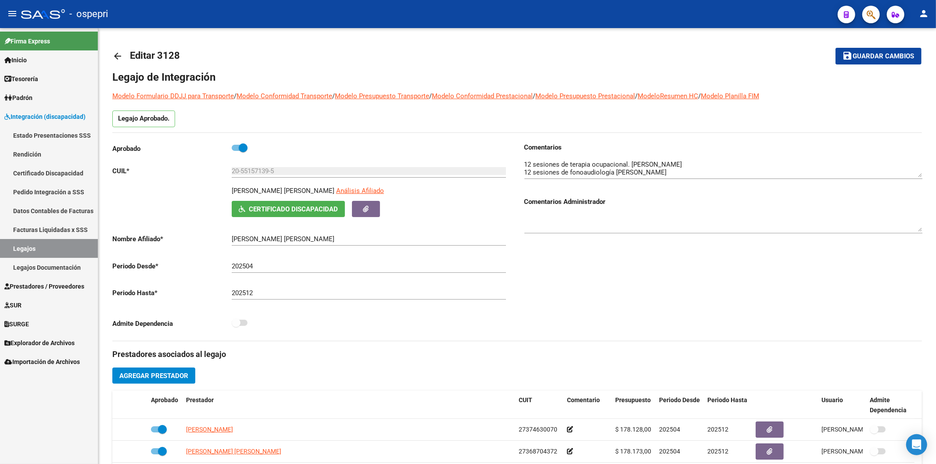
click at [25, 342] on span "Explorador de Archivos" at bounding box center [39, 343] width 70 height 10
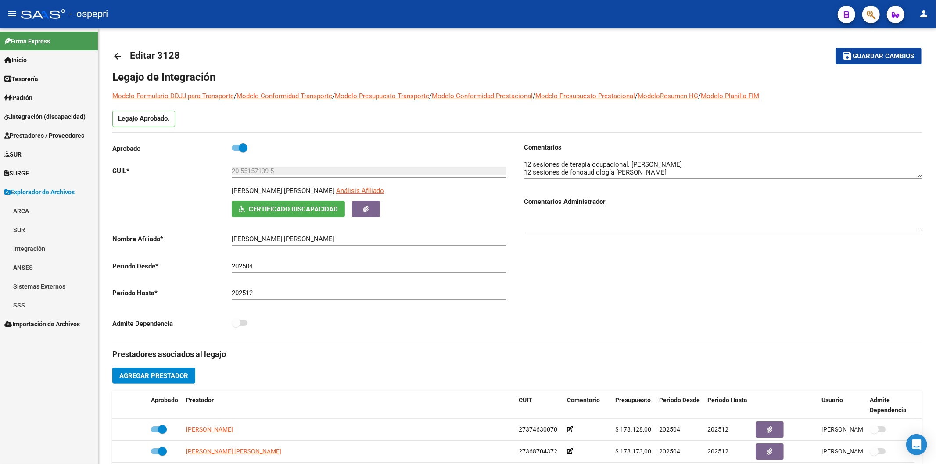
click at [27, 247] on link "Integración" at bounding box center [49, 248] width 98 height 19
click at [53, 288] on link "DR.ENVIO" at bounding box center [49, 286] width 98 height 19
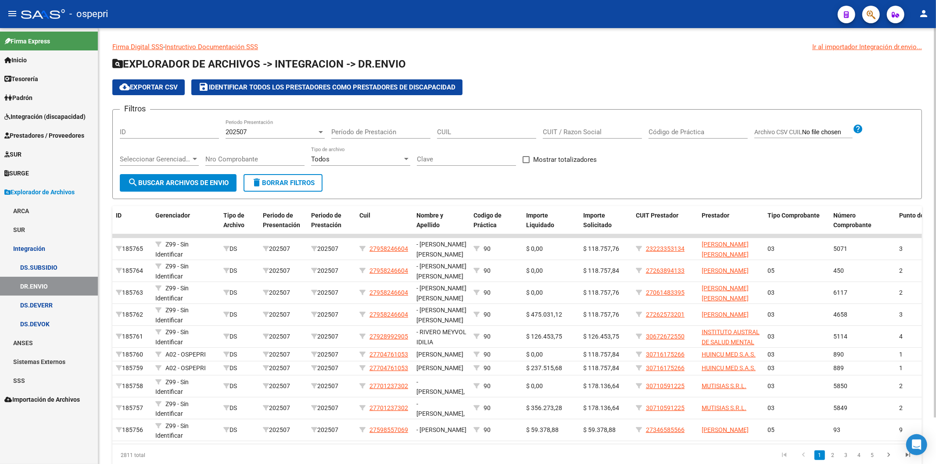
click at [476, 135] on input "CUIL" at bounding box center [486, 132] width 99 height 8
paste input "24-32502149-3"
type input "24-32502149-3"
click at [165, 177] on button "search Buscar Archivos de Envio" at bounding box center [178, 183] width 117 height 18
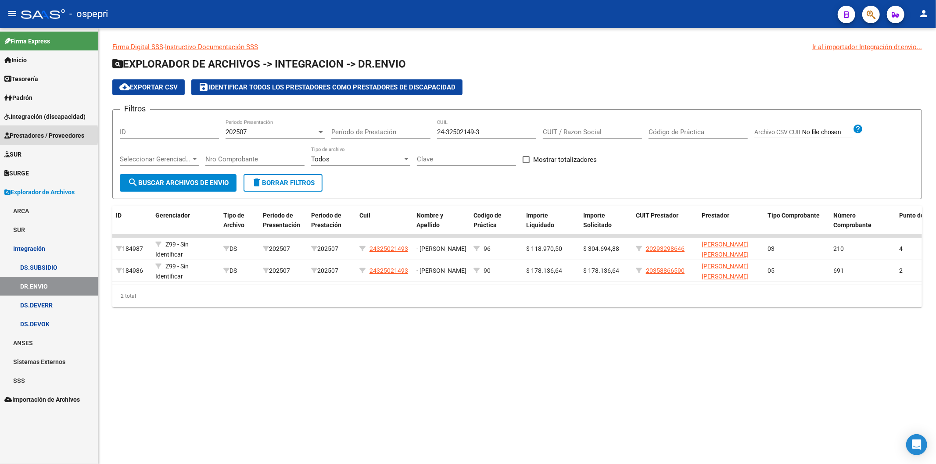
click at [27, 135] on span "Prestadores / Proveedores" at bounding box center [44, 136] width 80 height 10
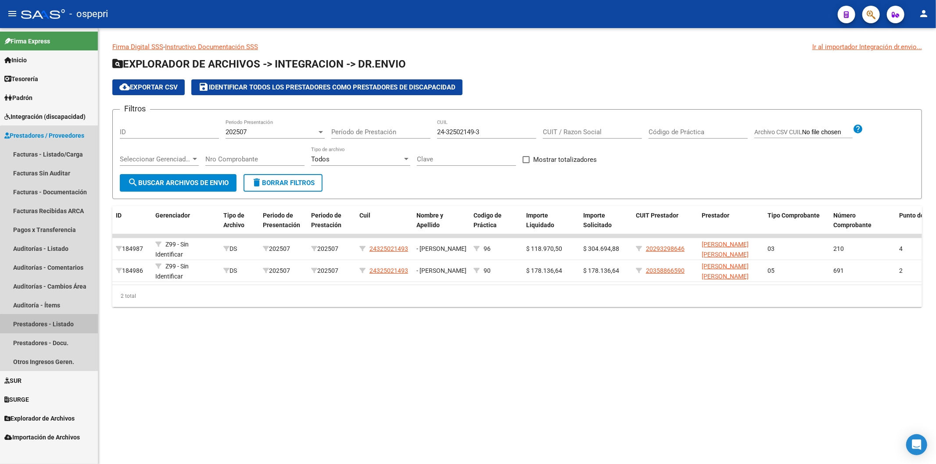
click at [58, 325] on link "Prestadores - Listado" at bounding box center [49, 324] width 98 height 19
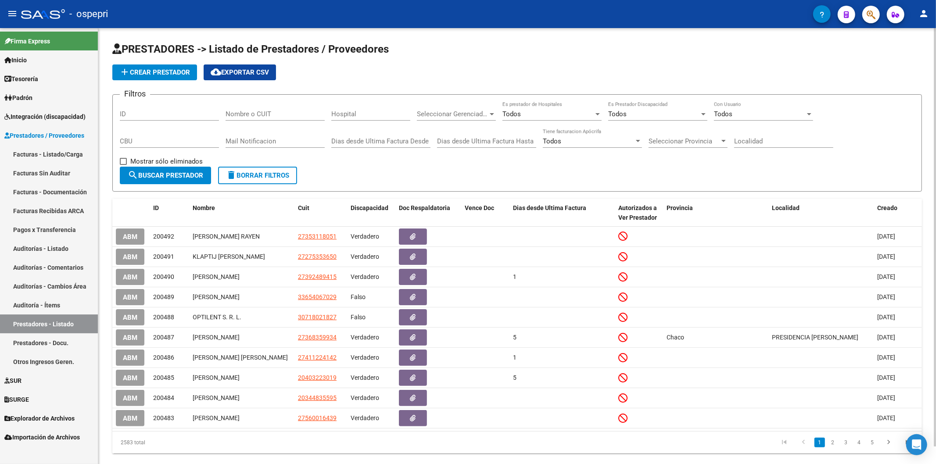
click at [243, 113] on input "Nombre o CUIT" at bounding box center [275, 114] width 99 height 8
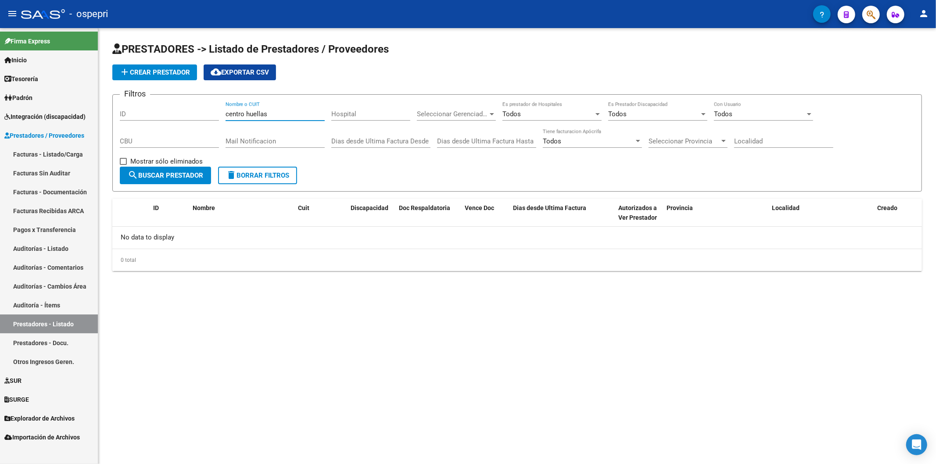
drag, startPoint x: 247, startPoint y: 114, endPoint x: 174, endPoint y: 105, distance: 73.4
click at [165, 108] on div "Filtros ID centro huellas Nombre o CUIT Hospital Seleccionar Gerenciador Selecc…" at bounding box center [517, 134] width 795 height 65
type input "huellas"
drag, startPoint x: 47, startPoint y: 341, endPoint x: 58, endPoint y: 341, distance: 11.9
click at [47, 341] on link "Prestadores - Docu." at bounding box center [49, 343] width 98 height 19
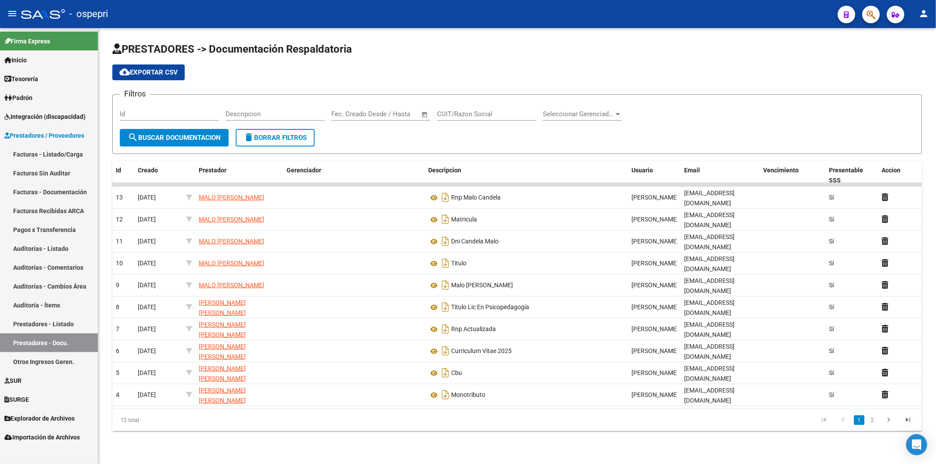
click at [488, 119] on div "CUIT/Razon Social" at bounding box center [486, 111] width 99 height 19
type input "huellas"
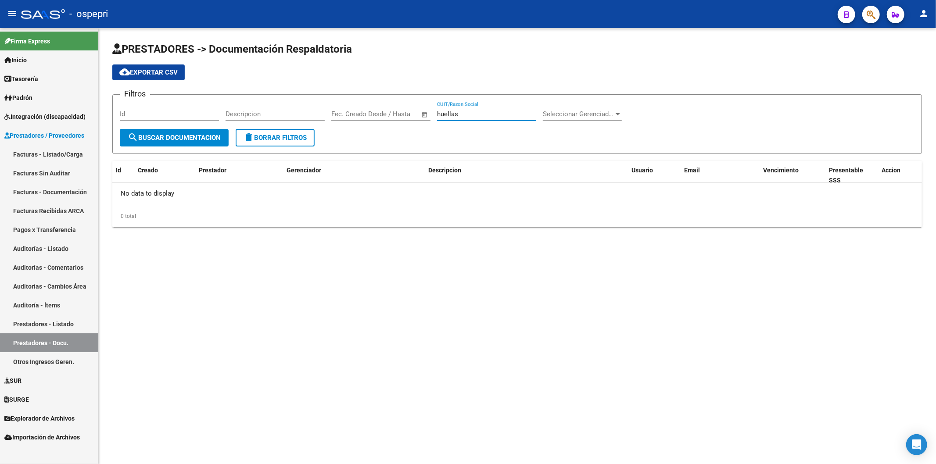
drag, startPoint x: 475, startPoint y: 115, endPoint x: 338, endPoint y: 113, distance: 136.9
click at [338, 113] on div "Filtros Id Descripcion Fecha inicio – Fecha fin Fec. Creado Desde / Hasta huell…" at bounding box center [517, 115] width 795 height 27
type input "centro huellas"
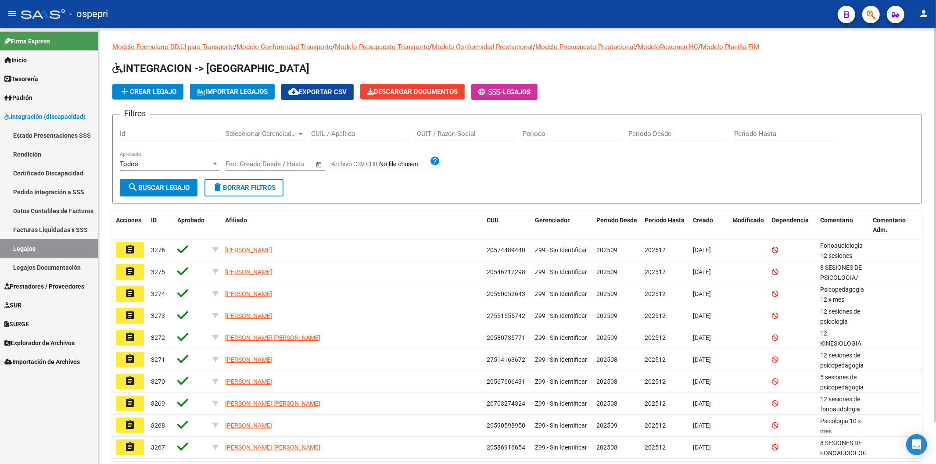
click at [336, 135] on input "CUIL / Apellido" at bounding box center [360, 134] width 99 height 8
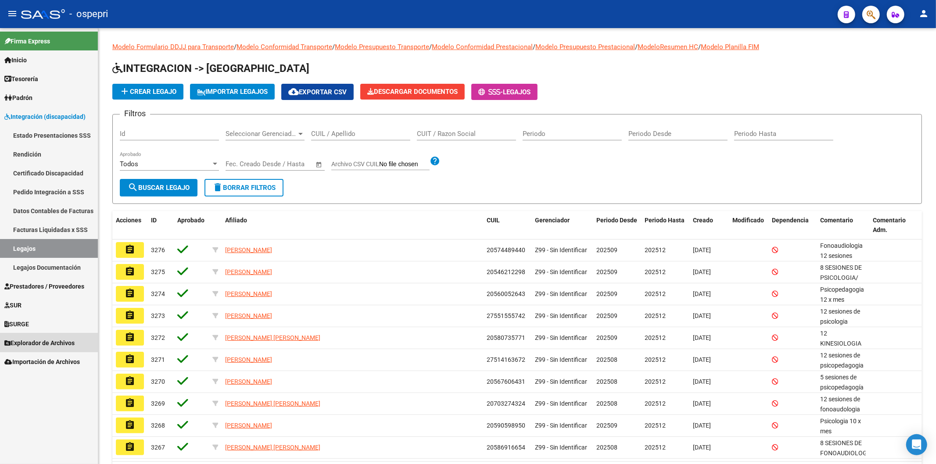
click at [38, 345] on span "Explorador de Archivos" at bounding box center [39, 343] width 70 height 10
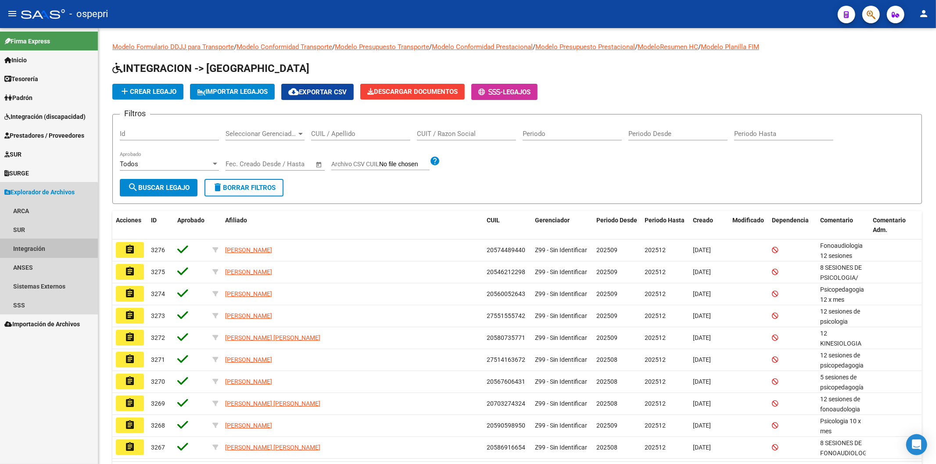
click at [42, 251] on link "Integración" at bounding box center [49, 248] width 98 height 19
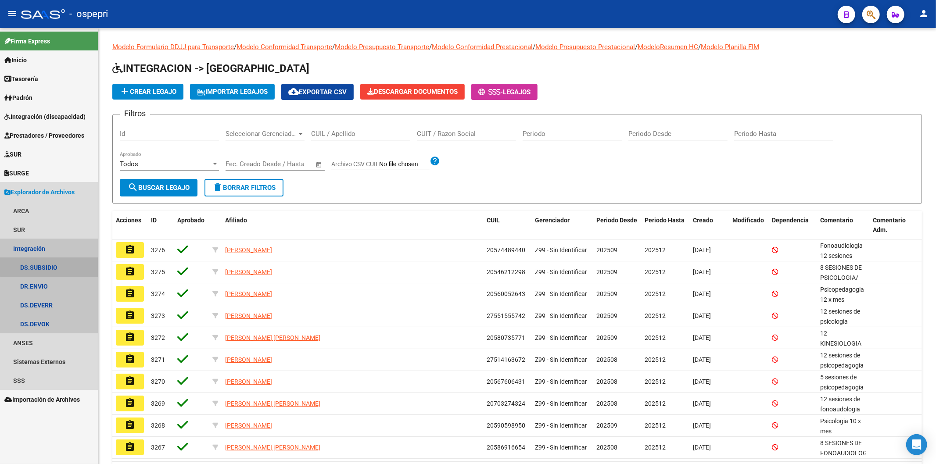
click at [53, 266] on link "DS.SUBSIDIO" at bounding box center [49, 267] width 98 height 19
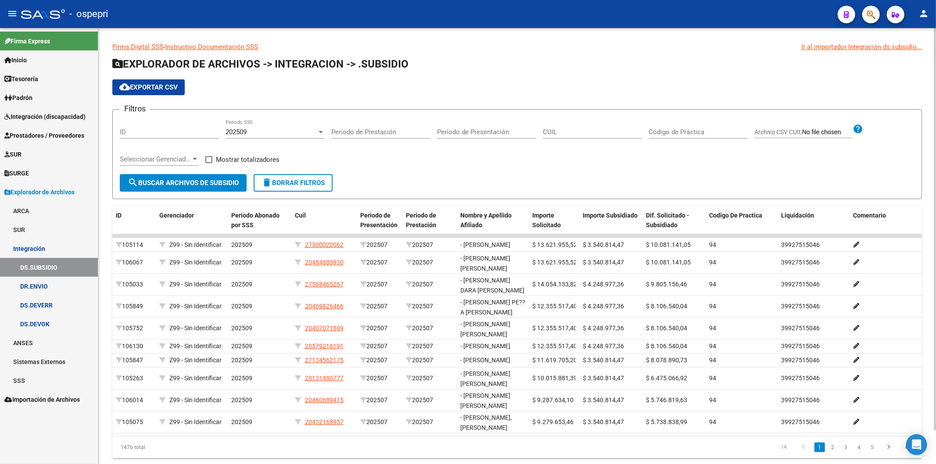
click at [564, 130] on input "CUIL" at bounding box center [592, 132] width 99 height 8
paste input "20-48319249-6"
type input "20-48319249-6"
click at [151, 182] on span "search Buscar Archivos de Subsidio" at bounding box center [183, 183] width 111 height 8
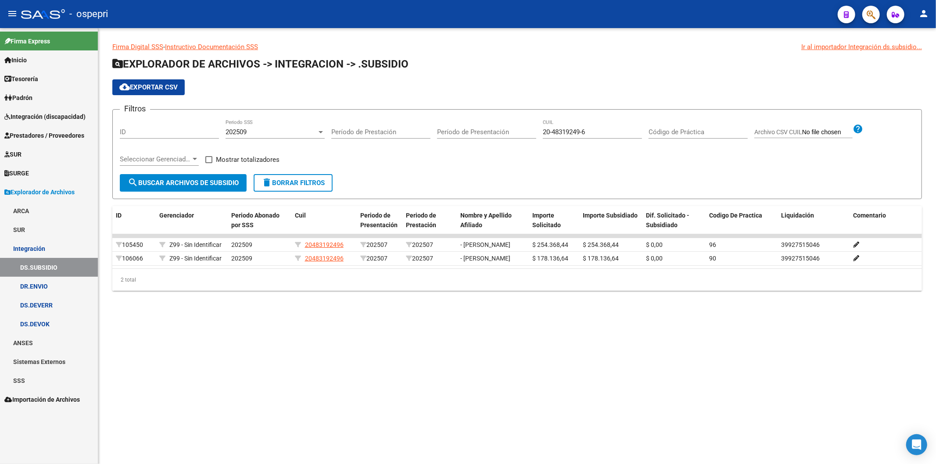
click at [240, 133] on span "202509" at bounding box center [236, 132] width 21 height 8
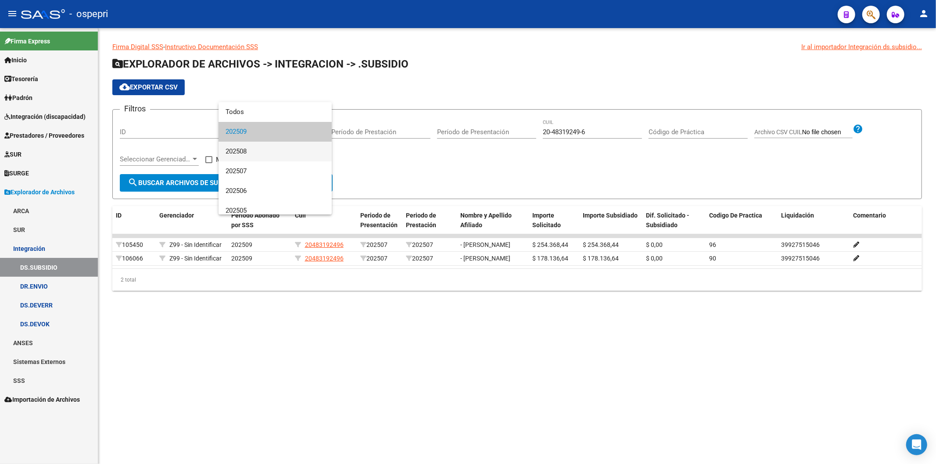
click at [241, 146] on span "202508" at bounding box center [275, 152] width 99 height 20
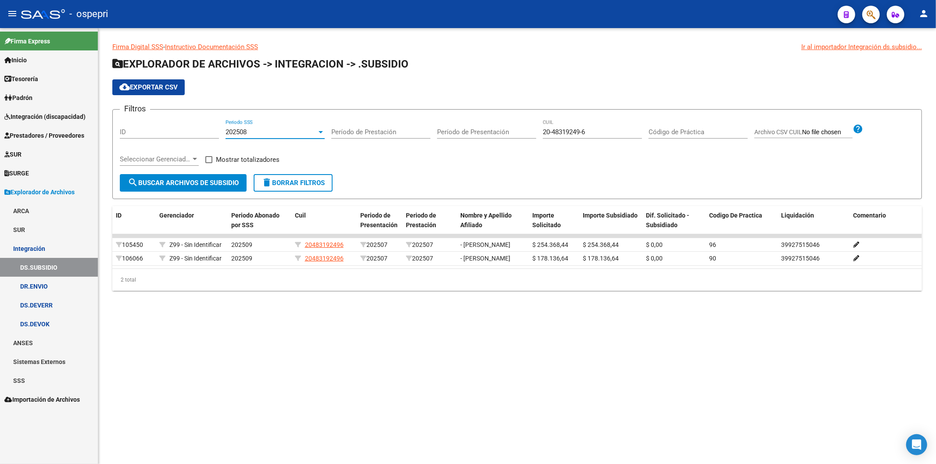
click at [250, 130] on div "202508" at bounding box center [271, 132] width 91 height 8
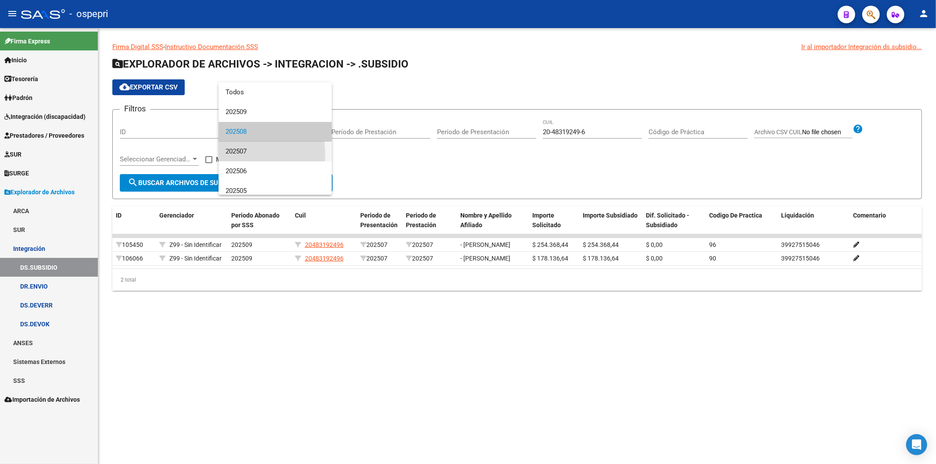
click at [231, 153] on span "202507" at bounding box center [275, 152] width 99 height 20
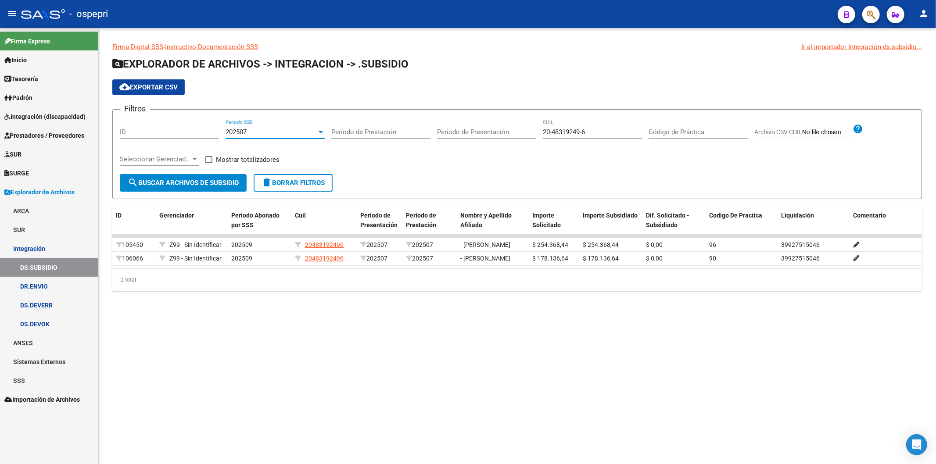
click at [210, 176] on button "search Buscar Archivos de Subsidio" at bounding box center [183, 183] width 127 height 18
click at [242, 133] on span "202507" at bounding box center [236, 132] width 21 height 8
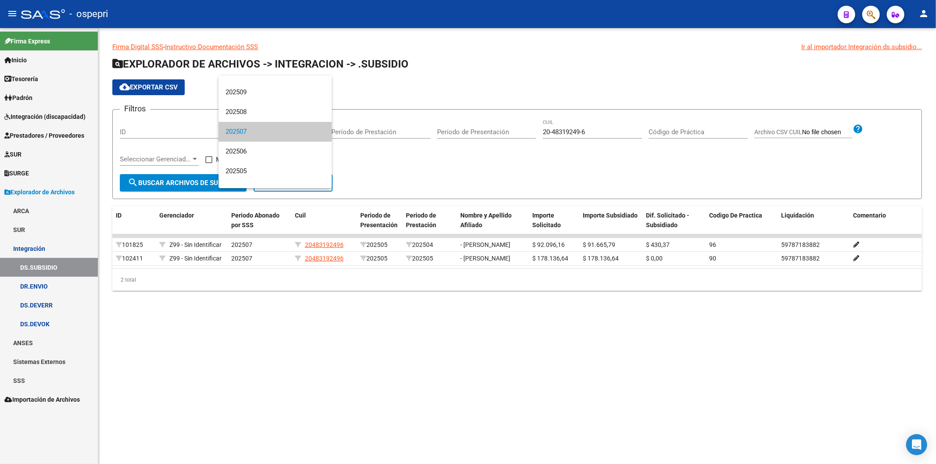
click at [172, 163] on div at bounding box center [468, 232] width 936 height 464
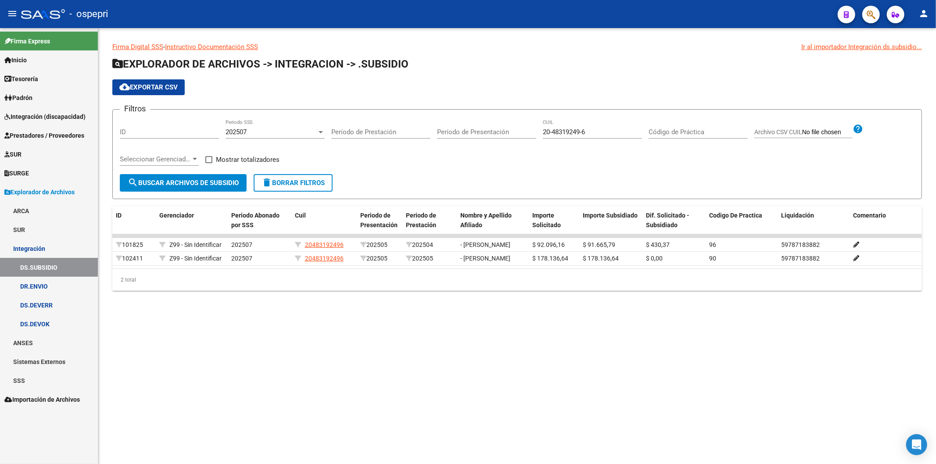
click at [246, 128] on div "202507 Periodo SSS" at bounding box center [275, 129] width 99 height 19
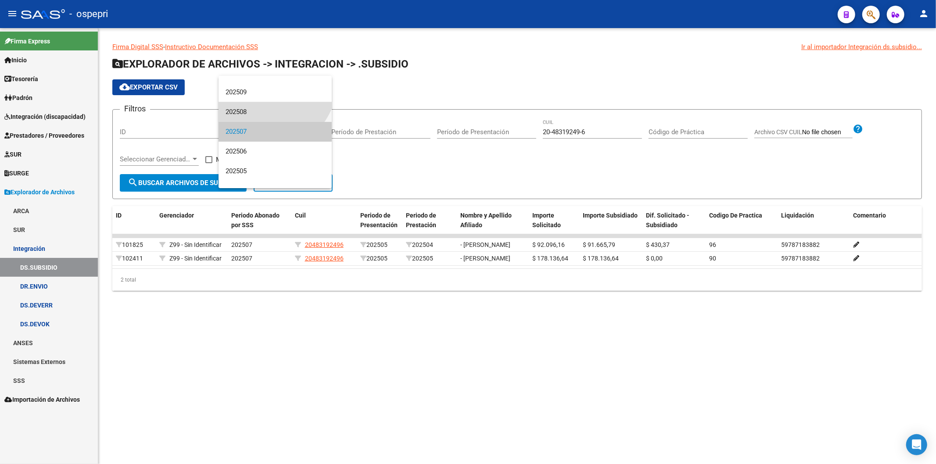
click at [256, 115] on span "202508" at bounding box center [275, 112] width 99 height 20
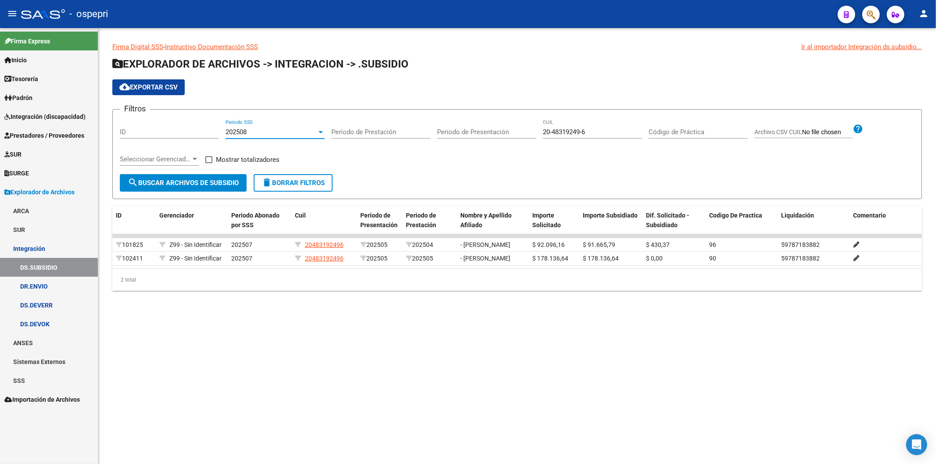
click at [229, 179] on span "search Buscar Archivos de Subsidio" at bounding box center [183, 183] width 111 height 8
click at [242, 129] on span "202508" at bounding box center [236, 132] width 21 height 8
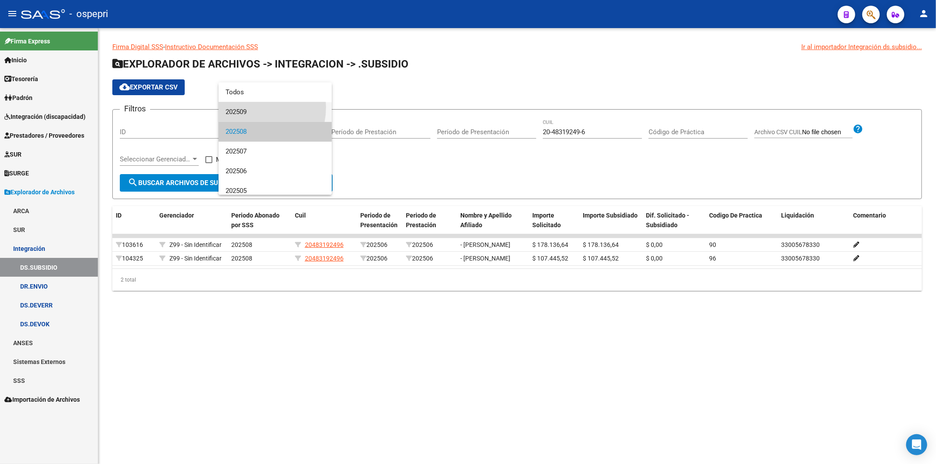
click at [248, 107] on span "202509" at bounding box center [275, 112] width 99 height 20
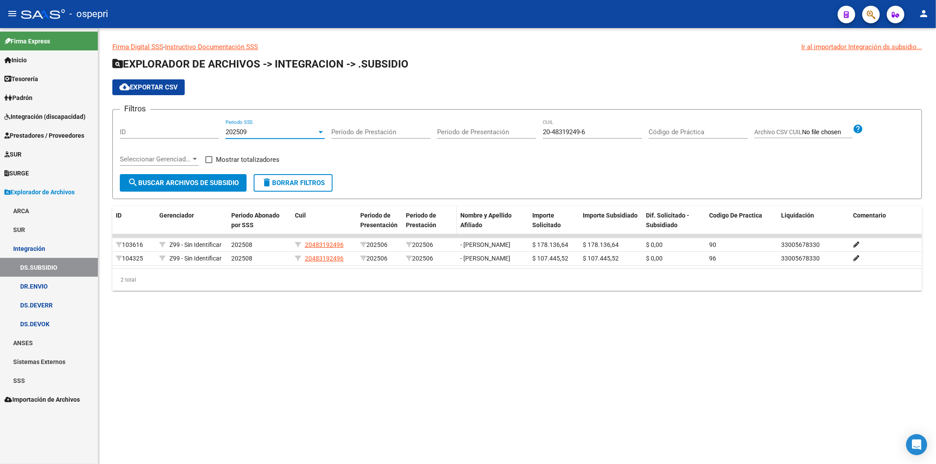
drag, startPoint x: 222, startPoint y: 178, endPoint x: 447, endPoint y: 215, distance: 228.2
click at [224, 179] on span "search Buscar Archivos de Subsidio" at bounding box center [183, 183] width 111 height 8
drag, startPoint x: 595, startPoint y: 135, endPoint x: 479, endPoint y: 124, distance: 115.9
click at [479, 125] on div "Filtros ID 202509 Periodo SSS Período de Prestación Período de Presentación 20-…" at bounding box center [517, 145] width 795 height 57
click at [17, 289] on link "DR.ENVIO" at bounding box center [49, 286] width 98 height 19
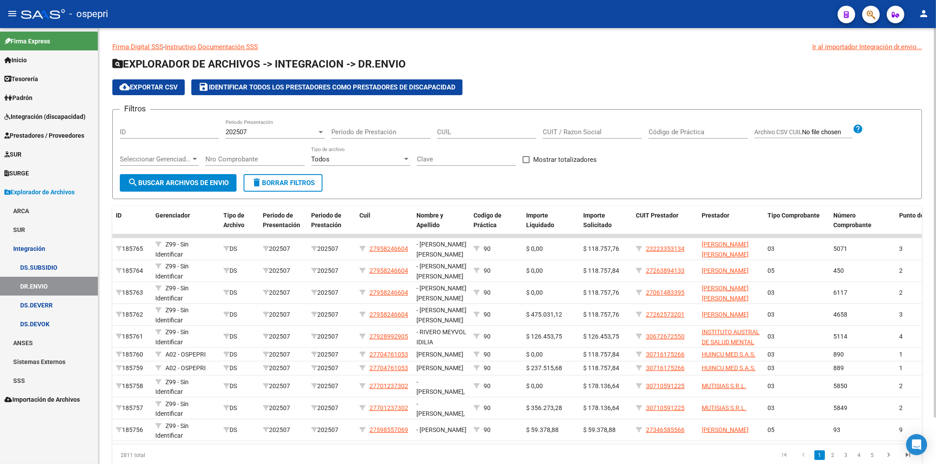
click at [479, 137] on div "CUIL" at bounding box center [486, 129] width 99 height 19
paste input "20-55301088-9"
type input "20-55301088-9"
click at [154, 183] on span "search Buscar Archivos de Envio" at bounding box center [178, 183] width 101 height 8
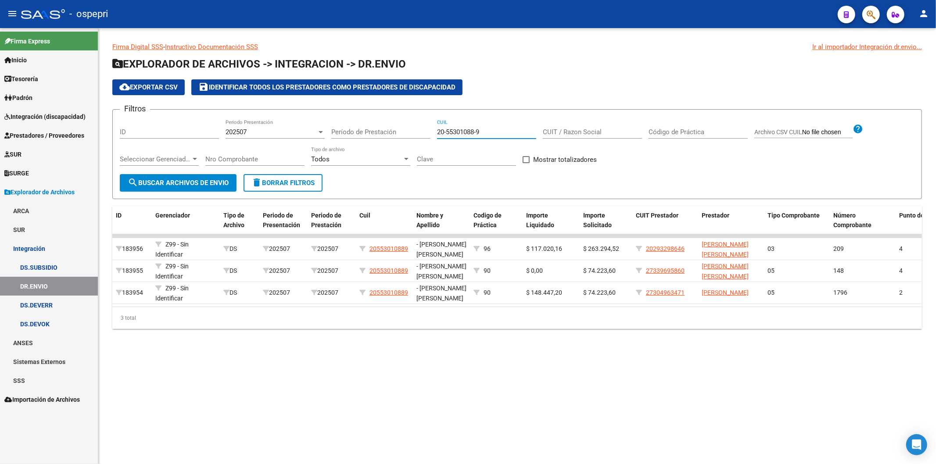
drag, startPoint x: 488, startPoint y: 129, endPoint x: 331, endPoint y: 119, distance: 157.4
click at [331, 120] on div "Filtros ID 202507 Periodo Presentación Período de Prestación 20-55301088-9 CUIL…" at bounding box center [517, 145] width 795 height 57
paste input "20-48319249-6"
type input "20-48319249-6"
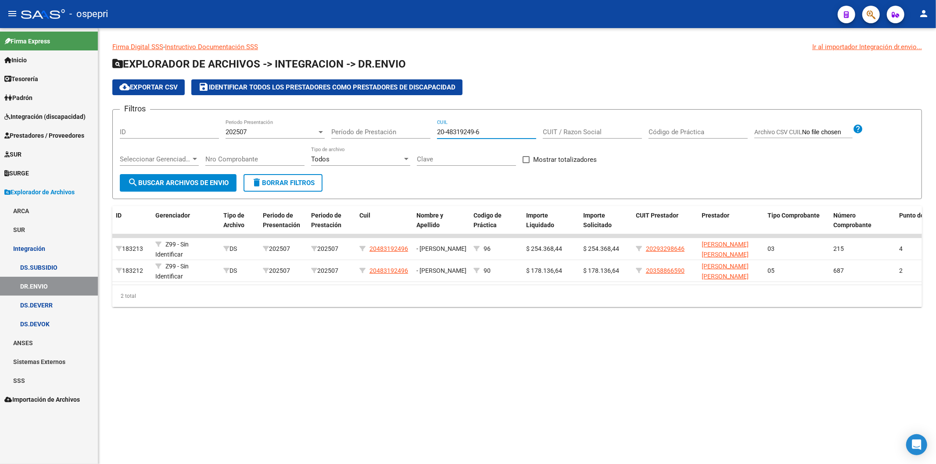
drag, startPoint x: 491, startPoint y: 133, endPoint x: 319, endPoint y: 132, distance: 172.0
click at [319, 132] on div "Filtros ID 202507 Periodo Presentación Período de Prestación 20-48319249-6 CUIL…" at bounding box center [517, 145] width 795 height 57
paste input "20-54941528-9"
type input "20-54941528-9"
click at [215, 182] on span "search Buscar Archivos de Envio" at bounding box center [178, 183] width 101 height 8
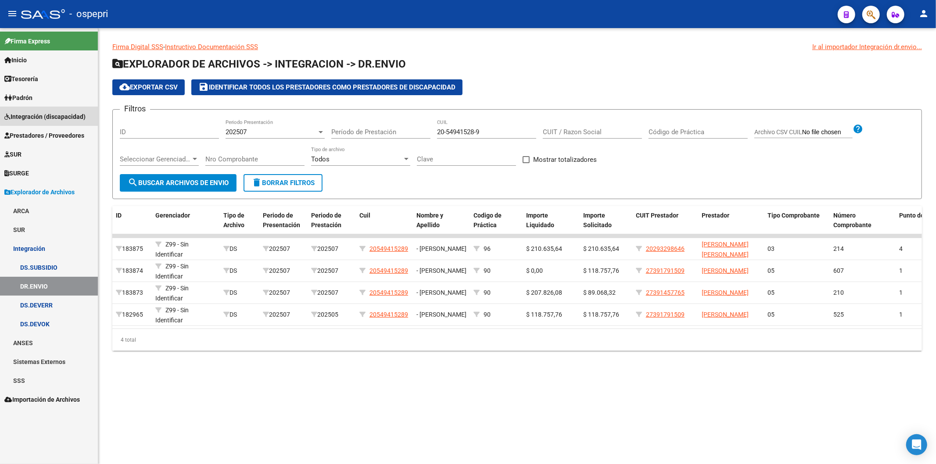
click at [50, 115] on span "Integración (discapacidad)" at bounding box center [44, 117] width 81 height 10
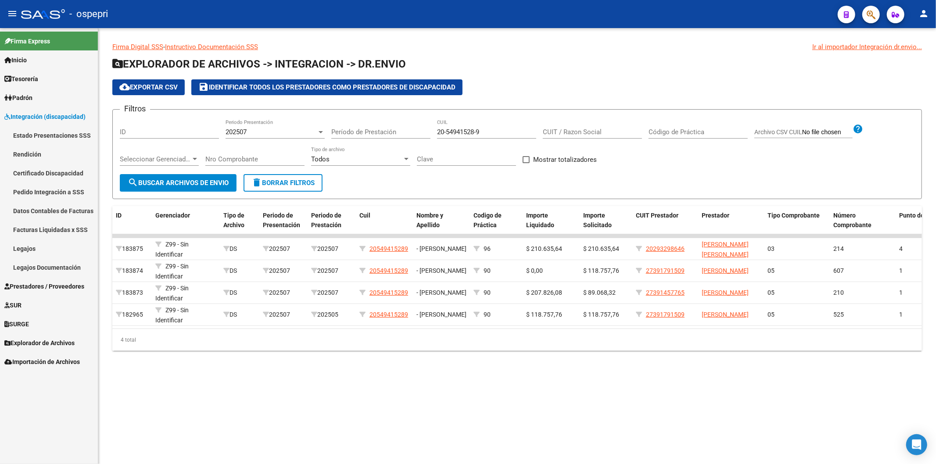
click at [66, 189] on link "Pedido Integración a SSS" at bounding box center [49, 192] width 98 height 19
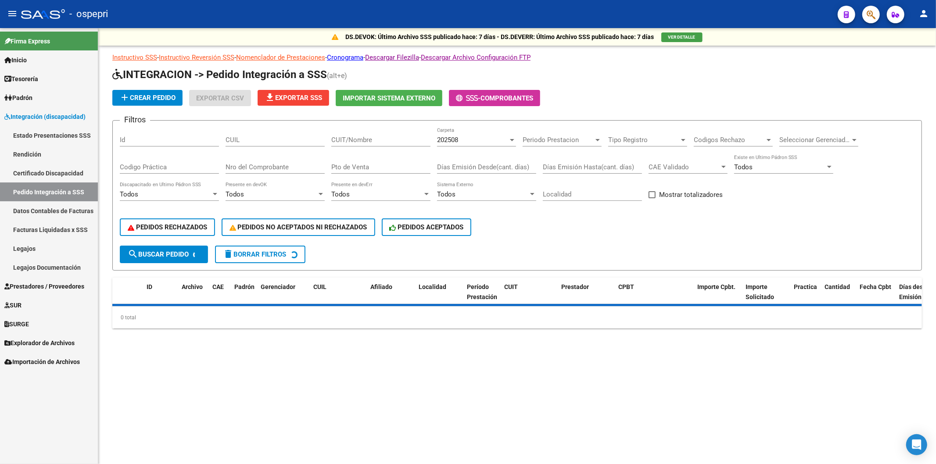
click at [341, 134] on div "CUIT/Nombre" at bounding box center [380, 137] width 99 height 19
click at [344, 142] on input "CUIT/Nombre" at bounding box center [380, 140] width 99 height 8
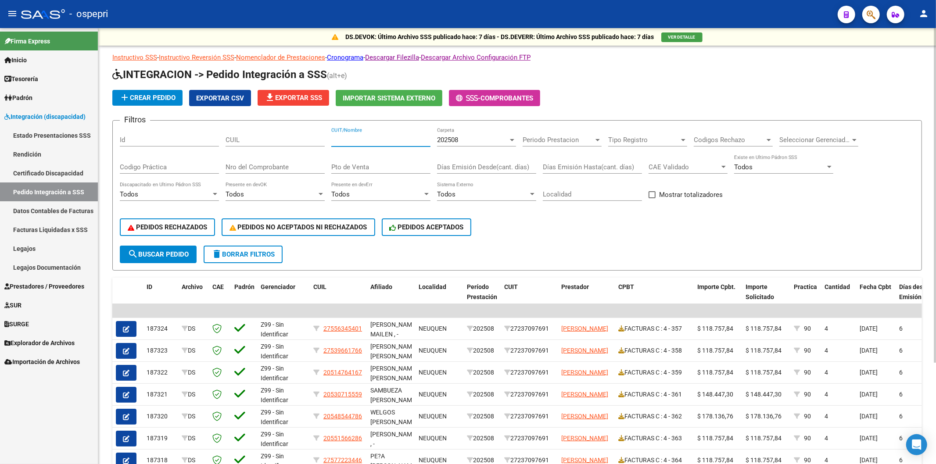
paste input "20293298646"
type input "20293298646"
click at [158, 252] on span "search Buscar Pedido" at bounding box center [158, 255] width 61 height 8
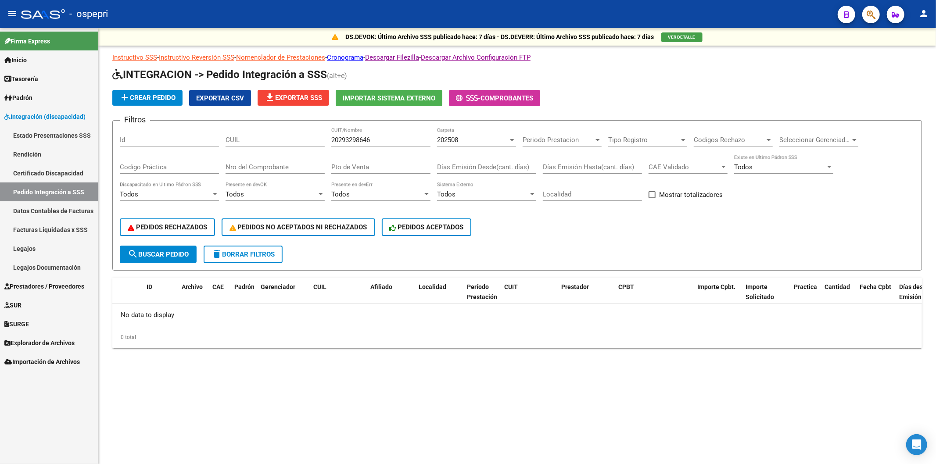
click at [447, 134] on div "202508 Carpeta" at bounding box center [476, 137] width 79 height 19
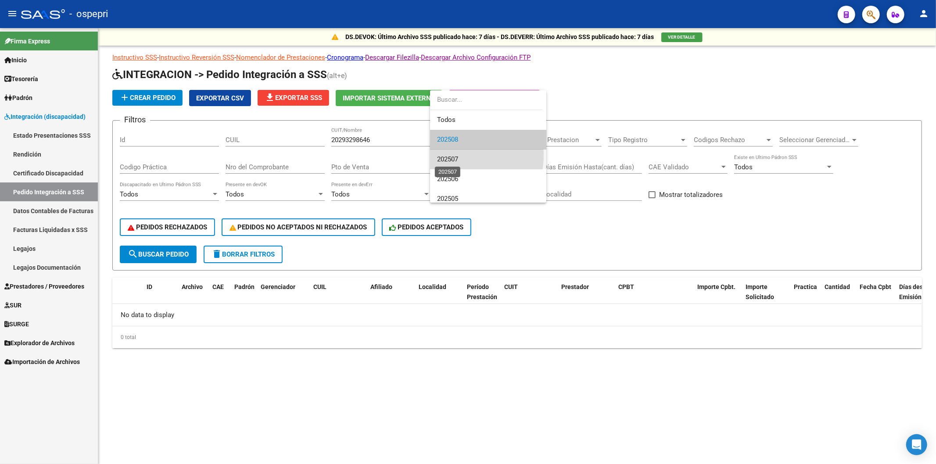
click at [454, 155] on span "202507" at bounding box center [447, 159] width 21 height 8
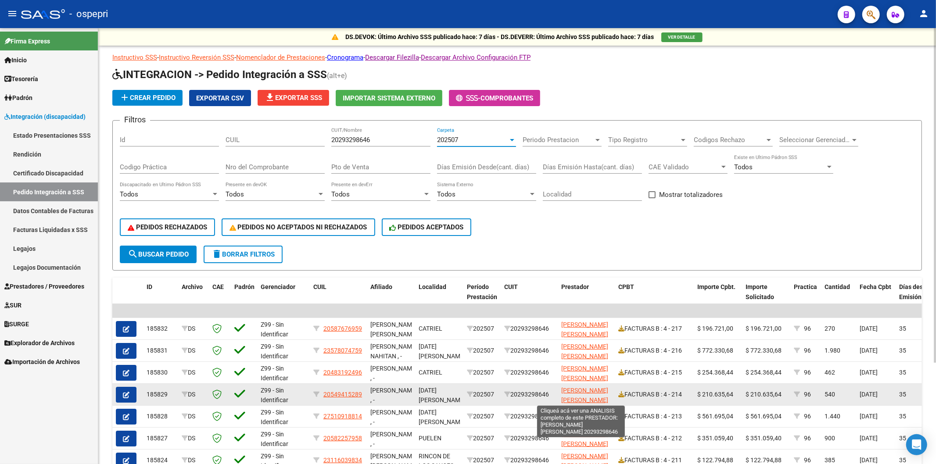
scroll to position [1, 0]
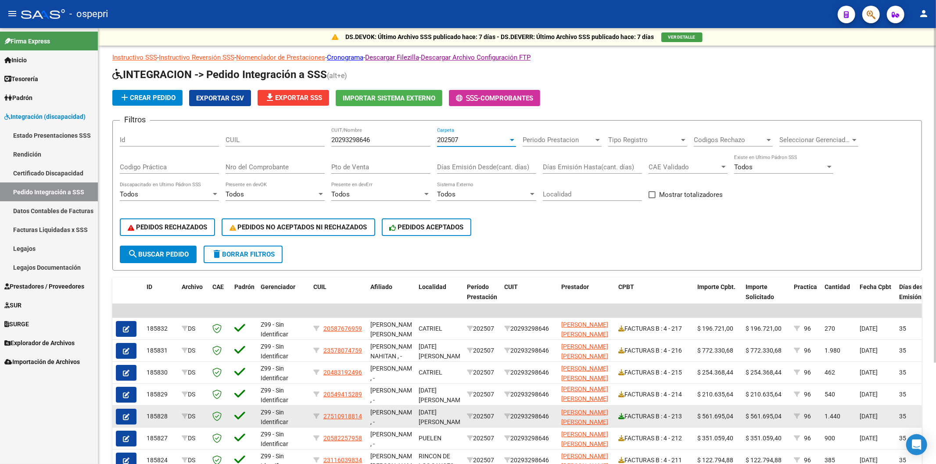
click at [621, 415] on icon at bounding box center [621, 416] width 6 height 6
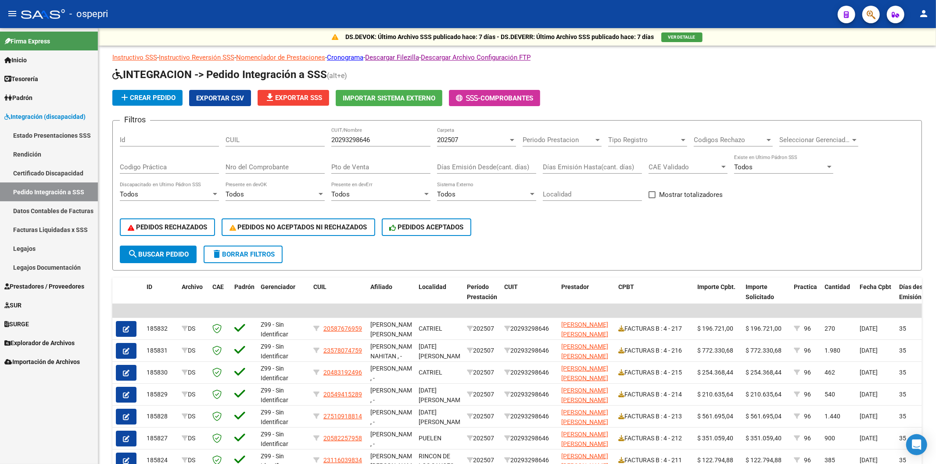
scroll to position [1, 0]
click at [47, 285] on span "Prestadores / Proveedores" at bounding box center [44, 287] width 80 height 10
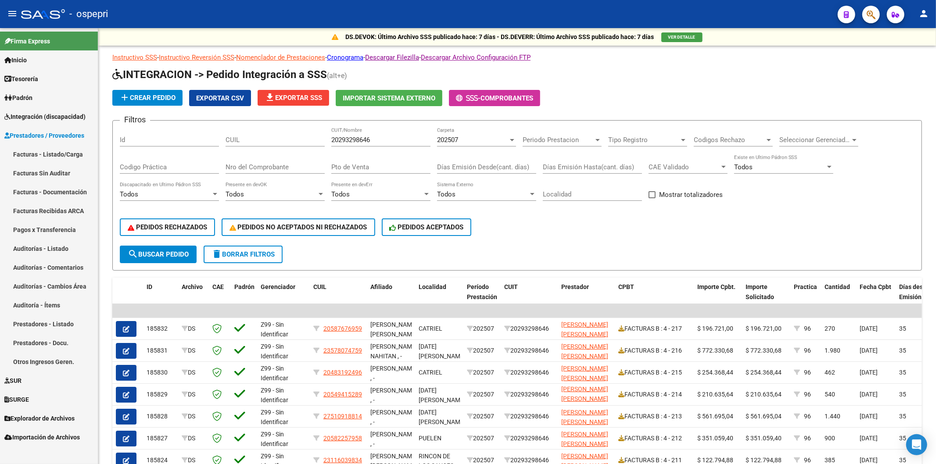
click at [22, 417] on span "Explorador de Archivos" at bounding box center [39, 419] width 70 height 10
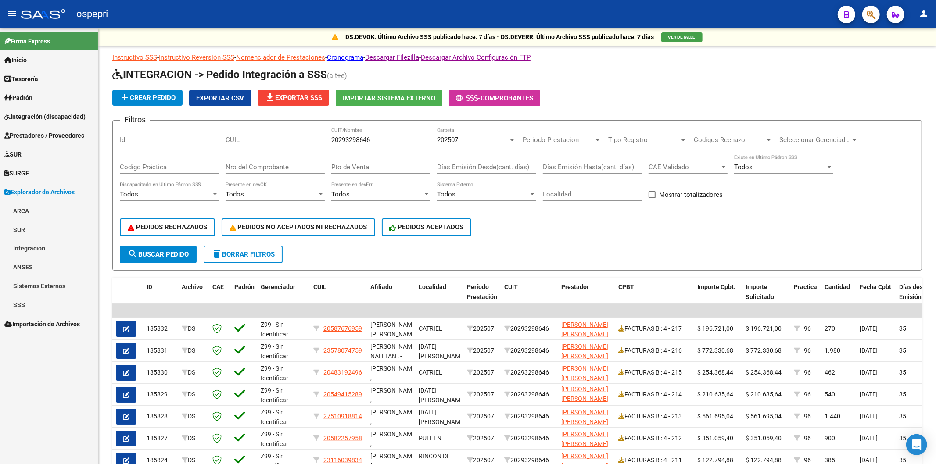
click at [31, 248] on link "Integración" at bounding box center [49, 248] width 98 height 19
click at [46, 285] on link "DR.ENVIO" at bounding box center [49, 286] width 98 height 19
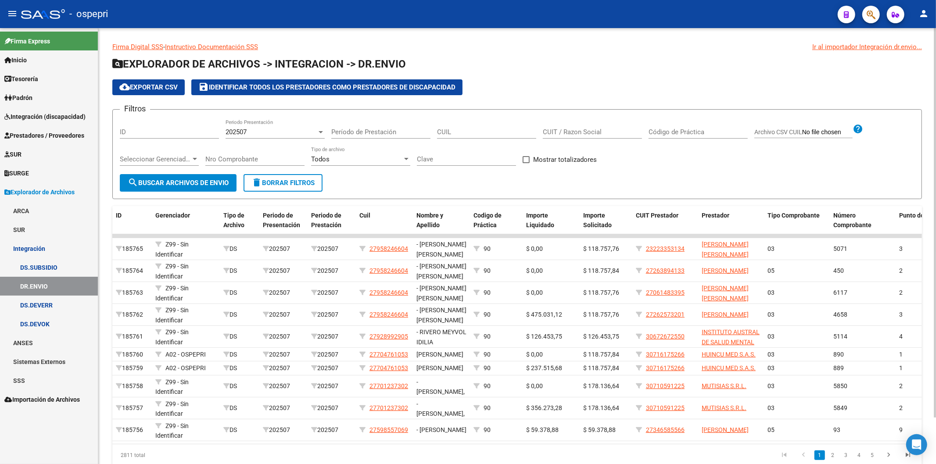
click at [233, 133] on span "202507" at bounding box center [236, 132] width 21 height 8
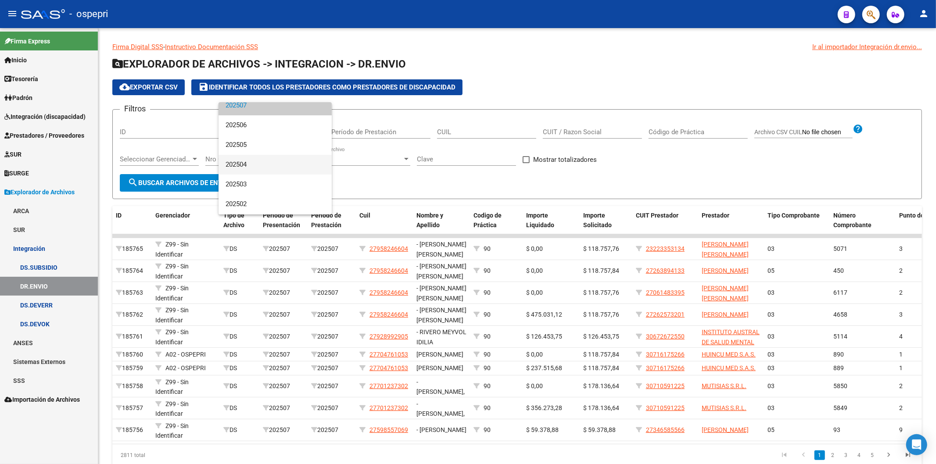
scroll to position [49, 0]
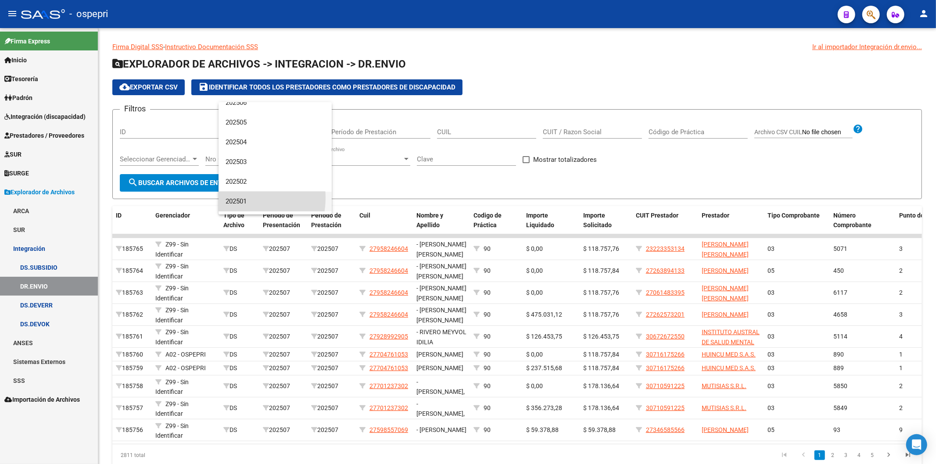
click at [239, 198] on span "202501" at bounding box center [275, 202] width 99 height 20
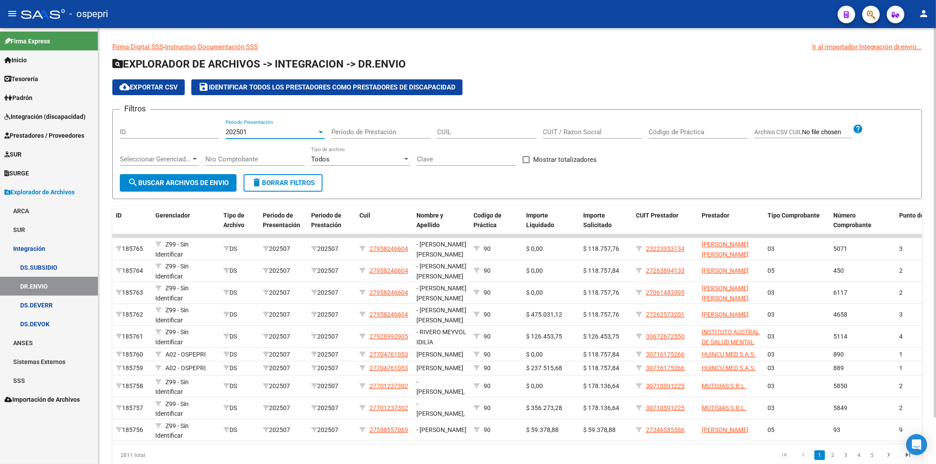
click at [151, 183] on span "search Buscar Archivos de Envio" at bounding box center [178, 183] width 101 height 8
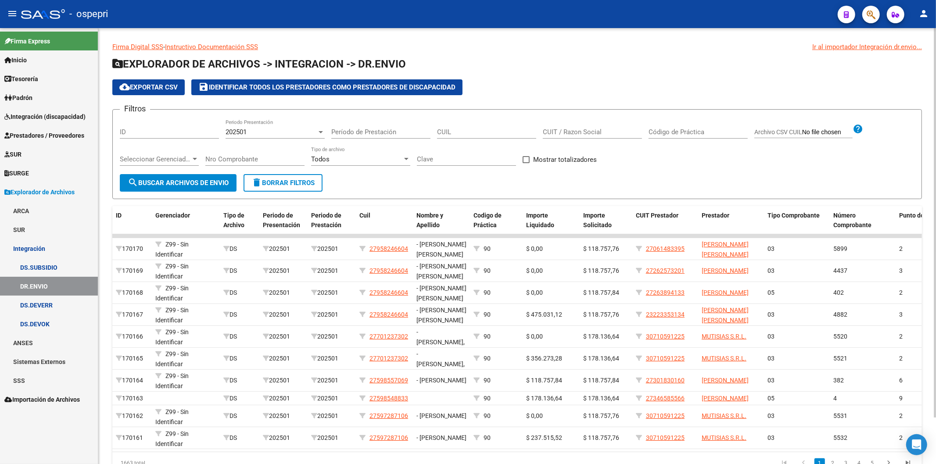
click at [165, 86] on span "cloud_download Exportar CSV" at bounding box center [148, 87] width 58 height 8
click at [255, 130] on div "202501" at bounding box center [271, 132] width 91 height 8
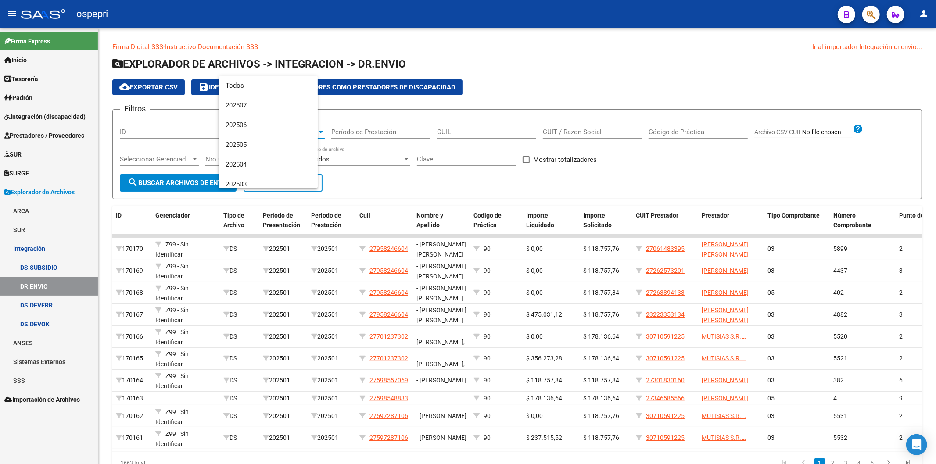
scroll to position [92, 0]
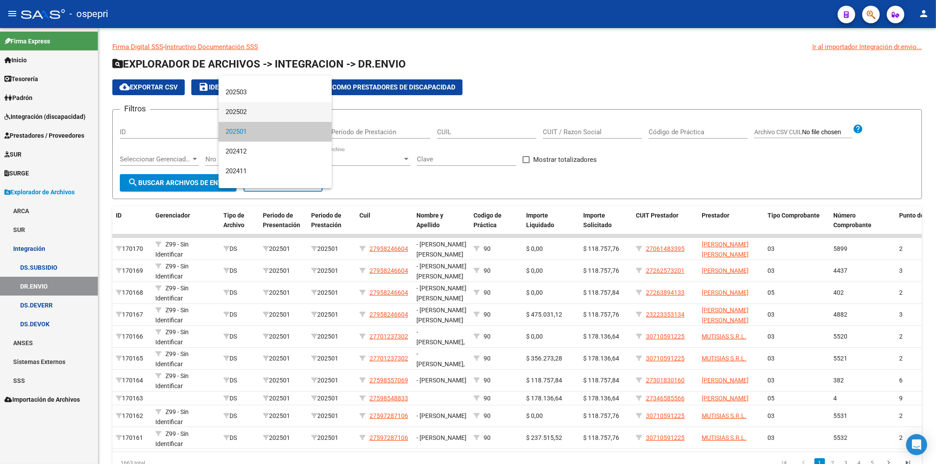
click at [250, 110] on span "202502" at bounding box center [275, 112] width 99 height 20
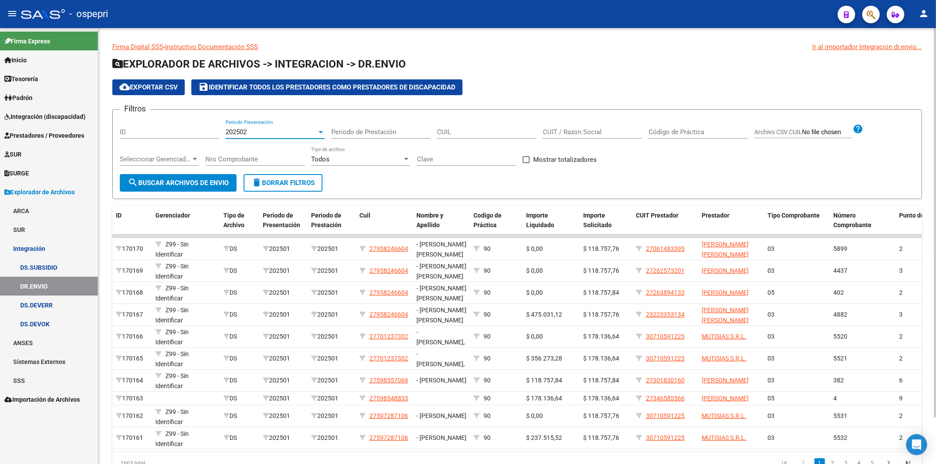
click at [208, 183] on span "search Buscar Archivos de Envio" at bounding box center [178, 183] width 101 height 8
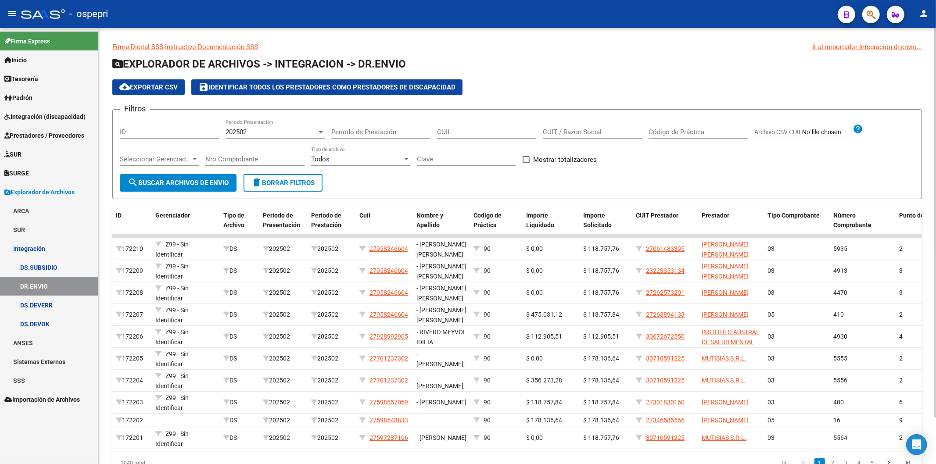
click at [152, 87] on span "cloud_download Exportar CSV" at bounding box center [148, 87] width 58 height 8
click at [478, 128] on div "CUIL" at bounding box center [486, 129] width 99 height 19
click at [480, 132] on input "CUIL" at bounding box center [486, 132] width 99 height 8
paste input "20-48319249-6"
type input "20-48319249-6"
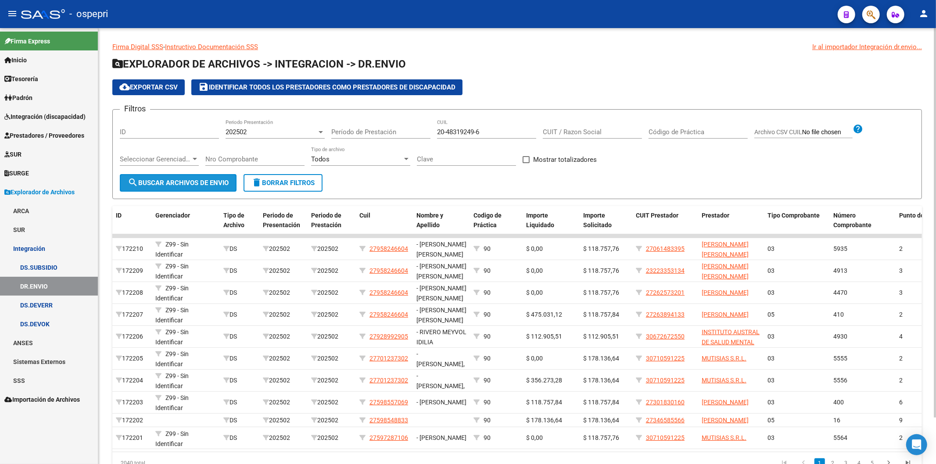
click at [187, 180] on span "search Buscar Archivos de Envio" at bounding box center [178, 183] width 101 height 8
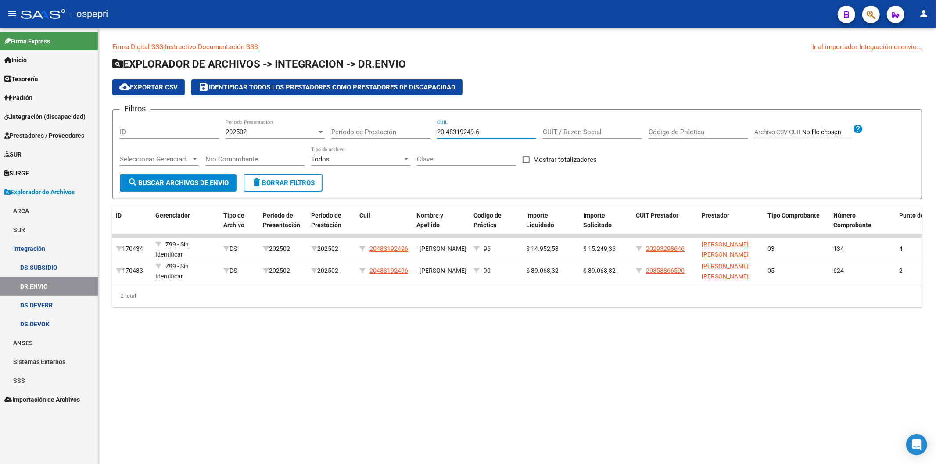
drag, startPoint x: 486, startPoint y: 131, endPoint x: 271, endPoint y: 113, distance: 215.7
click at [271, 115] on form "Filtros ID 202502 Periodo Presentación Período de Prestación 20-48319249-6 CUIL…" at bounding box center [517, 154] width 810 height 90
paste input "24-32502149-3"
type input "24-32502149-3"
drag, startPoint x: 489, startPoint y: 134, endPoint x: 370, endPoint y: 130, distance: 119.0
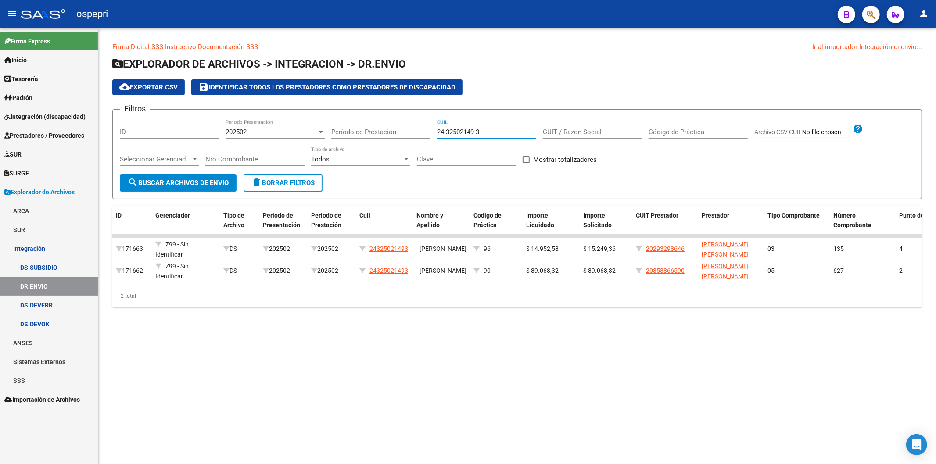
click at [370, 130] on div "Filtros ID 202502 Periodo Presentación Período de Prestación 24-32502149-3 CUIL…" at bounding box center [517, 145] width 795 height 57
click at [490, 132] on input "CUIL" at bounding box center [486, 132] width 99 height 8
paste input "23-57807475-9"
type input "23-57807475-9"
click at [213, 176] on button "search Buscar Archivos de Envio" at bounding box center [178, 183] width 117 height 18
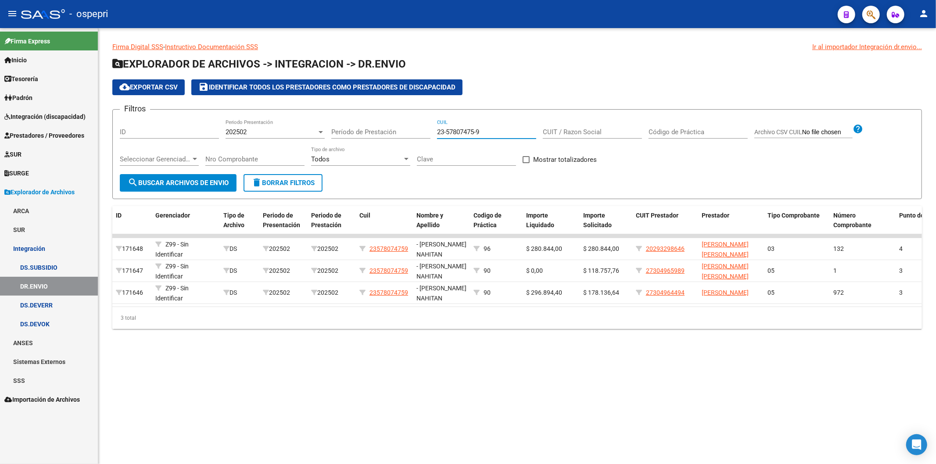
drag, startPoint x: 484, startPoint y: 132, endPoint x: 322, endPoint y: 132, distance: 162.4
click at [322, 132] on div "Filtros ID 202502 Periodo Presentación Período de Prestación 23-57807475-9 CUIL…" at bounding box center [517, 145] width 795 height 57
click at [253, 130] on div "202502" at bounding box center [271, 132] width 91 height 8
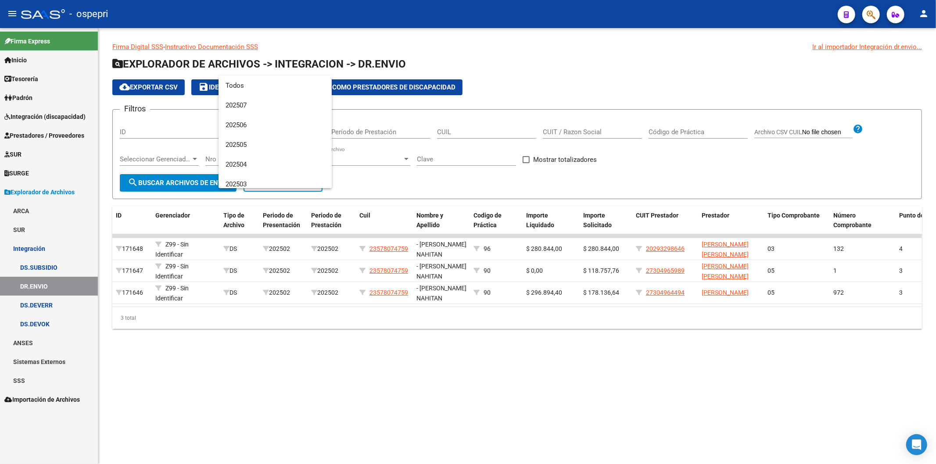
scroll to position [72, 0]
click at [246, 111] on span "202503" at bounding box center [275, 113] width 99 height 20
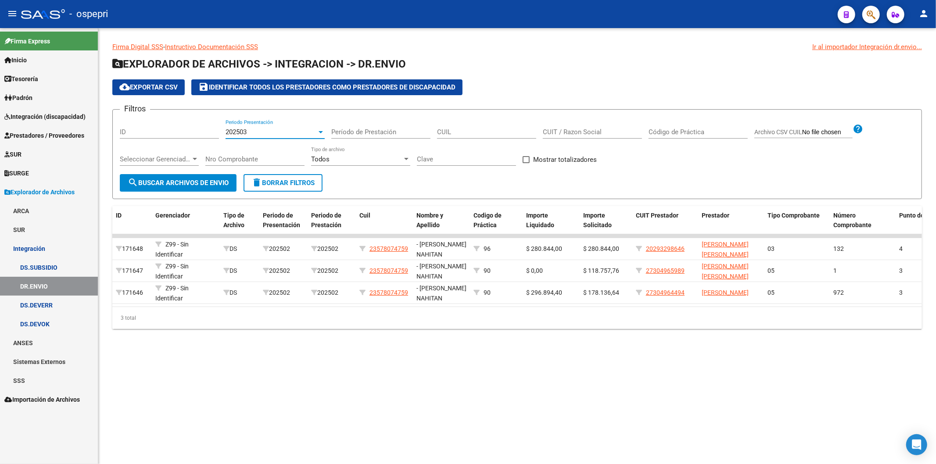
click at [211, 181] on span "search Buscar Archivos de Envio" at bounding box center [178, 183] width 101 height 8
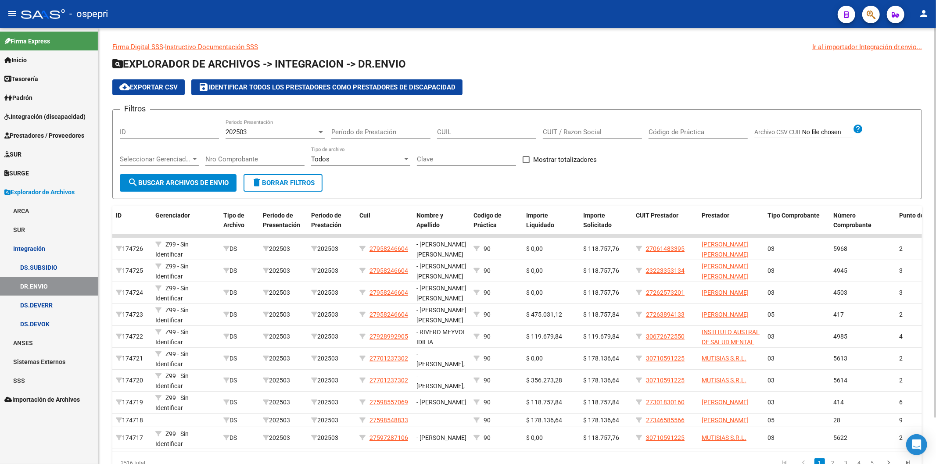
click at [690, 130] on input "Código de Práctica" at bounding box center [698, 132] width 99 height 8
type input "96"
click at [167, 177] on button "search Buscar Archivos de Envio" at bounding box center [178, 183] width 117 height 18
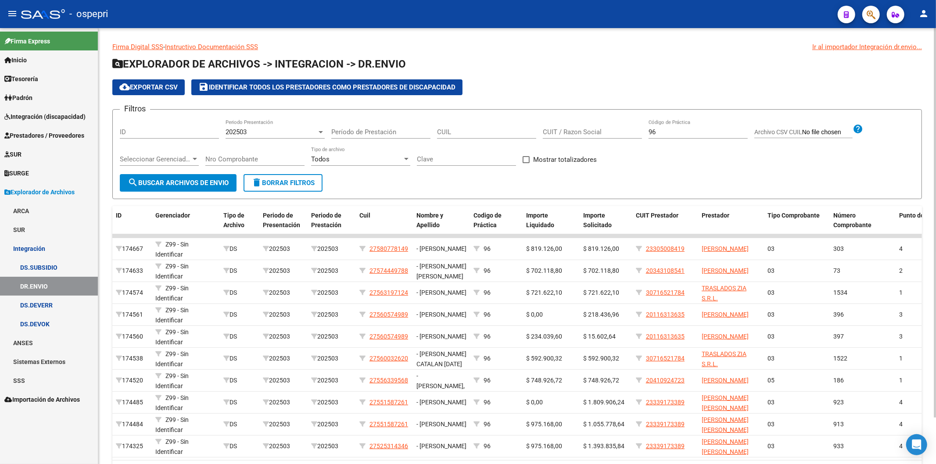
click at [567, 132] on input "CUIT / Razon Social" at bounding box center [592, 132] width 99 height 8
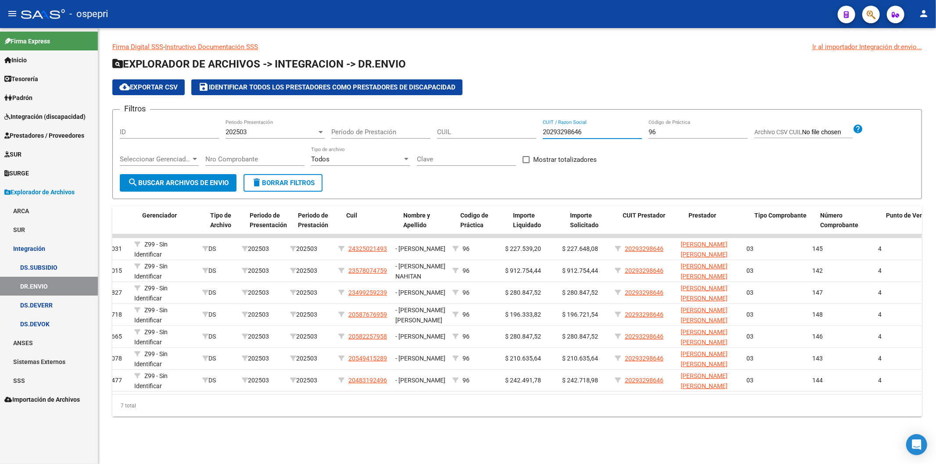
scroll to position [0, 0]
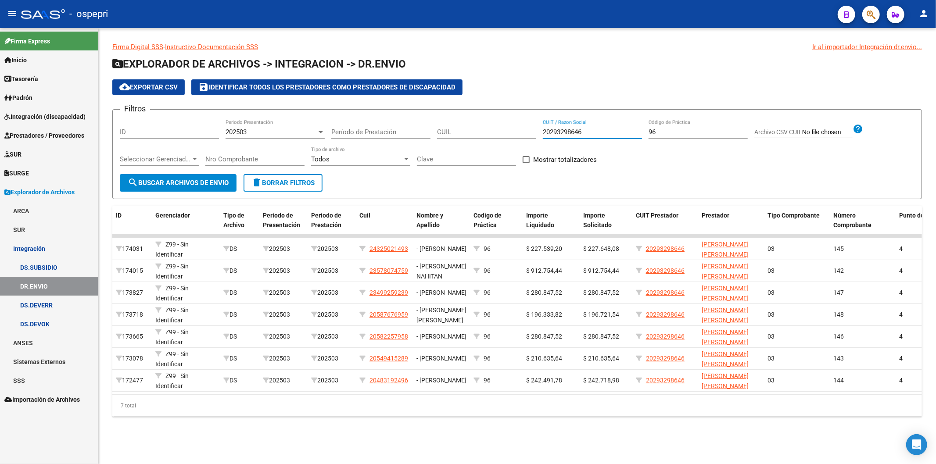
type input "20293298646"
click at [420, 176] on form "Filtros ID 202503 Periodo Presentación Período de Prestación CUIL 20293298646 C…" at bounding box center [517, 154] width 810 height 90
click at [238, 133] on span "202503" at bounding box center [236, 132] width 21 height 8
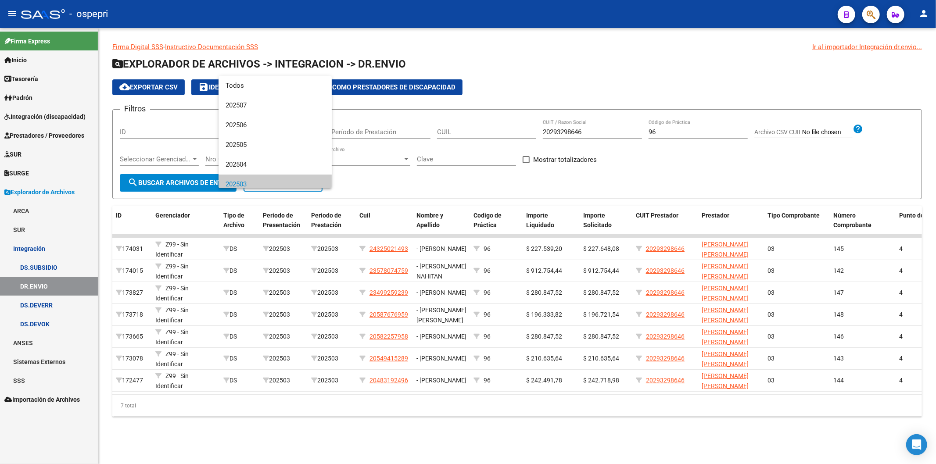
scroll to position [53, 0]
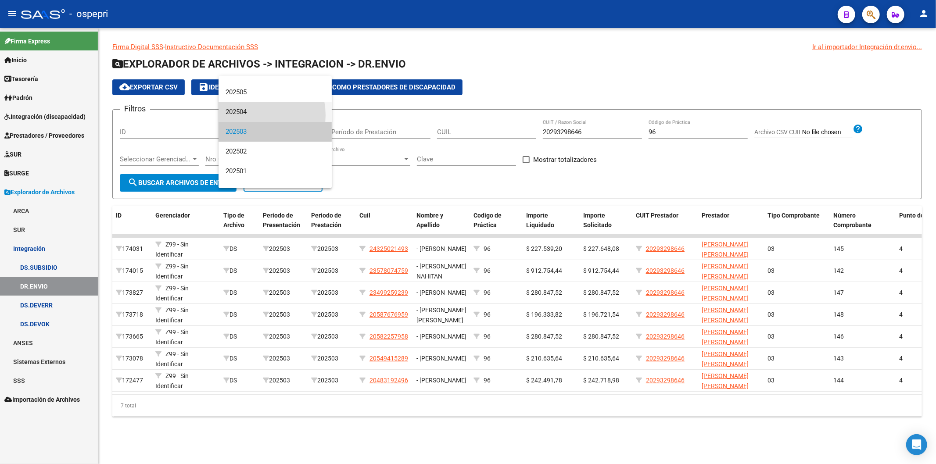
click at [246, 115] on span "202504" at bounding box center [275, 112] width 99 height 20
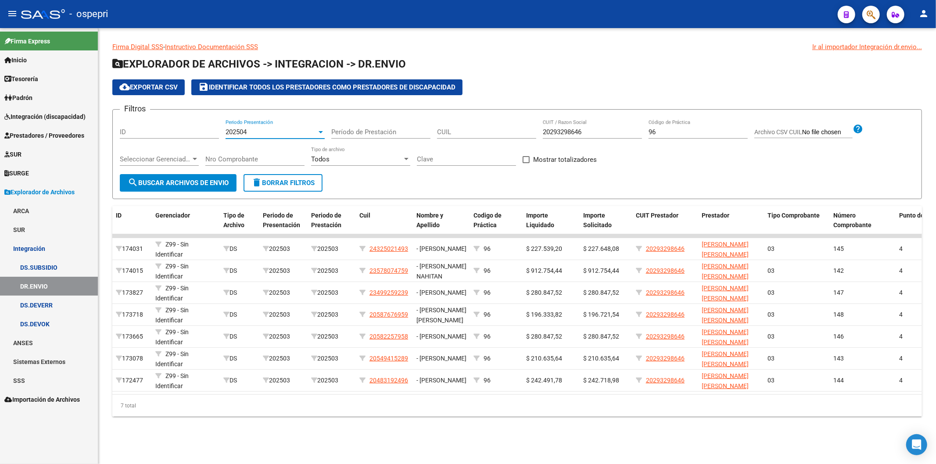
click at [205, 179] on span "search Buscar Archivos de Envio" at bounding box center [178, 183] width 101 height 8
click at [190, 187] on button "search Buscar Archivos de Envio" at bounding box center [178, 183] width 117 height 18
click at [235, 128] on div "202504 Periodo Presentación" at bounding box center [275, 129] width 99 height 19
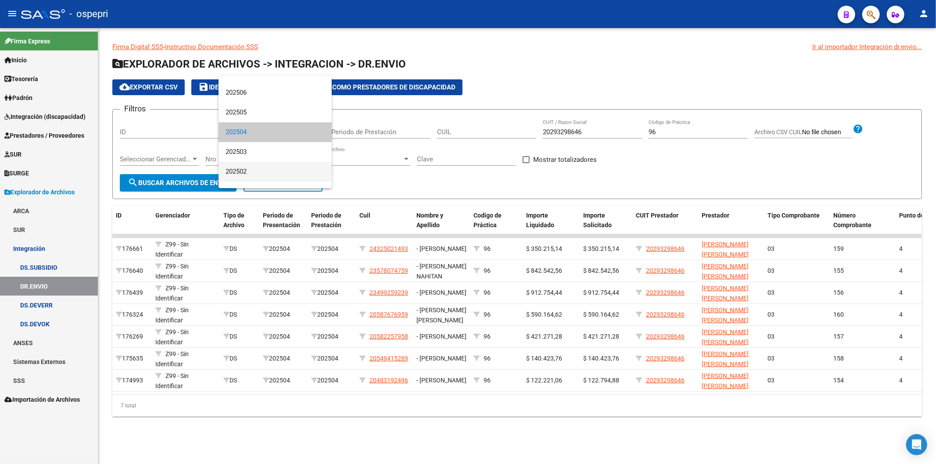
scroll to position [81, 0]
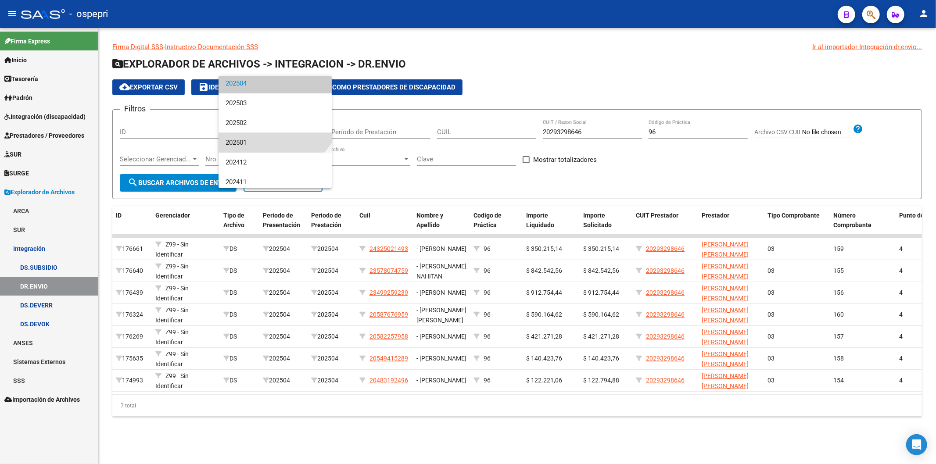
click at [244, 139] on span "202501" at bounding box center [275, 143] width 99 height 20
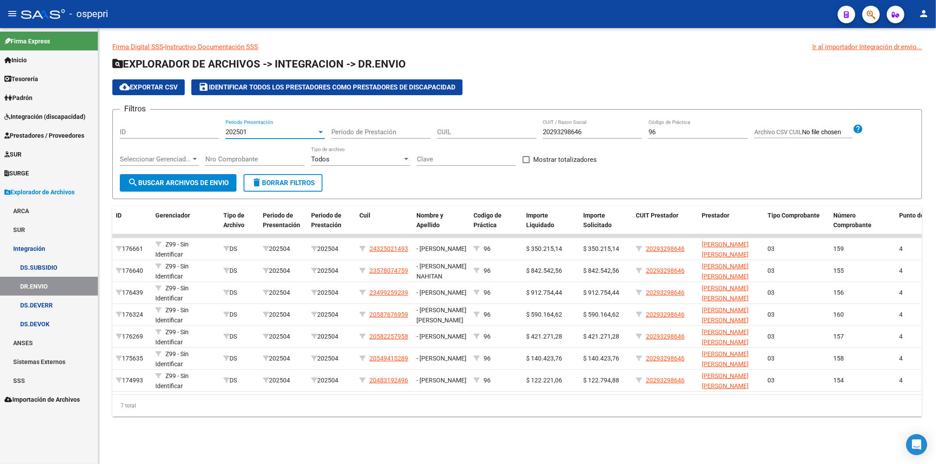
click at [192, 175] on button "search Buscar Archivos de Envio" at bounding box center [178, 183] width 117 height 18
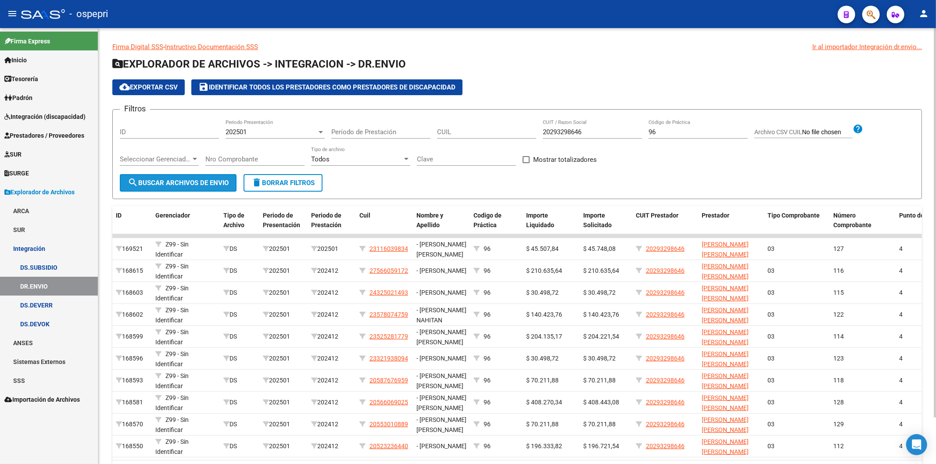
click at [189, 181] on span "search Buscar Archivos de Envio" at bounding box center [178, 183] width 101 height 8
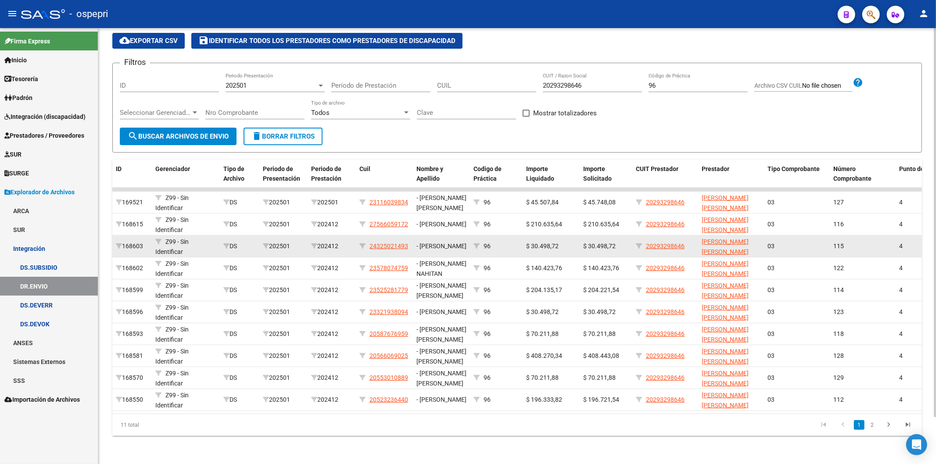
scroll to position [53, 0]
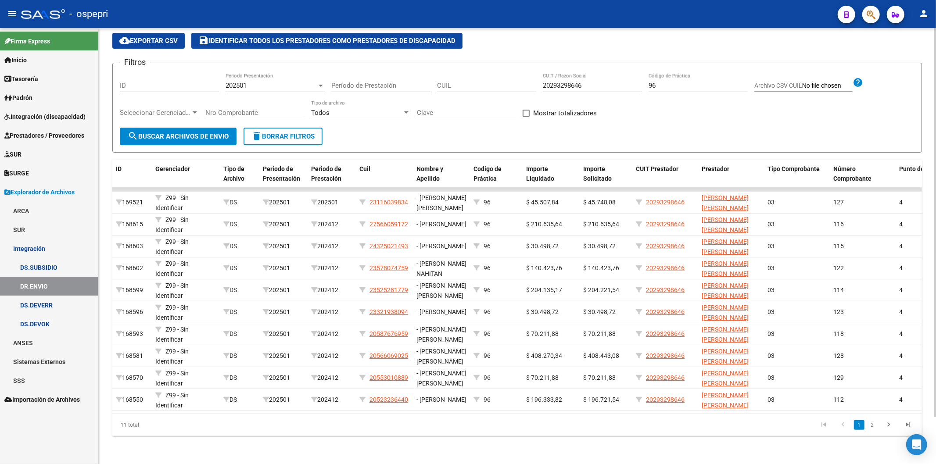
click at [239, 82] on span "202501" at bounding box center [236, 86] width 21 height 8
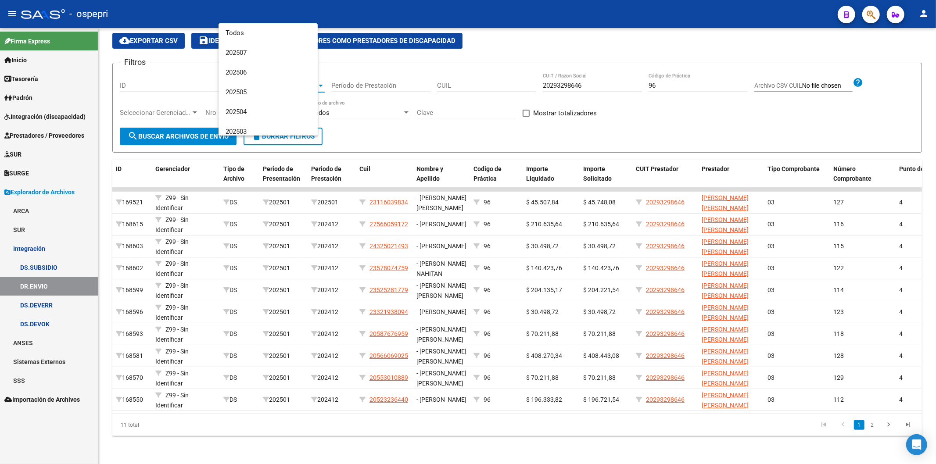
scroll to position [92, 0]
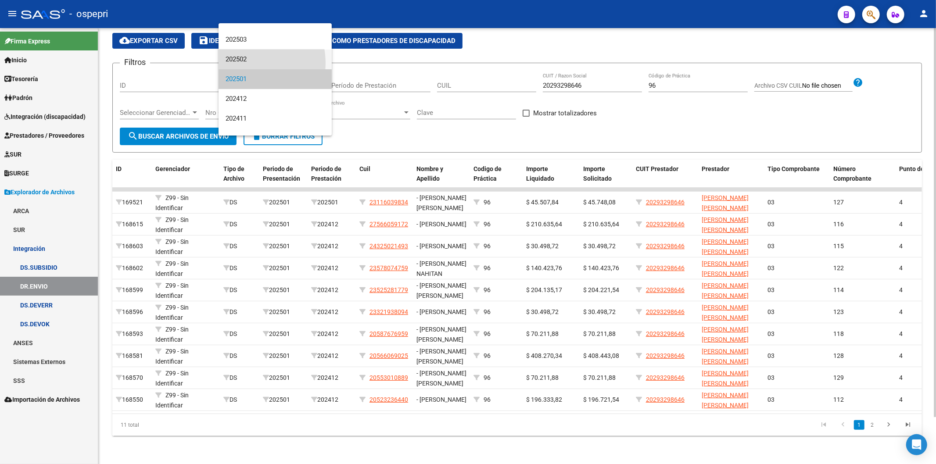
drag, startPoint x: 243, startPoint y: 63, endPoint x: 220, endPoint y: 120, distance: 61.4
click at [243, 64] on span "202502" at bounding box center [275, 60] width 99 height 20
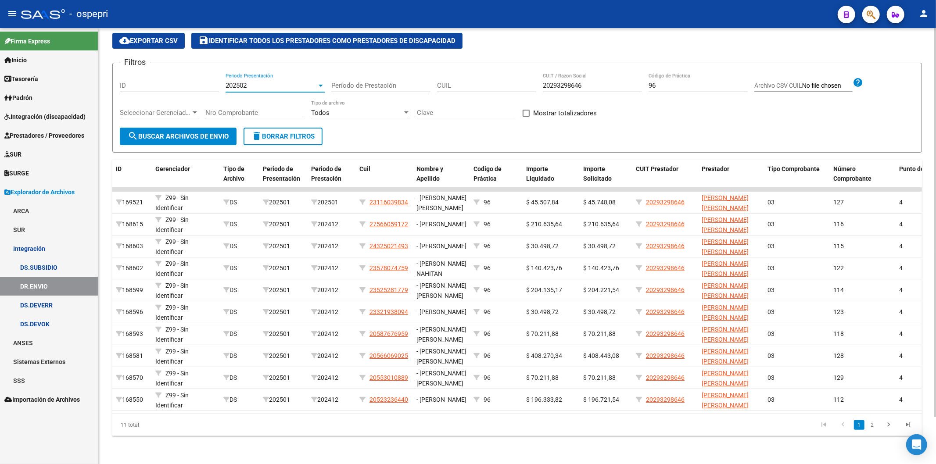
click at [217, 133] on span "search Buscar Archivos de Envio" at bounding box center [178, 137] width 101 height 8
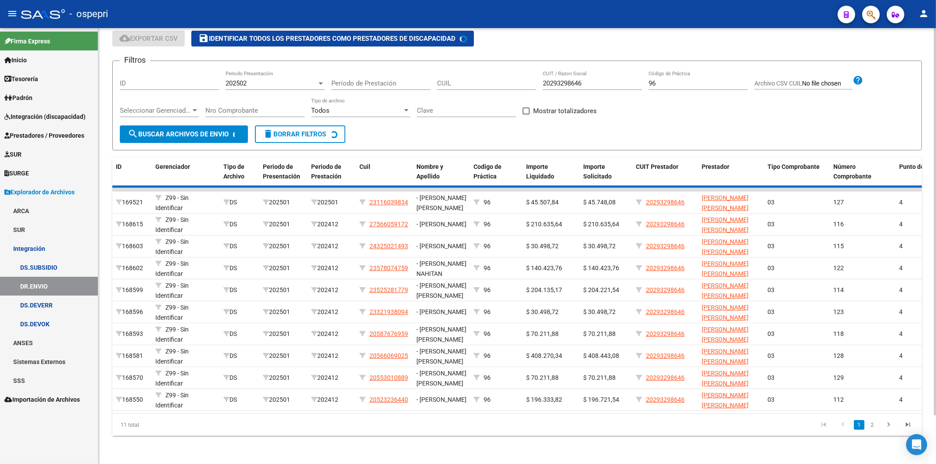
scroll to position [0, 0]
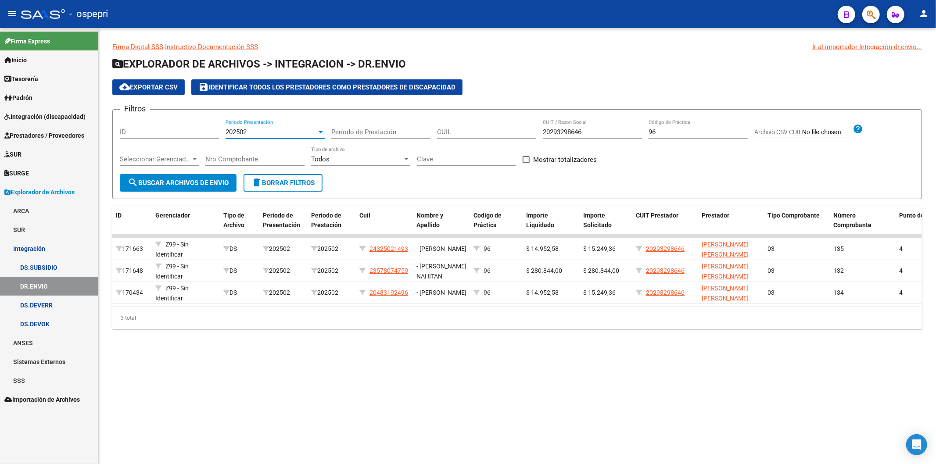
click at [229, 131] on span "202502" at bounding box center [236, 132] width 21 height 8
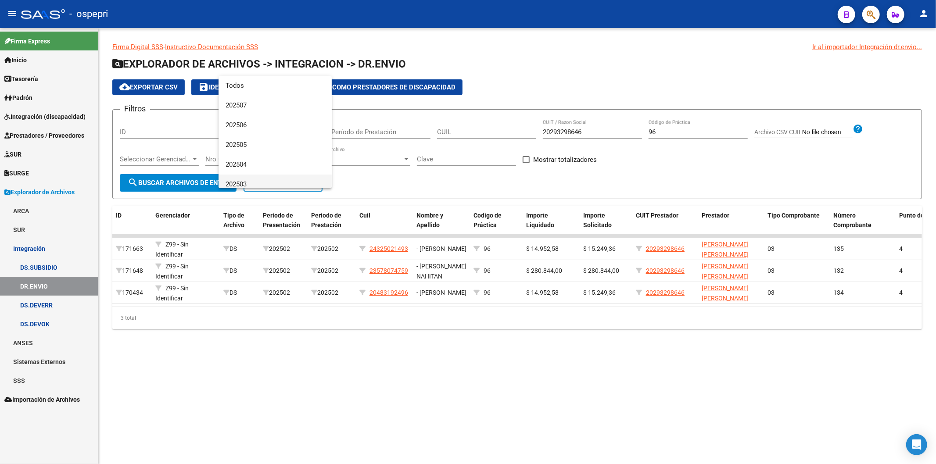
scroll to position [72, 0]
click at [234, 110] on span "202503" at bounding box center [275, 113] width 99 height 20
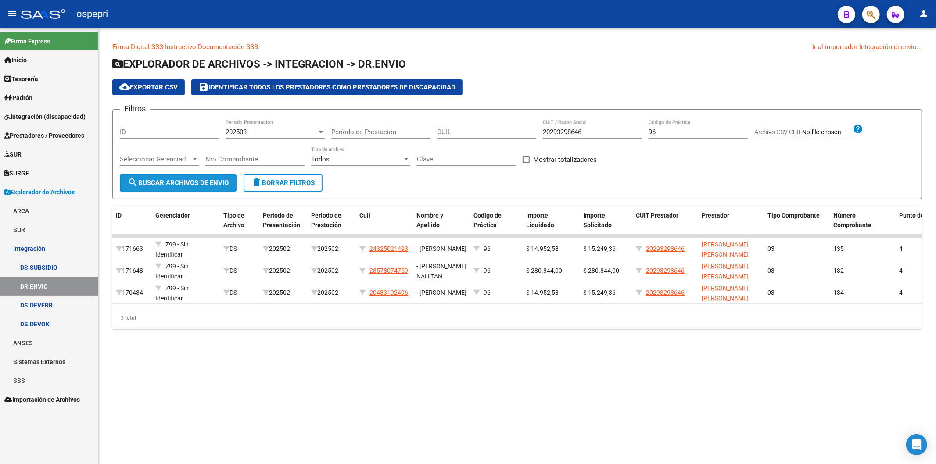
click at [226, 182] on span "search Buscar Archivos de Envio" at bounding box center [178, 183] width 101 height 8
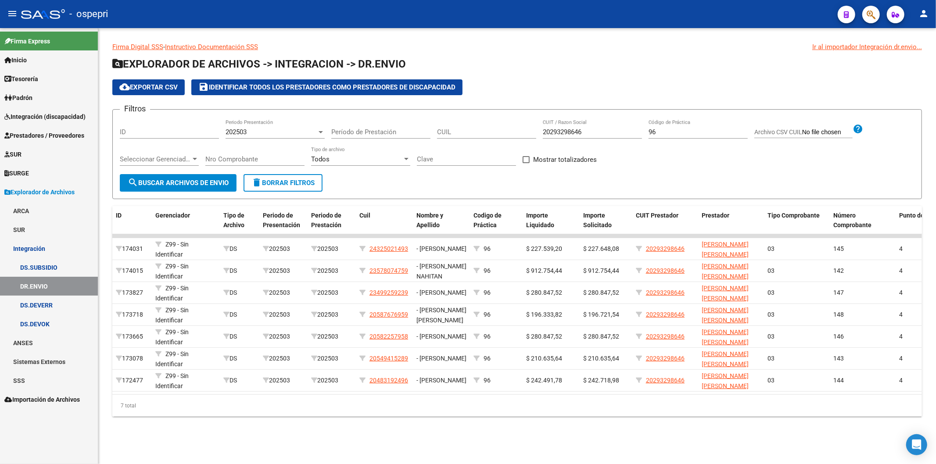
click at [244, 130] on span "202503" at bounding box center [236, 132] width 21 height 8
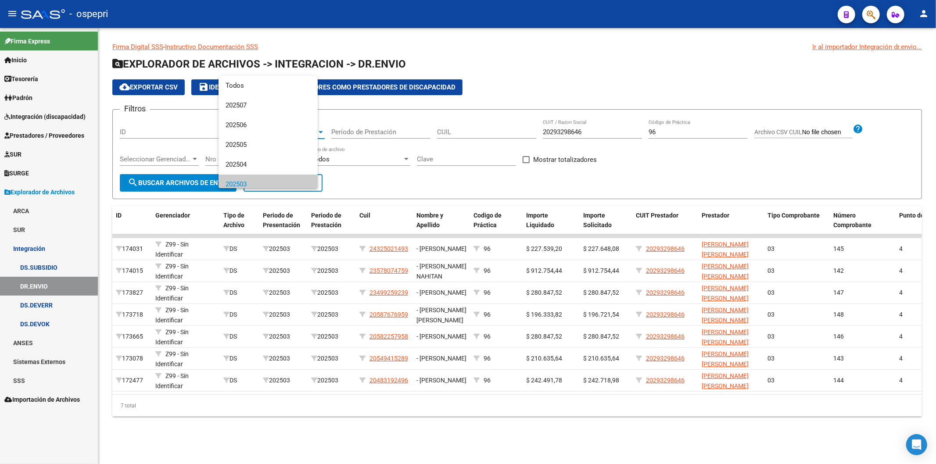
scroll to position [53, 0]
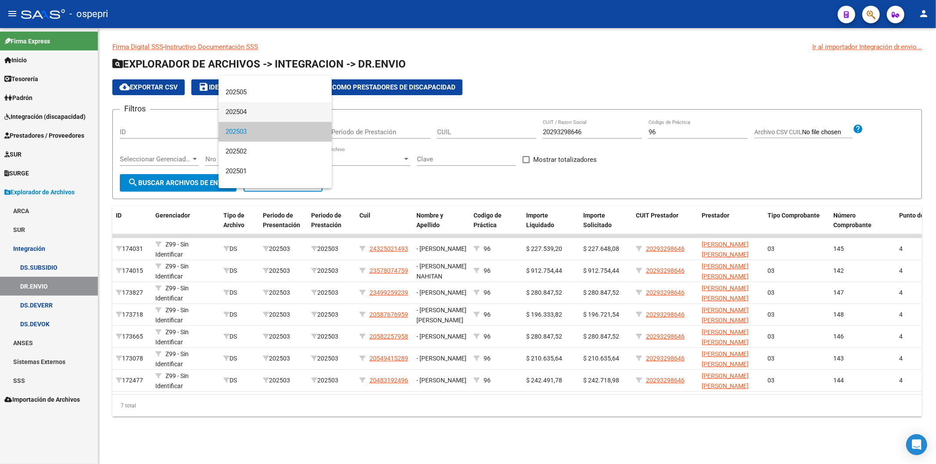
drag, startPoint x: 243, startPoint y: 109, endPoint x: 226, endPoint y: 140, distance: 35.7
click at [242, 109] on span "202504" at bounding box center [275, 112] width 99 height 20
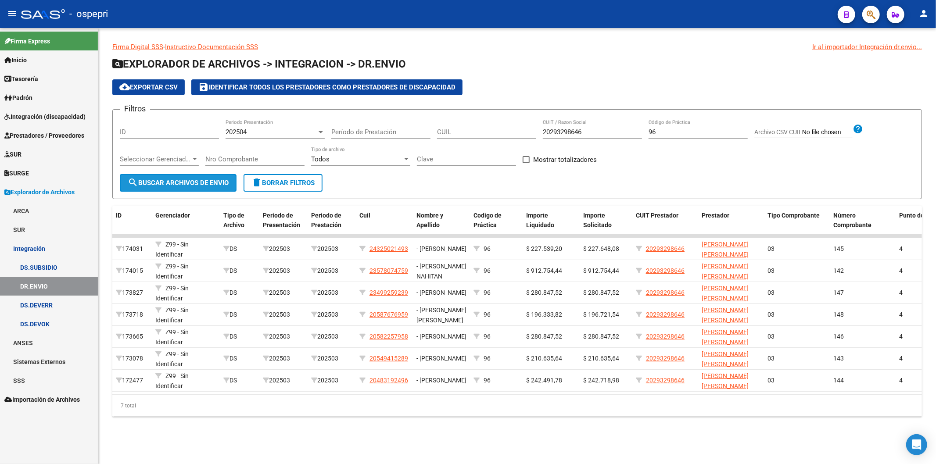
click at [216, 183] on span "search Buscar Archivos de Envio" at bounding box center [178, 183] width 101 height 8
click at [247, 129] on span "202504" at bounding box center [236, 132] width 21 height 8
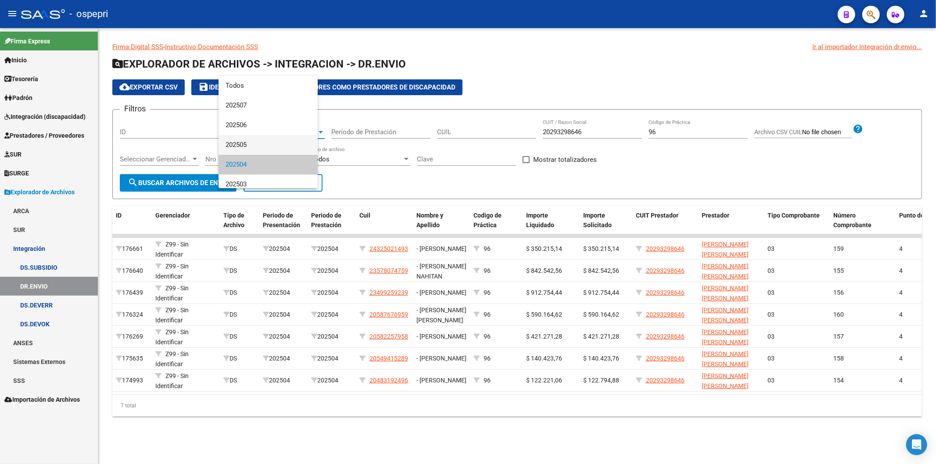
scroll to position [32, 0]
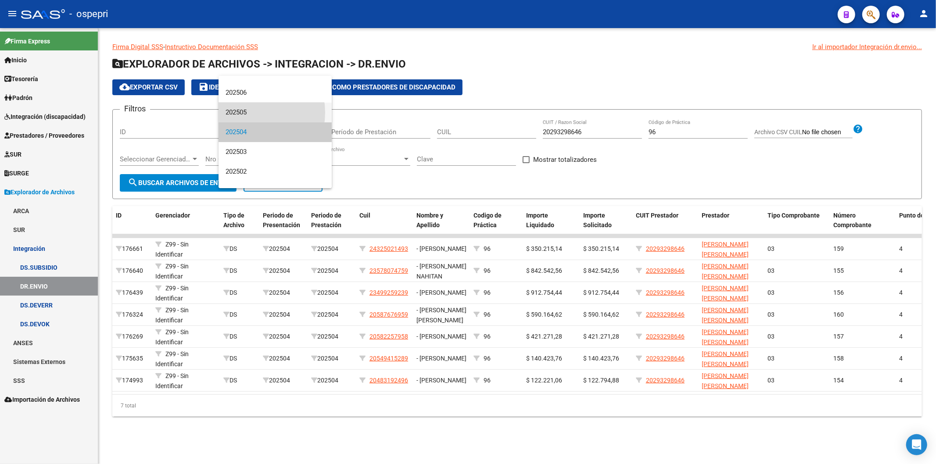
click at [248, 112] on span "202505" at bounding box center [275, 113] width 99 height 20
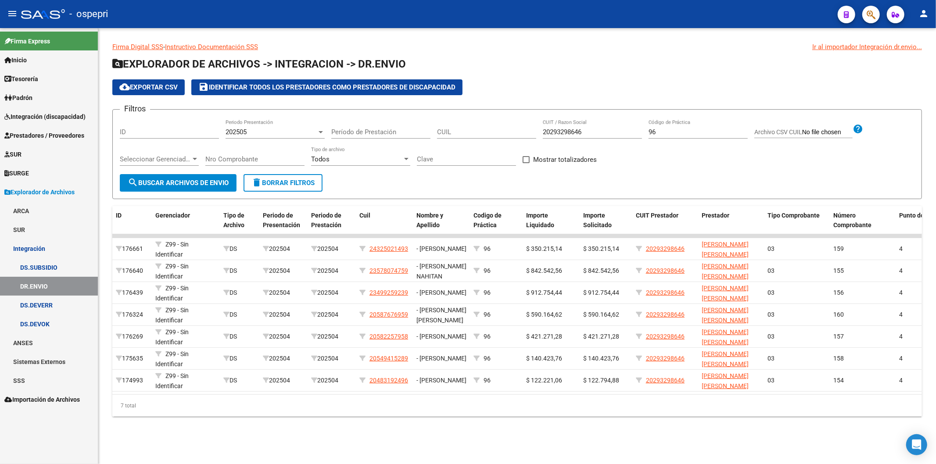
click at [202, 192] on form "Filtros ID 202505 Periodo Presentación Período de Prestación CUIL 20293298646 C…" at bounding box center [517, 154] width 810 height 90
click at [202, 183] on span "search Buscar Archivos de Envio" at bounding box center [178, 183] width 101 height 8
click at [241, 127] on div "202505 Periodo Presentación" at bounding box center [275, 129] width 99 height 19
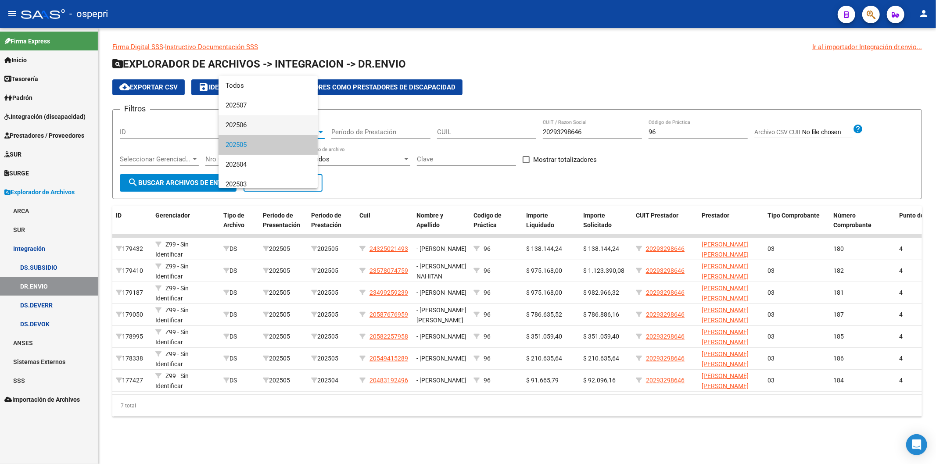
scroll to position [13, 0]
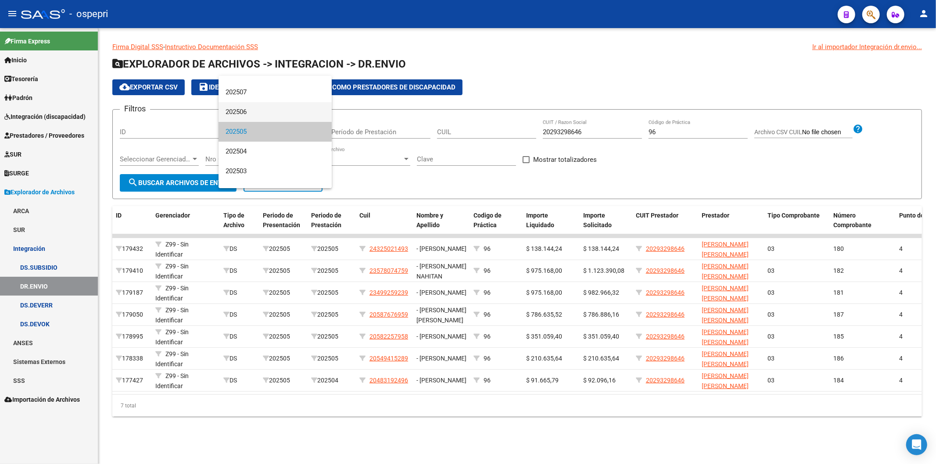
click at [248, 111] on span "202506" at bounding box center [275, 112] width 99 height 20
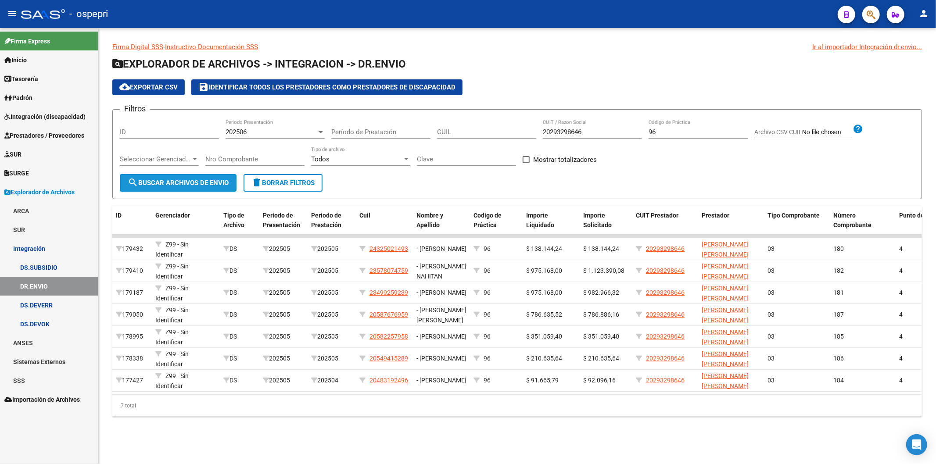
click at [233, 179] on button "search Buscar Archivos de Envio" at bounding box center [178, 183] width 117 height 18
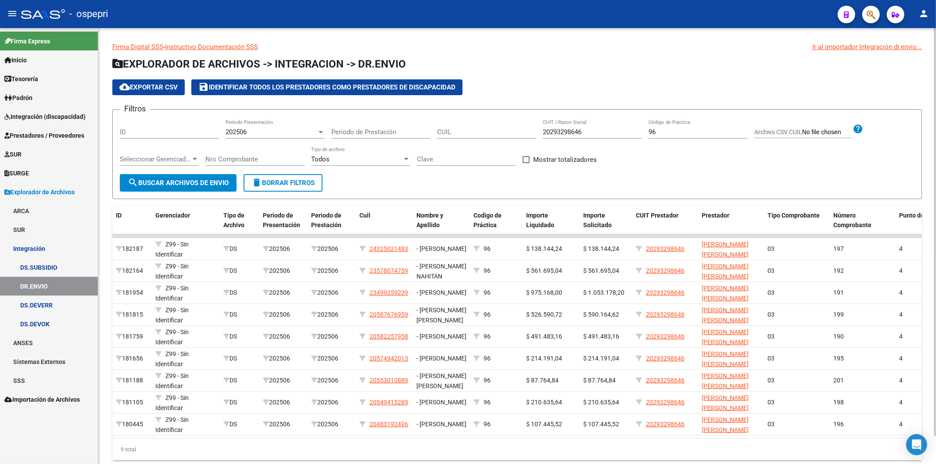
click at [267, 128] on div "202506 Periodo Presentación" at bounding box center [275, 129] width 99 height 19
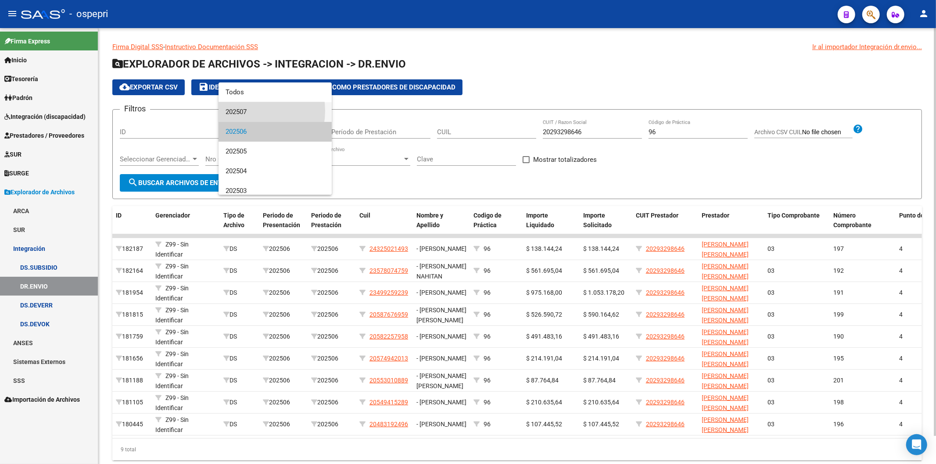
drag, startPoint x: 248, startPoint y: 111, endPoint x: 218, endPoint y: 180, distance: 75.1
click at [247, 111] on span "202507" at bounding box center [275, 112] width 99 height 20
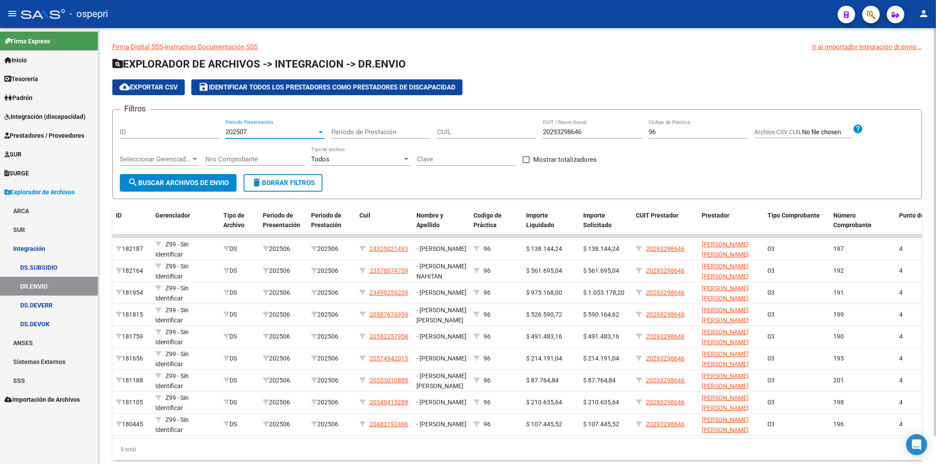
click at [208, 183] on span "search Buscar Archivos de Envio" at bounding box center [178, 183] width 101 height 8
click at [238, 133] on span "202507" at bounding box center [236, 132] width 21 height 8
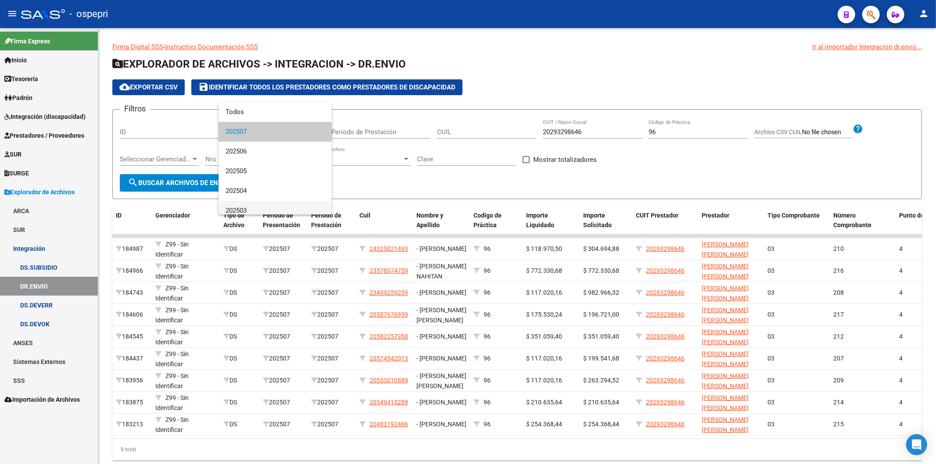
scroll to position [49, 0]
click at [255, 186] on span "202502" at bounding box center [275, 182] width 99 height 20
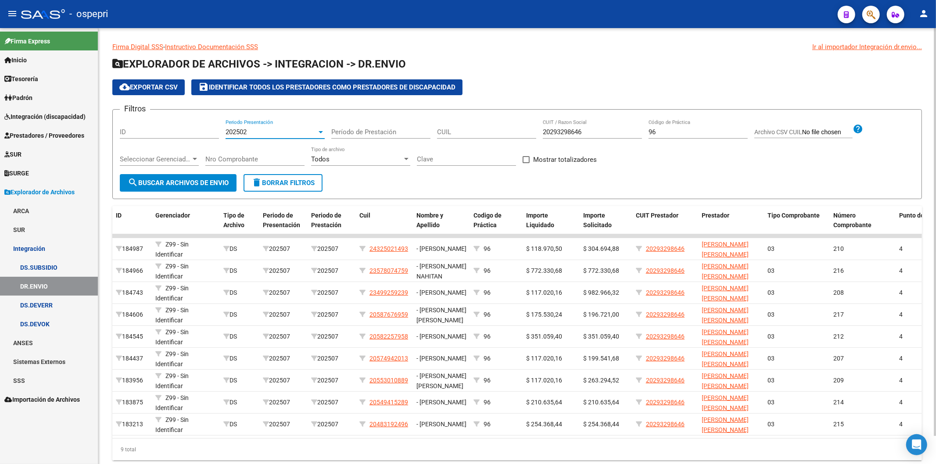
click at [206, 181] on span "search Buscar Archivos de Envio" at bounding box center [178, 183] width 101 height 8
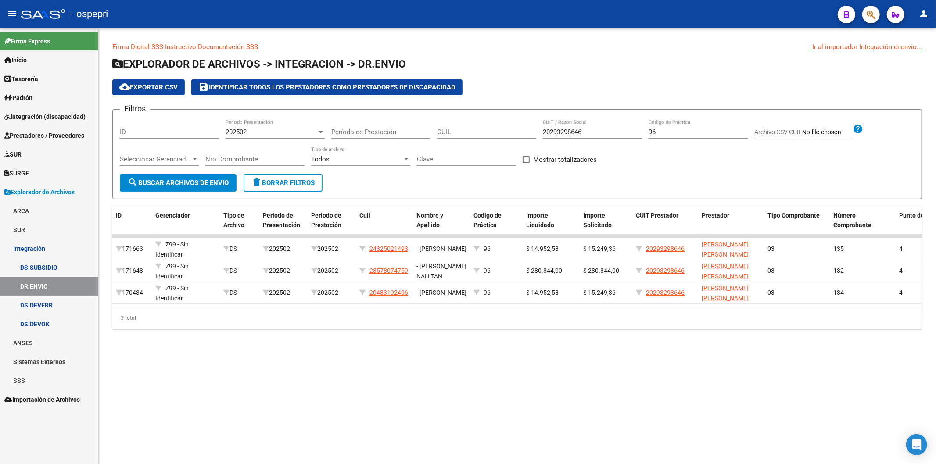
click at [241, 136] on div "202502 Periodo Presentación" at bounding box center [275, 129] width 99 height 19
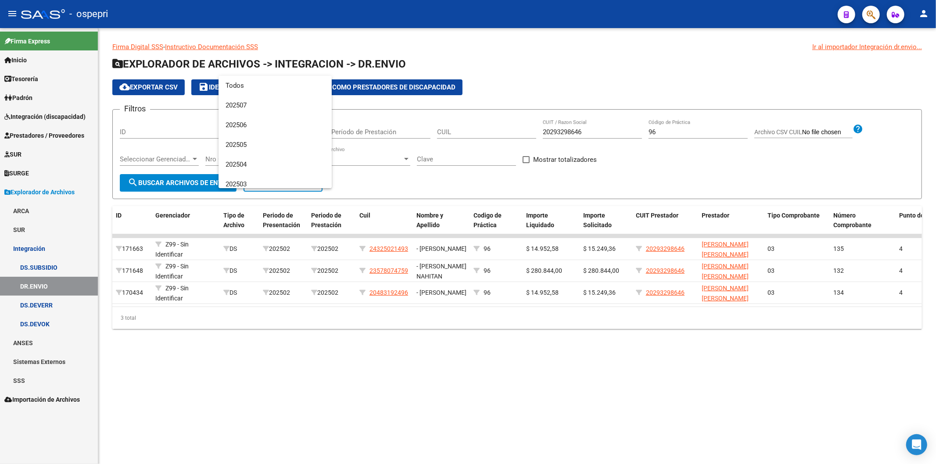
scroll to position [72, 0]
click at [243, 114] on span "202503" at bounding box center [275, 113] width 99 height 20
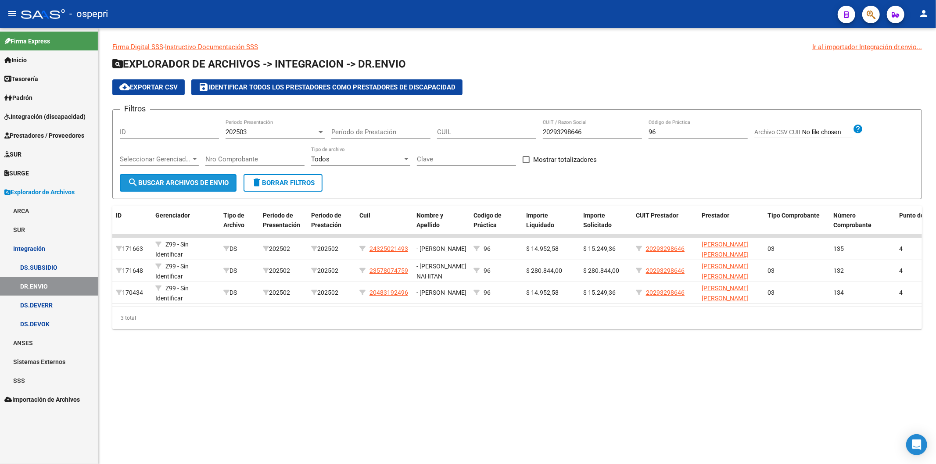
drag, startPoint x: 218, startPoint y: 177, endPoint x: 560, endPoint y: 195, distance: 341.9
click at [218, 176] on button "search Buscar Archivos de Envio" at bounding box center [178, 183] width 117 height 18
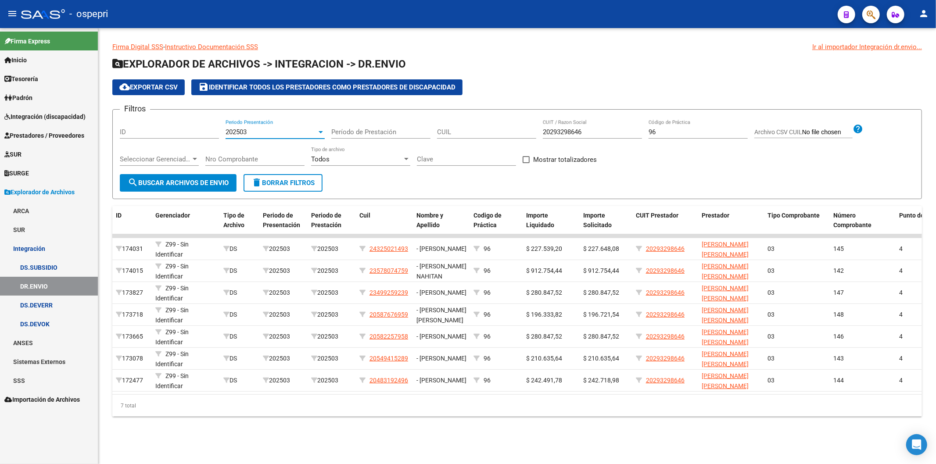
click at [243, 128] on div "202503 Periodo Presentación" at bounding box center [275, 129] width 99 height 19
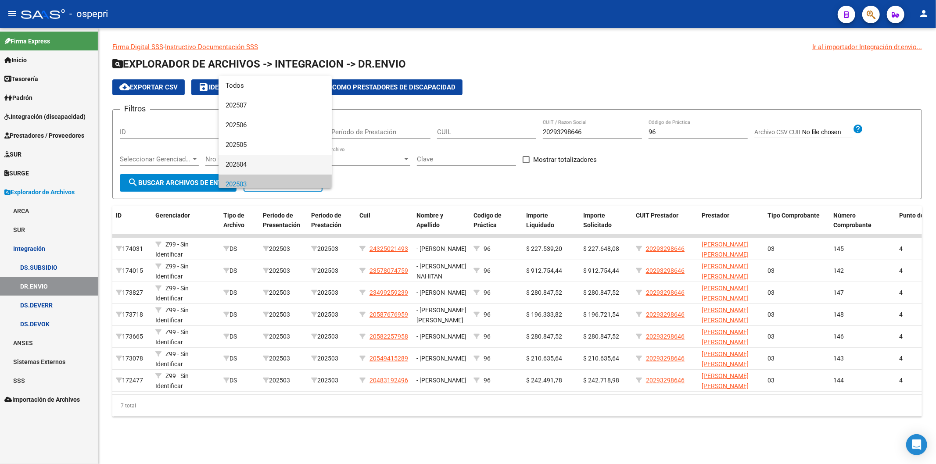
scroll to position [53, 0]
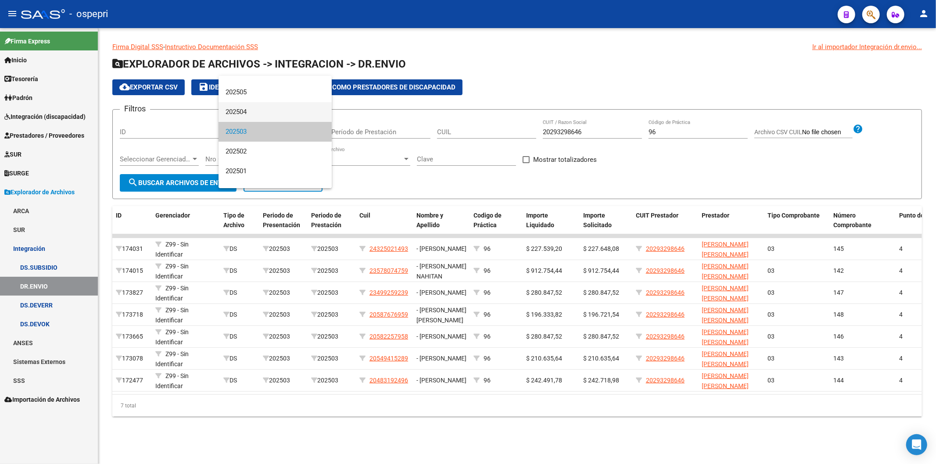
click at [248, 113] on span "202504" at bounding box center [275, 112] width 99 height 20
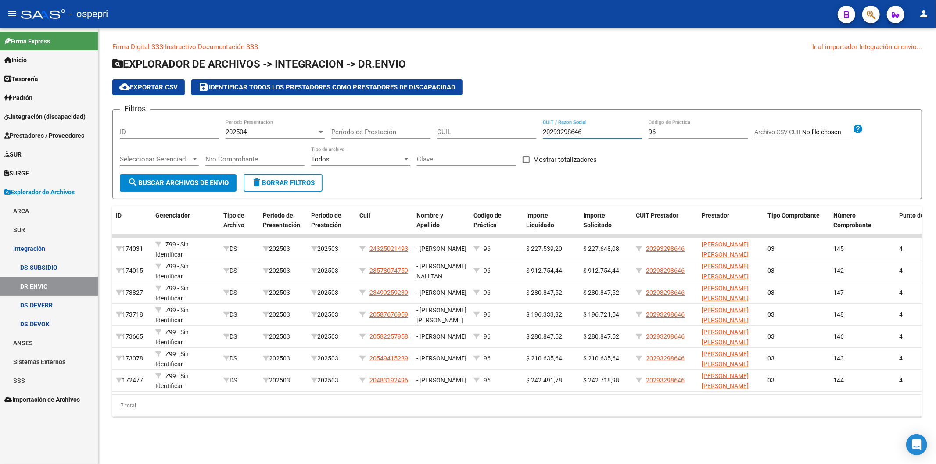
drag, startPoint x: 595, startPoint y: 130, endPoint x: 391, endPoint y: 129, distance: 203.2
click at [388, 133] on div "Filtros ID 202504 Periodo Presentación Período de Prestación CUIL 20293298646 C…" at bounding box center [517, 145] width 795 height 57
click at [195, 176] on button "search Buscar Archivos de Envio" at bounding box center [178, 183] width 117 height 18
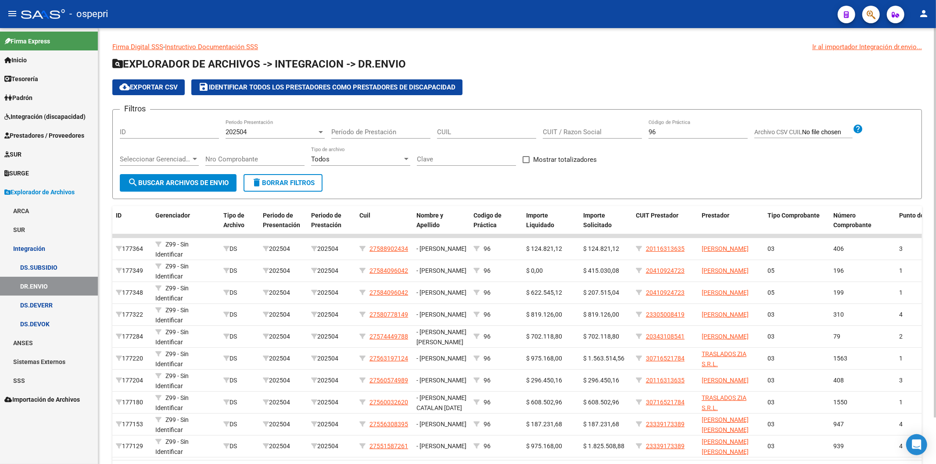
click at [461, 134] on input "CUIL" at bounding box center [486, 132] width 99 height 8
type input "24-32501149-3"
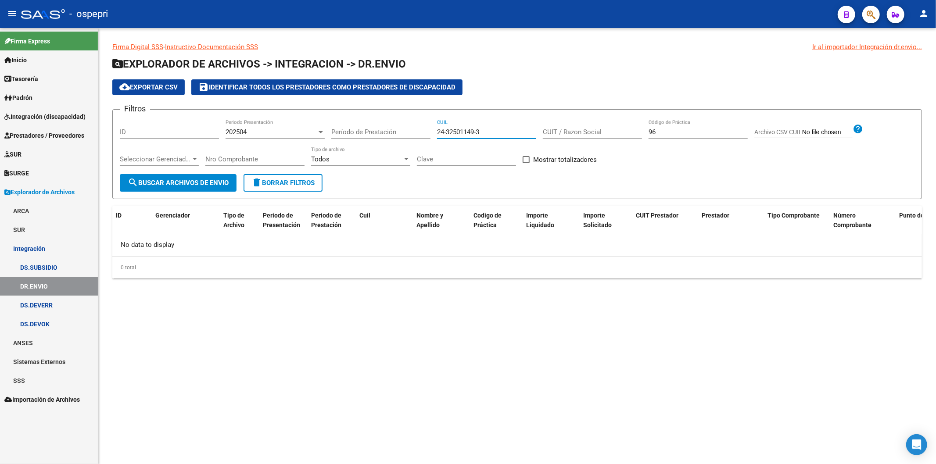
drag, startPoint x: 497, startPoint y: 129, endPoint x: 378, endPoint y: 125, distance: 118.6
click at [378, 126] on div "Filtros ID 202504 Periodo Presentación Período de Prestación 24-32501149-3 CUIL…" at bounding box center [517, 145] width 795 height 57
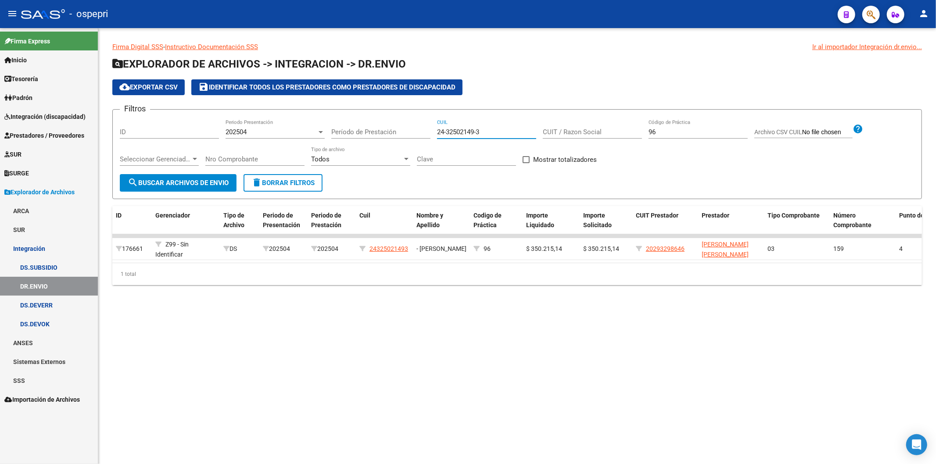
type input "24-32502149-3"
drag, startPoint x: 211, startPoint y: 180, endPoint x: 271, endPoint y: 197, distance: 62.4
click at [211, 179] on span "search Buscar Archivos de Envio" at bounding box center [178, 183] width 101 height 8
click at [236, 129] on span "202504" at bounding box center [236, 132] width 21 height 8
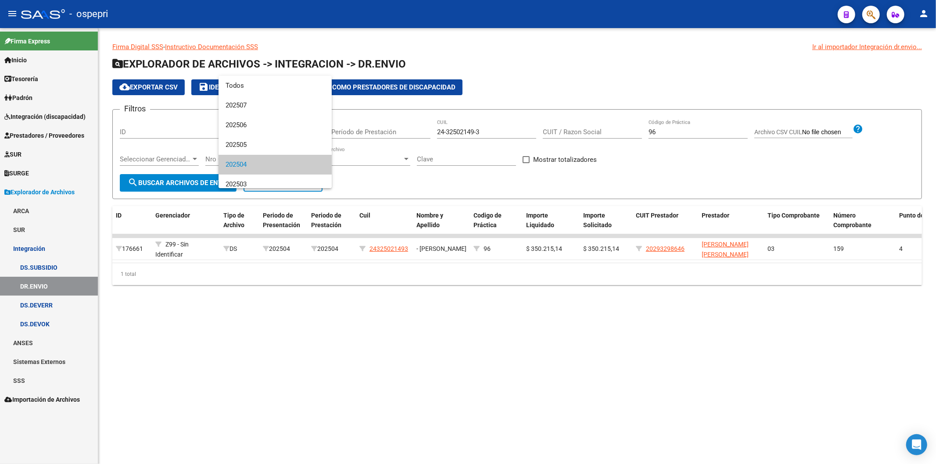
scroll to position [32, 0]
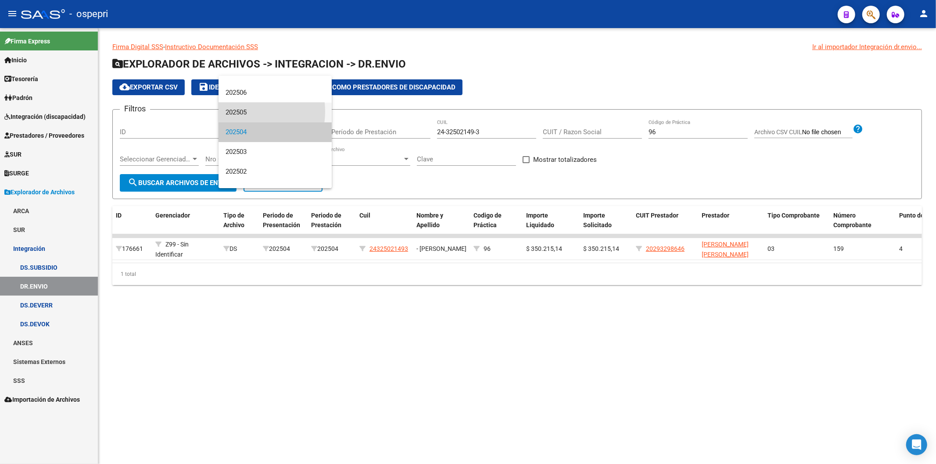
drag, startPoint x: 240, startPoint y: 111, endPoint x: 225, endPoint y: 148, distance: 40.1
click at [240, 111] on span "202505" at bounding box center [275, 113] width 99 height 20
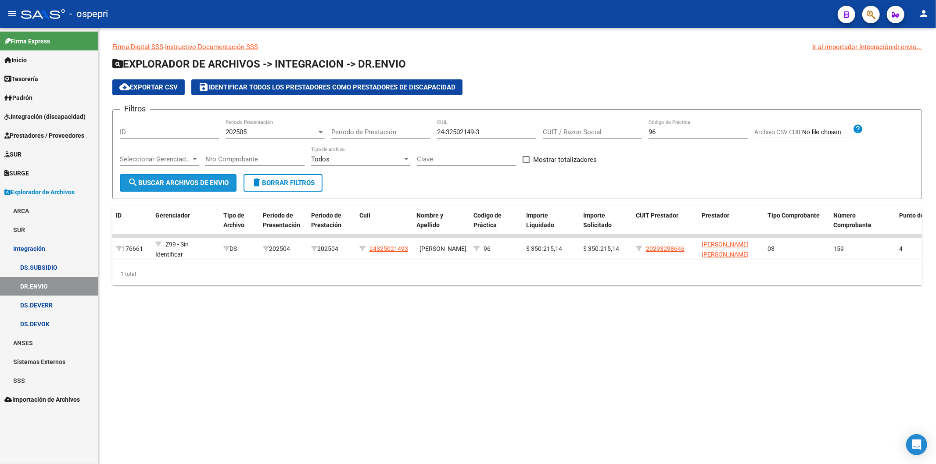
click at [233, 176] on button "search Buscar Archivos de Envio" at bounding box center [178, 183] width 117 height 18
click at [233, 126] on div "202505 Periodo Presentación" at bounding box center [275, 129] width 99 height 19
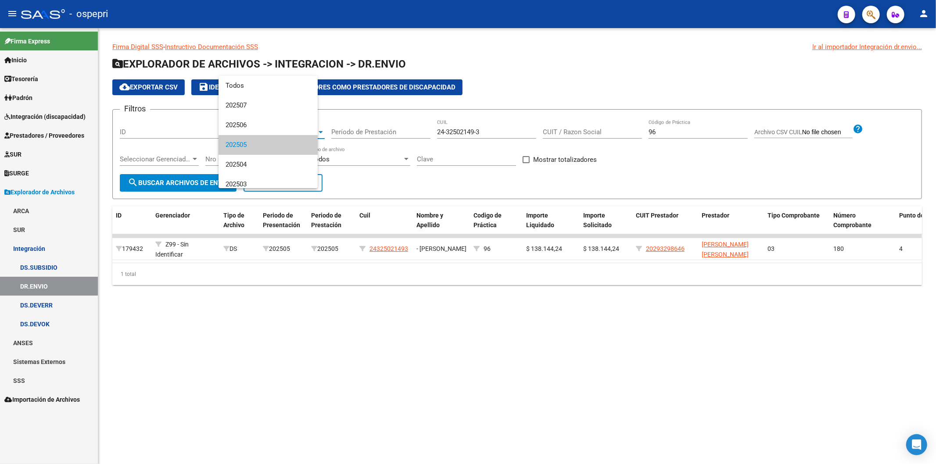
scroll to position [13, 0]
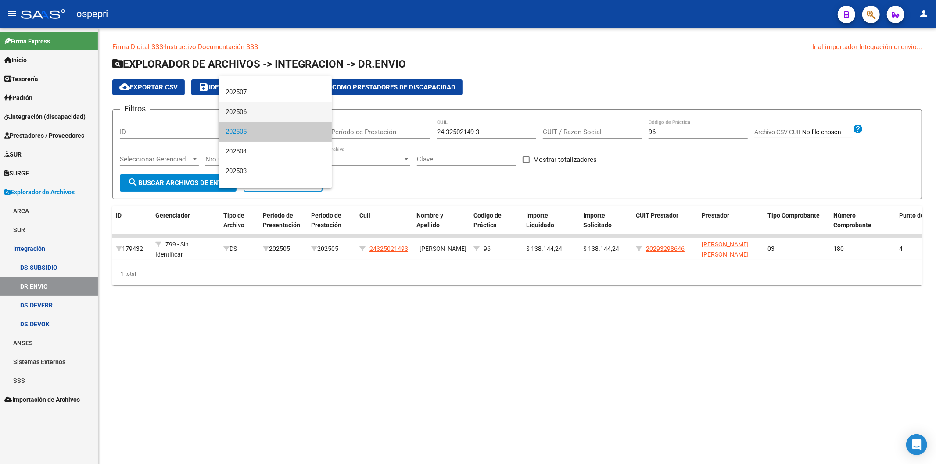
click at [239, 112] on span "202506" at bounding box center [275, 112] width 99 height 20
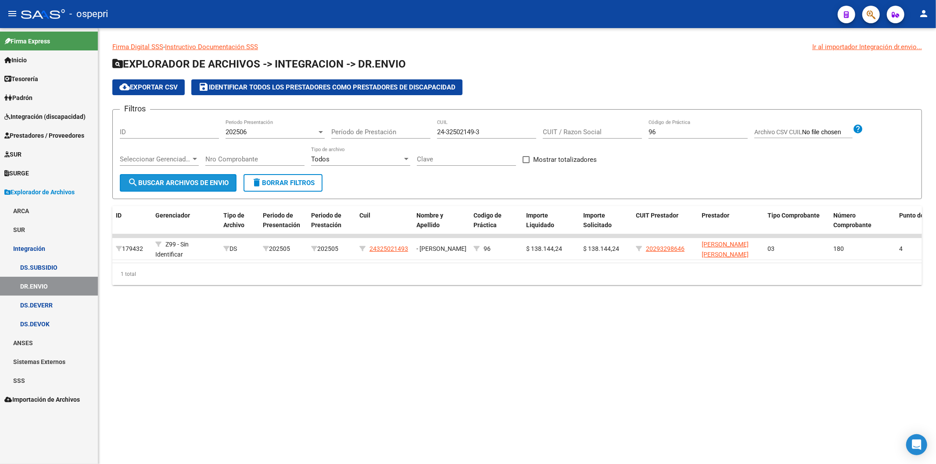
click at [156, 179] on span "search Buscar Archivos de Envio" at bounding box center [178, 183] width 101 height 8
drag, startPoint x: 278, startPoint y: 190, endPoint x: 279, endPoint y: 183, distance: 7.5
click at [278, 188] on button "delete Borrar Filtros" at bounding box center [283, 183] width 79 height 18
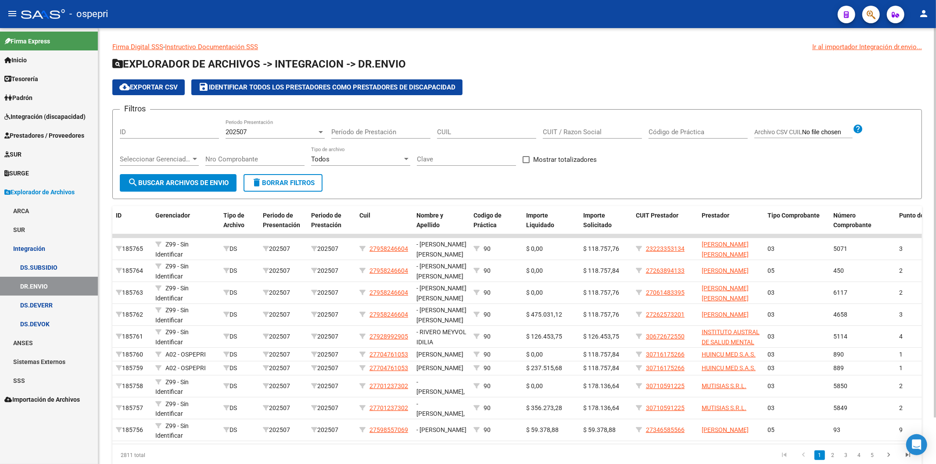
click at [236, 132] on span "202507" at bounding box center [236, 132] width 21 height 8
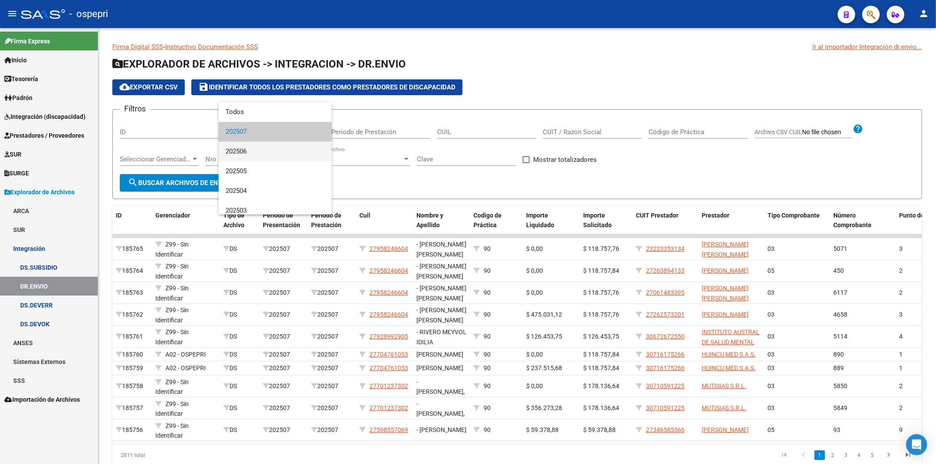
click at [243, 154] on span "202506" at bounding box center [275, 152] width 99 height 20
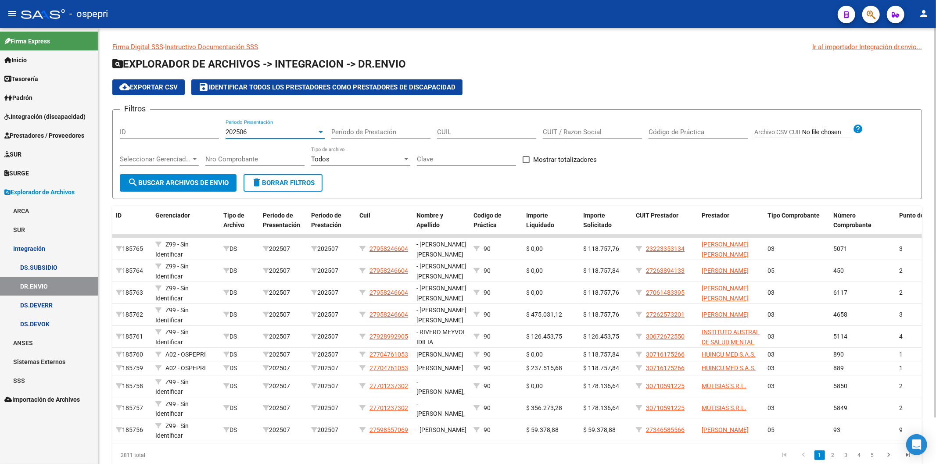
click at [672, 132] on input "Código de Práctica" at bounding box center [698, 132] width 99 height 8
type input "90"
click at [136, 176] on button "search Buscar Archivos de Envio" at bounding box center [178, 183] width 117 height 18
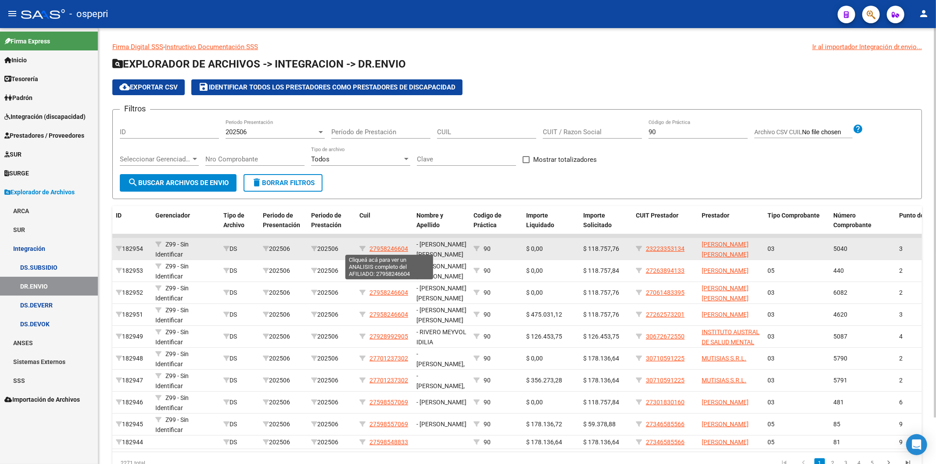
click at [391, 248] on span "27958246604" at bounding box center [389, 248] width 39 height 7
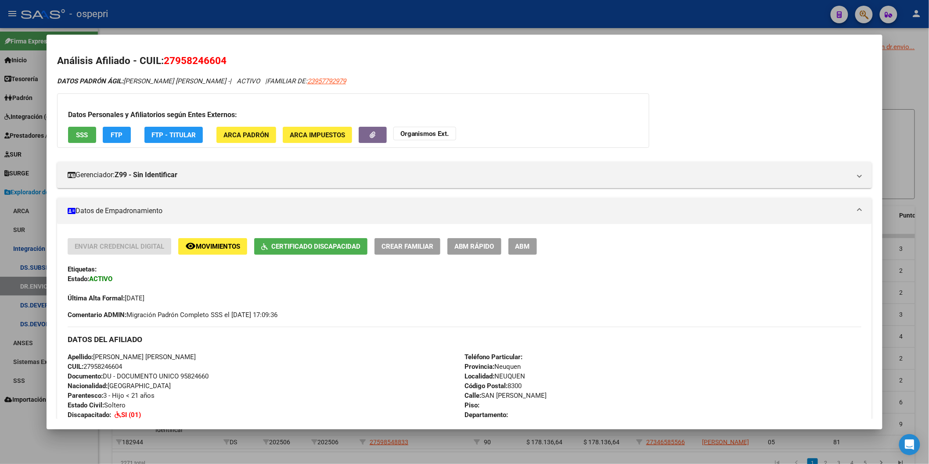
drag, startPoint x: 233, startPoint y: 58, endPoint x: 161, endPoint y: 61, distance: 72.9
click at [161, 61] on h2 "Análisis Afiliado - CUIL: 27958246604" at bounding box center [464, 61] width 814 height 15
copy span "27958246604"
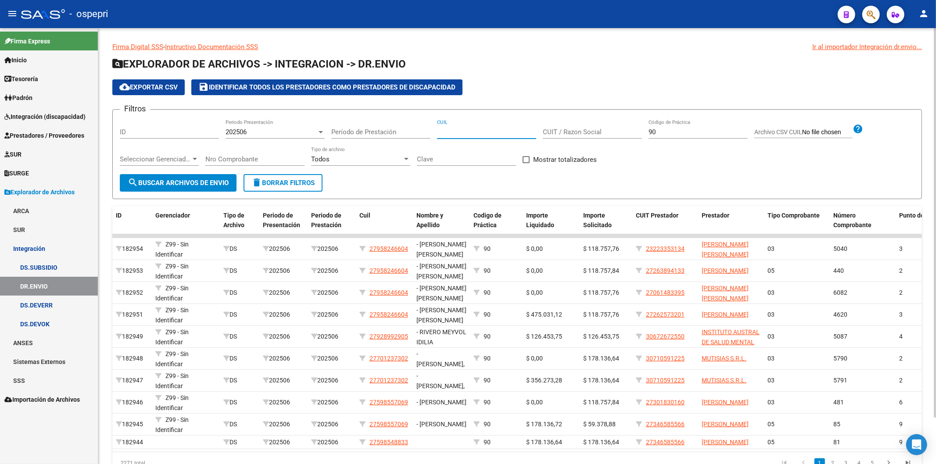
click at [455, 130] on input "CUIL" at bounding box center [486, 132] width 99 height 8
paste input "27-95824660-4"
type input "27-95824660-4"
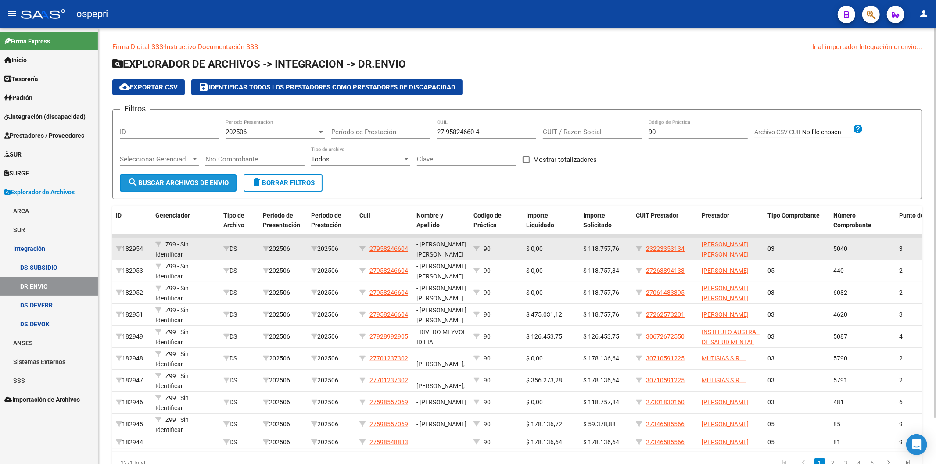
drag, startPoint x: 179, startPoint y: 180, endPoint x: 301, endPoint y: 241, distance: 137.0
click at [178, 179] on span "search Buscar Archivos de Envio" at bounding box center [178, 183] width 101 height 8
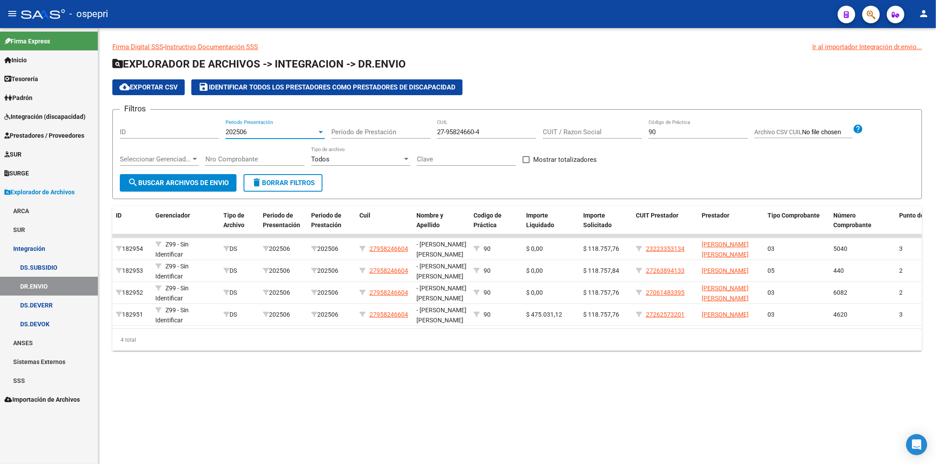
click at [229, 130] on span "202506" at bounding box center [236, 132] width 21 height 8
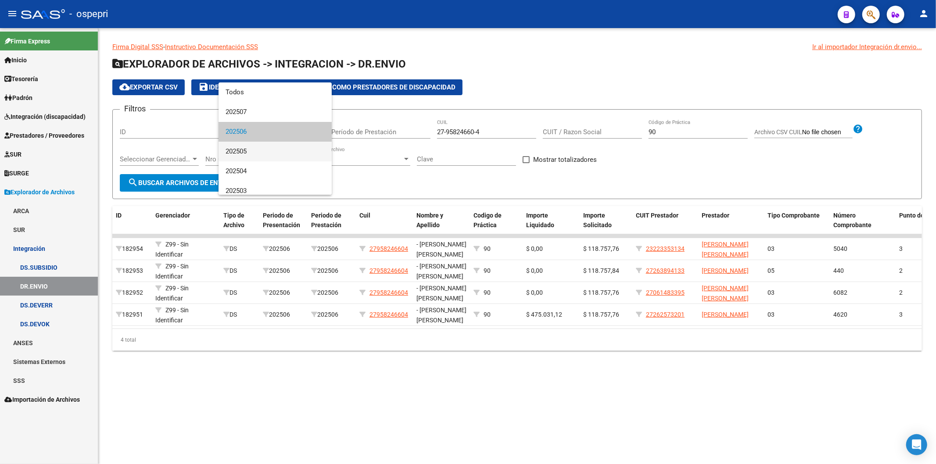
click at [240, 149] on span "202505" at bounding box center [275, 152] width 99 height 20
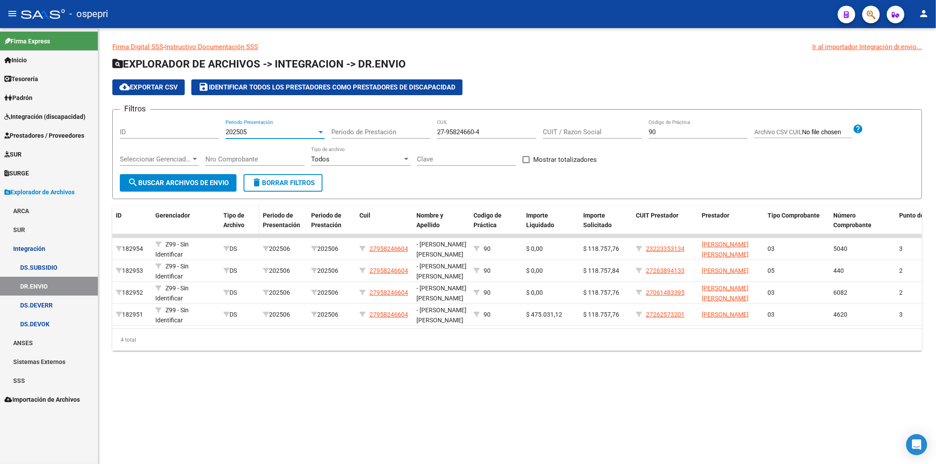
drag, startPoint x: 200, startPoint y: 180, endPoint x: 232, endPoint y: 205, distance: 40.6
click at [200, 179] on span "search Buscar Archivos de Envio" at bounding box center [178, 183] width 101 height 8
click at [252, 130] on div "202505" at bounding box center [271, 132] width 91 height 8
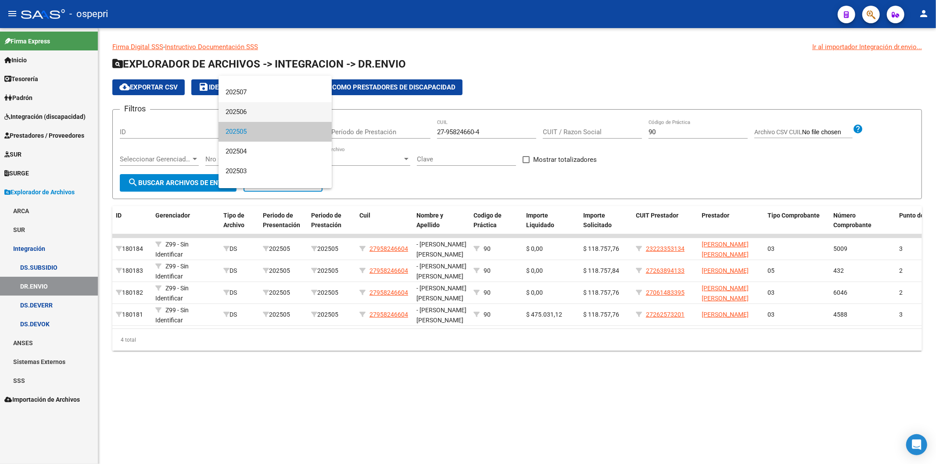
drag, startPoint x: 245, startPoint y: 111, endPoint x: 238, endPoint y: 123, distance: 13.6
click at [244, 111] on span "202506" at bounding box center [275, 112] width 99 height 20
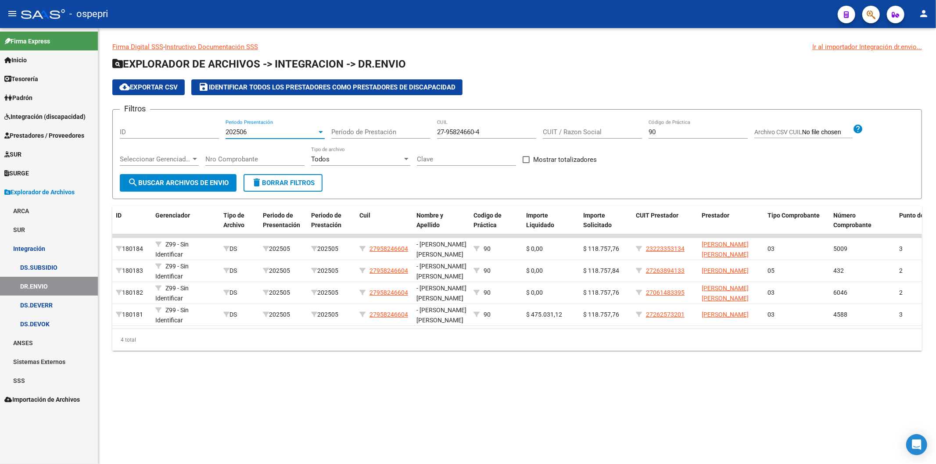
click at [208, 183] on span "search Buscar Archivos de Envio" at bounding box center [178, 183] width 101 height 8
click at [244, 133] on span "202506" at bounding box center [236, 132] width 21 height 8
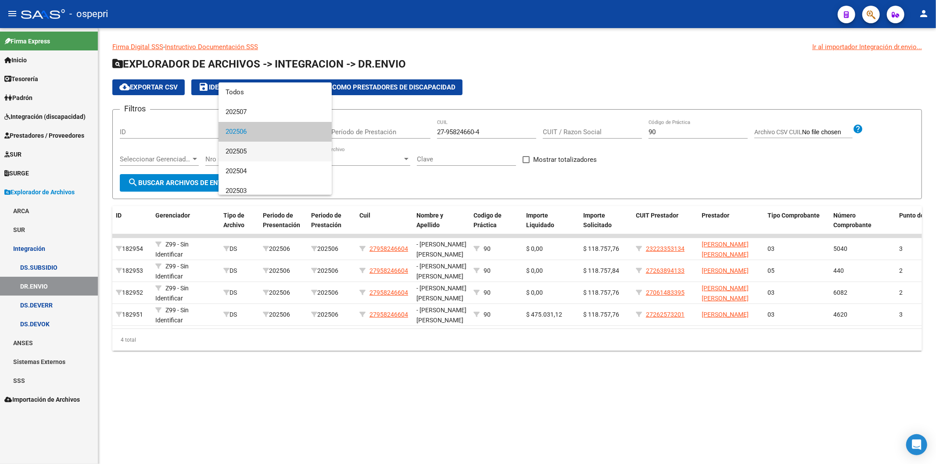
click at [249, 155] on span "202505" at bounding box center [275, 152] width 99 height 20
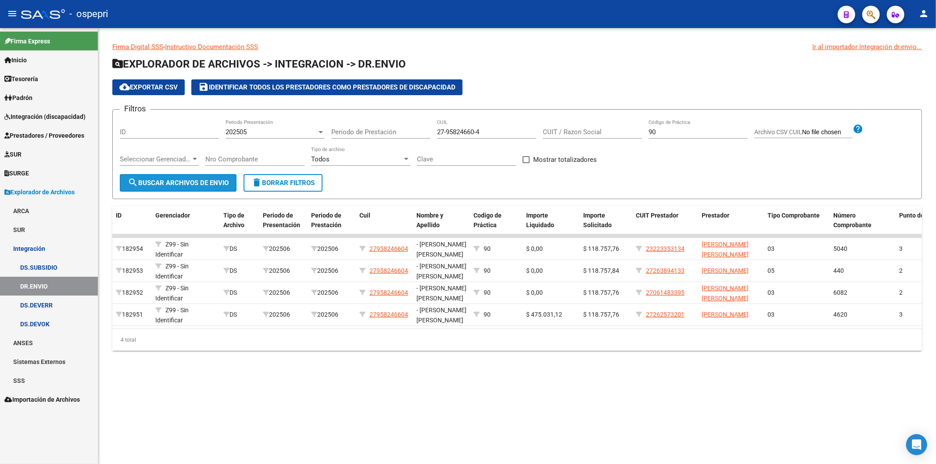
click at [212, 179] on span "search Buscar Archivos de Envio" at bounding box center [178, 183] width 101 height 8
click at [244, 138] on div "202505 Periodo Presentación" at bounding box center [275, 133] width 99 height 27
click at [244, 133] on span "202505" at bounding box center [236, 132] width 21 height 8
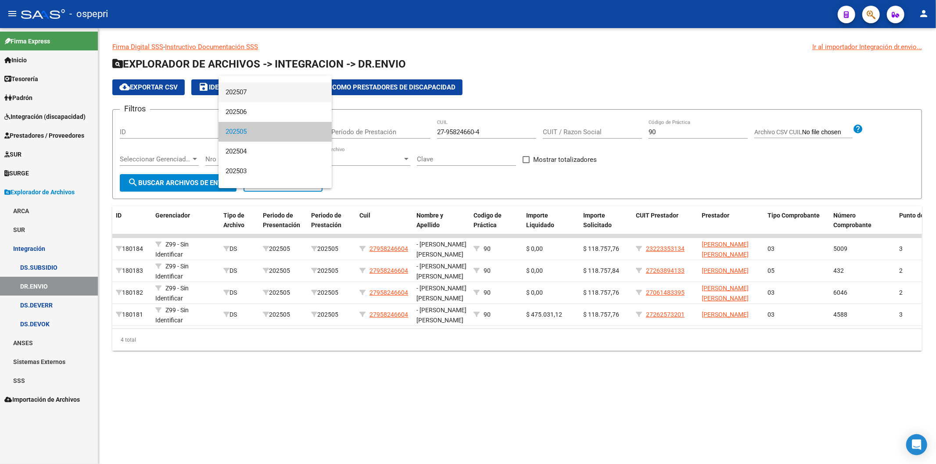
click at [246, 96] on span "202507" at bounding box center [275, 93] width 99 height 20
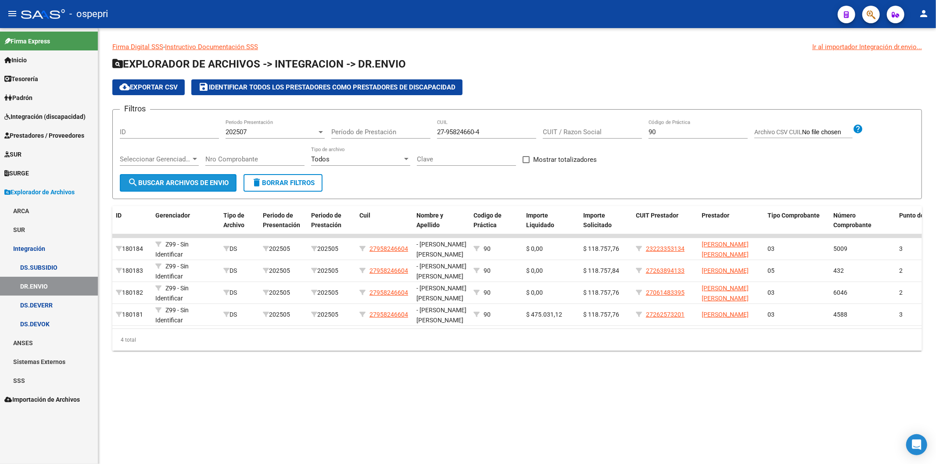
click at [195, 183] on span "search Buscar Archivos de Envio" at bounding box center [178, 183] width 101 height 8
drag, startPoint x: 217, startPoint y: 179, endPoint x: 447, endPoint y: 138, distance: 233.0
click at [220, 177] on button "search Buscar Archivos de Envio" at bounding box center [178, 183] width 117 height 18
drag, startPoint x: 487, startPoint y: 133, endPoint x: 362, endPoint y: 136, distance: 124.7
click at [362, 136] on div "Filtros ID 202507 Periodo Presentación Período de Prestación 27-95824660-4 CUIL…" at bounding box center [517, 145] width 795 height 57
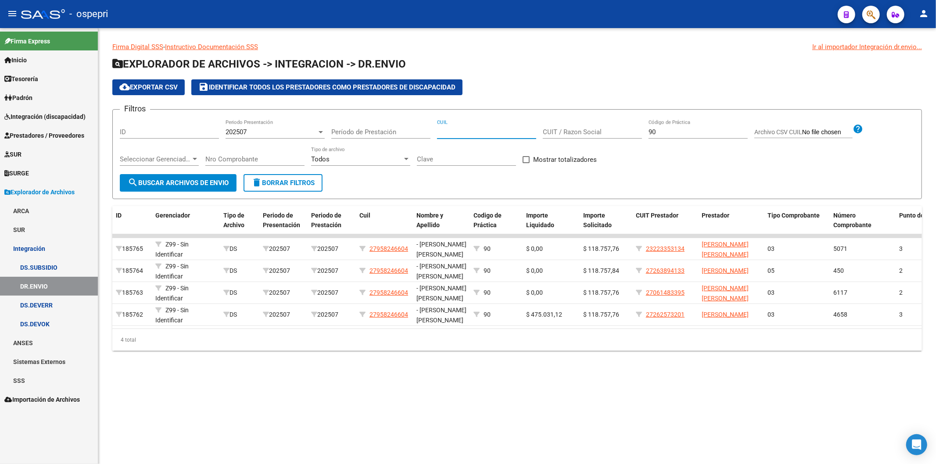
click at [190, 185] on span "search Buscar Archivos de Envio" at bounding box center [178, 183] width 101 height 8
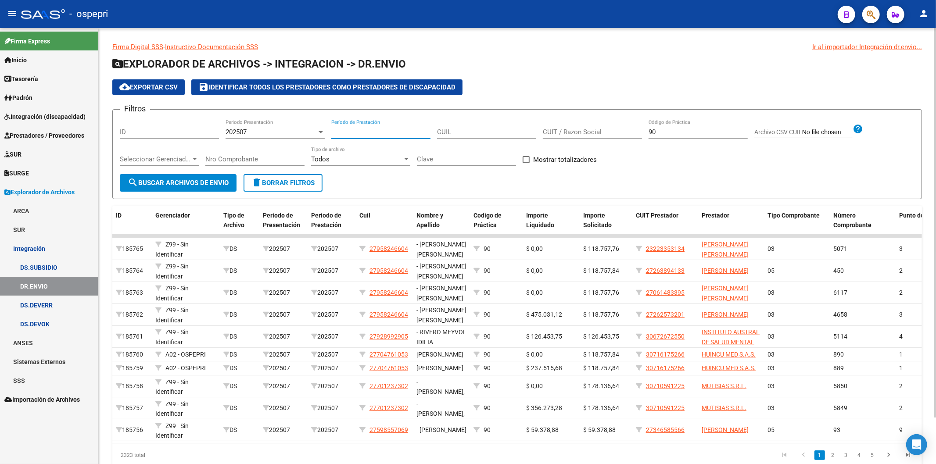
click at [360, 131] on input "Período de Prestación" at bounding box center [380, 132] width 99 height 8
click at [477, 133] on input "CUIL" at bounding box center [486, 132] width 99 height 8
click at [437, 129] on input "59-228253" at bounding box center [486, 132] width 99 height 8
type input "20-59228253-5"
drag, startPoint x: 233, startPoint y: 183, endPoint x: 244, endPoint y: 185, distance: 11.6
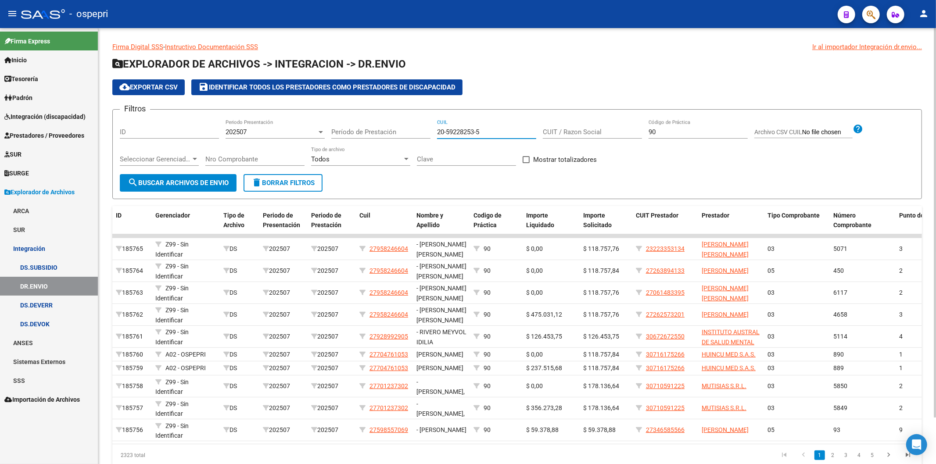
click at [235, 183] on button "search Buscar Archivos de Envio" at bounding box center [178, 183] width 117 height 18
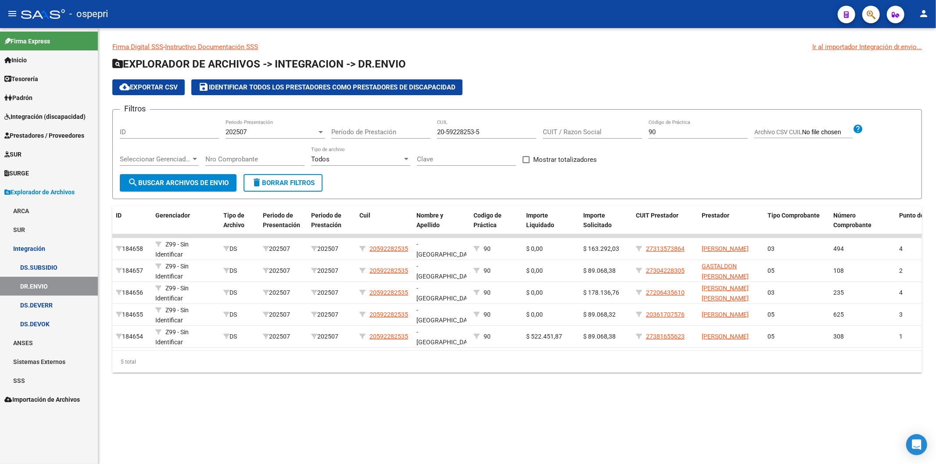
click at [248, 136] on div "202507 Periodo Presentación" at bounding box center [275, 129] width 99 height 19
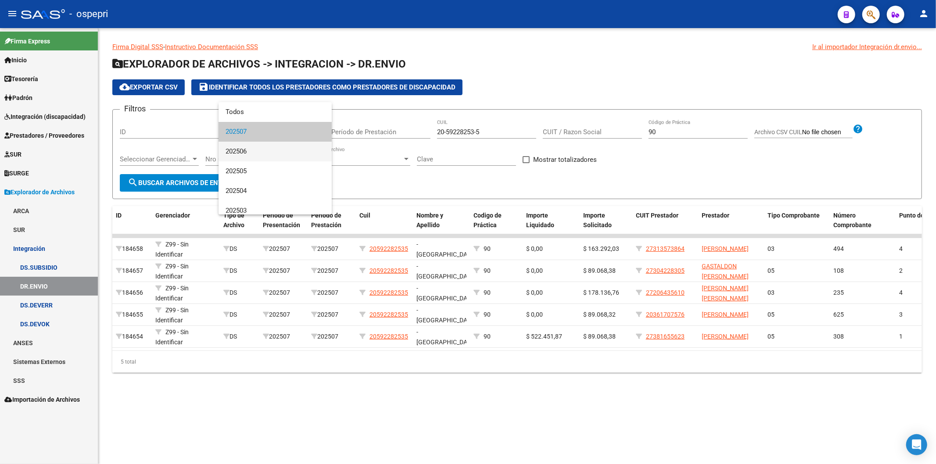
click at [251, 149] on span "202506" at bounding box center [275, 152] width 99 height 20
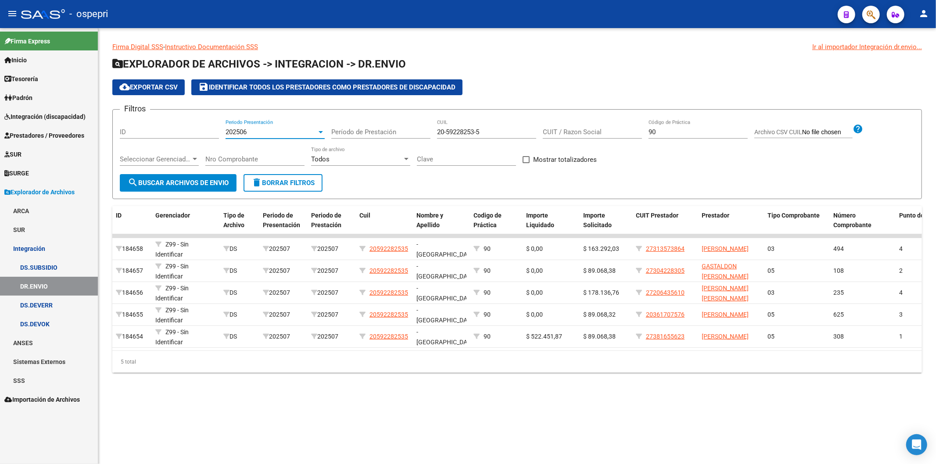
click at [207, 183] on span "search Buscar Archivos de Envio" at bounding box center [178, 183] width 101 height 8
click at [244, 131] on span "202506" at bounding box center [236, 132] width 21 height 8
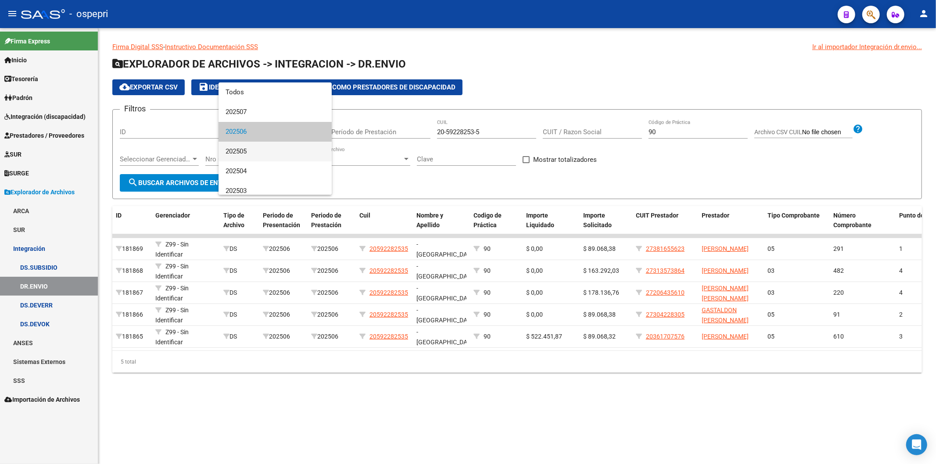
click at [248, 154] on span "202505" at bounding box center [275, 152] width 99 height 20
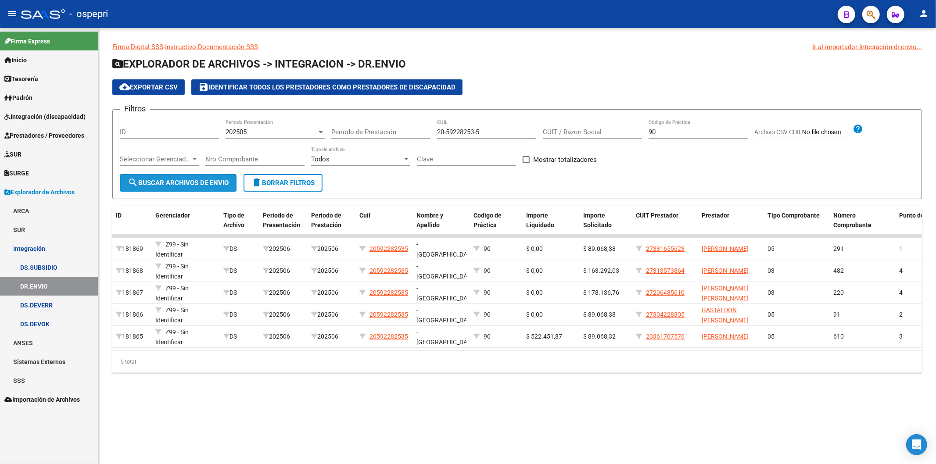
click at [218, 183] on span "search Buscar Archivos de Envio" at bounding box center [178, 183] width 101 height 8
drag, startPoint x: 224, startPoint y: 128, endPoint x: 233, endPoint y: 129, distance: 9.2
click at [227, 129] on div "Filtros ID 202505 Periodo Presentación Período de Prestación 20-59228253-5 CUIL…" at bounding box center [517, 145] width 795 height 57
click at [236, 132] on span "202505" at bounding box center [236, 132] width 21 height 8
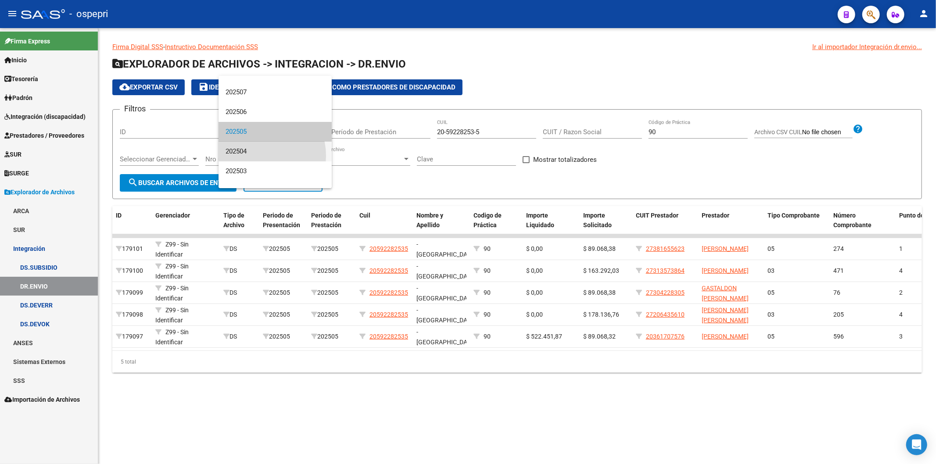
drag, startPoint x: 258, startPoint y: 156, endPoint x: 227, endPoint y: 172, distance: 35.0
click at [258, 156] on span "202504" at bounding box center [275, 152] width 99 height 20
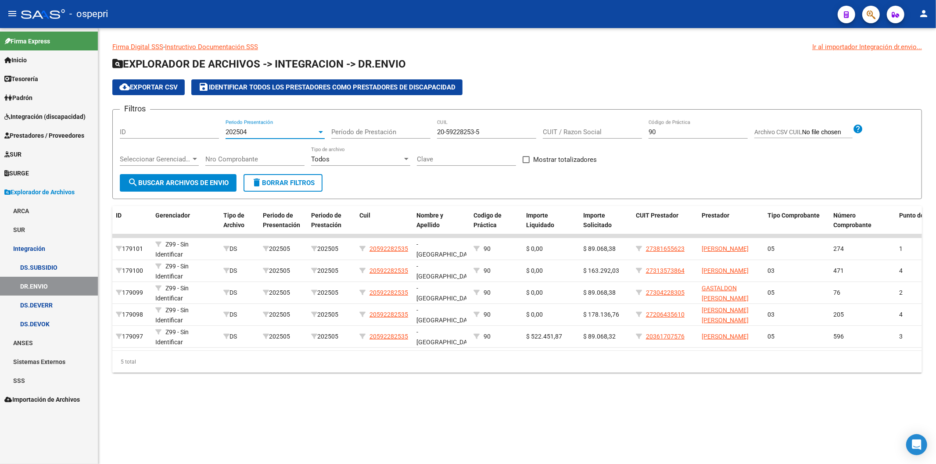
drag, startPoint x: 224, startPoint y: 180, endPoint x: 295, endPoint y: 193, distance: 72.7
click at [224, 179] on span "search Buscar Archivos de Envio" at bounding box center [178, 183] width 101 height 8
click at [242, 131] on span "202504" at bounding box center [236, 132] width 21 height 8
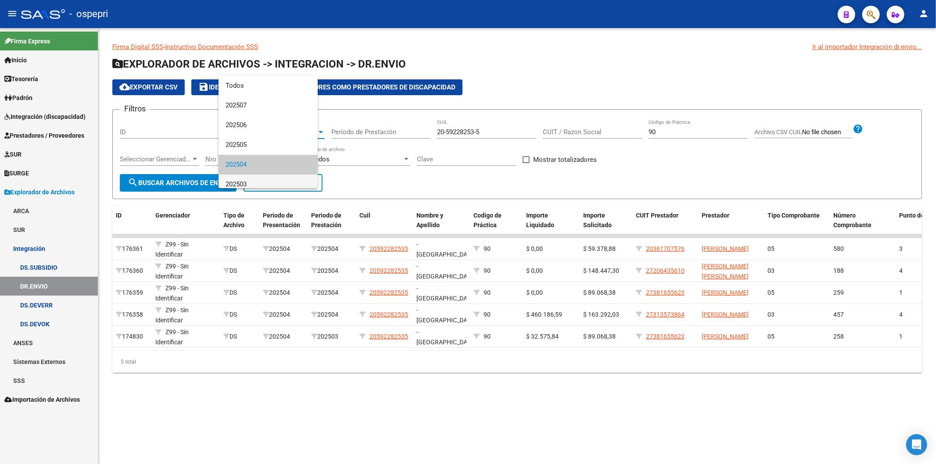
scroll to position [32, 0]
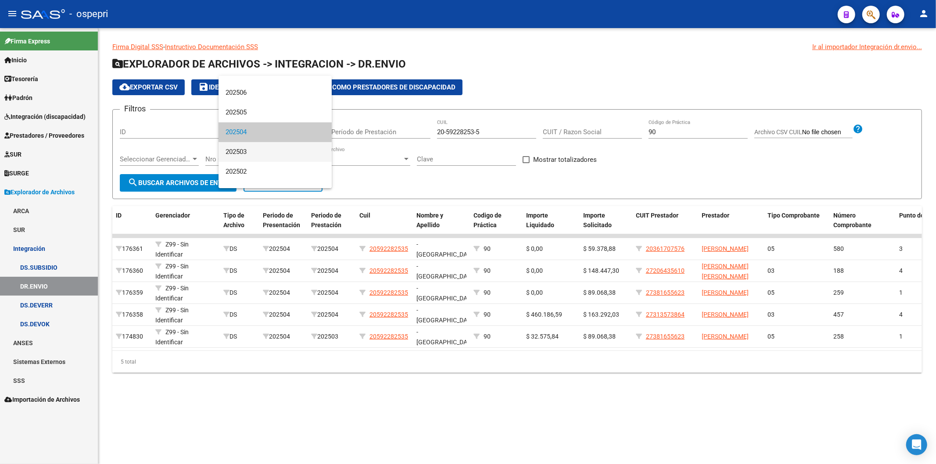
click at [248, 151] on span "202503" at bounding box center [275, 152] width 99 height 20
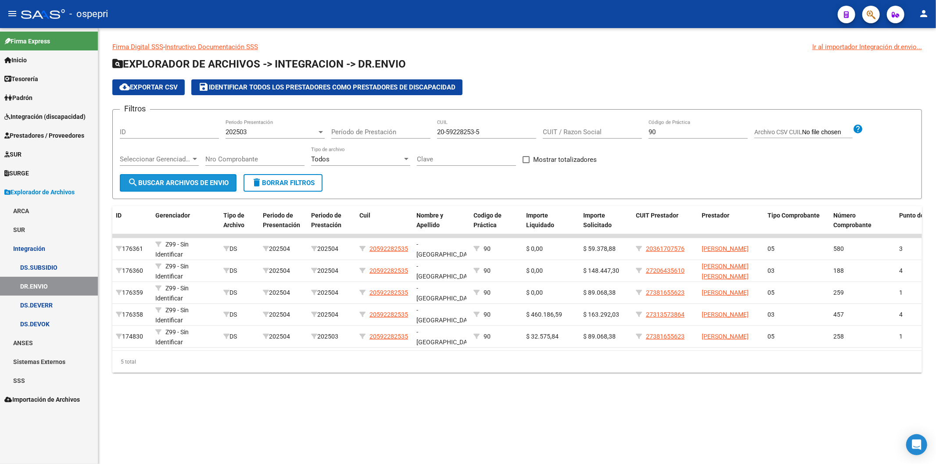
click at [221, 183] on span "search Buscar Archivos de Envio" at bounding box center [178, 183] width 101 height 8
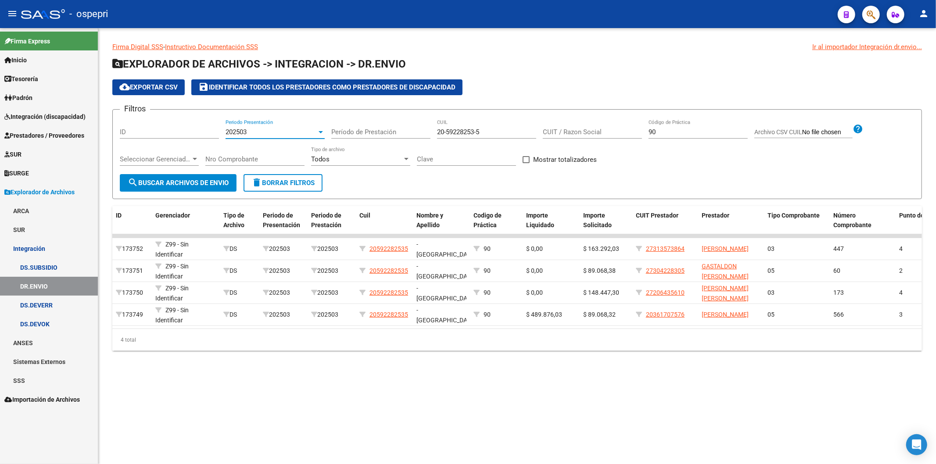
click at [242, 134] on span "202503" at bounding box center [236, 132] width 21 height 8
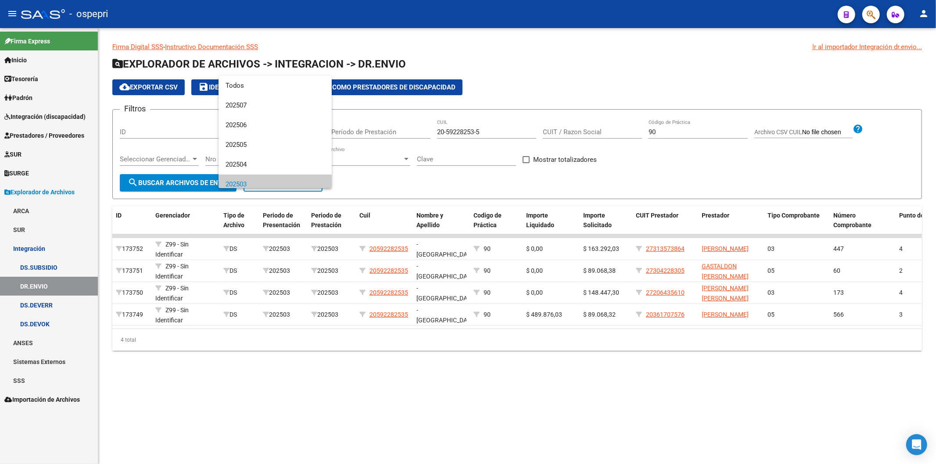
scroll to position [53, 0]
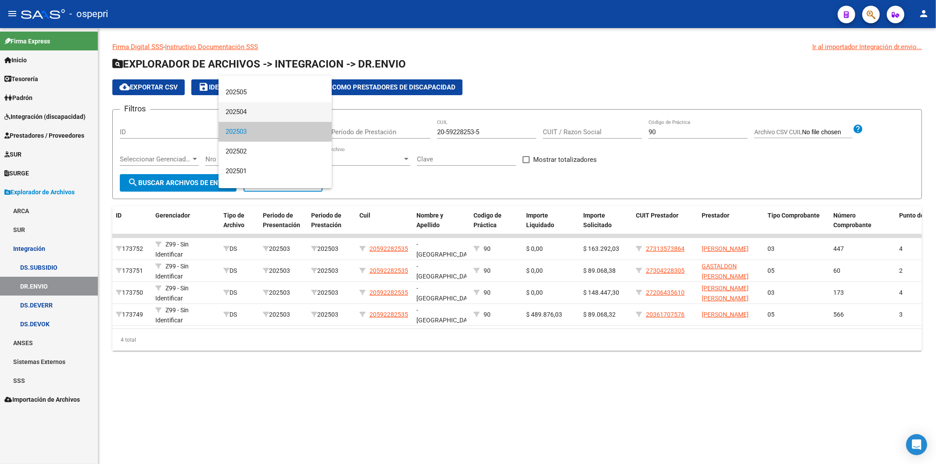
click at [248, 111] on span "202504" at bounding box center [275, 112] width 99 height 20
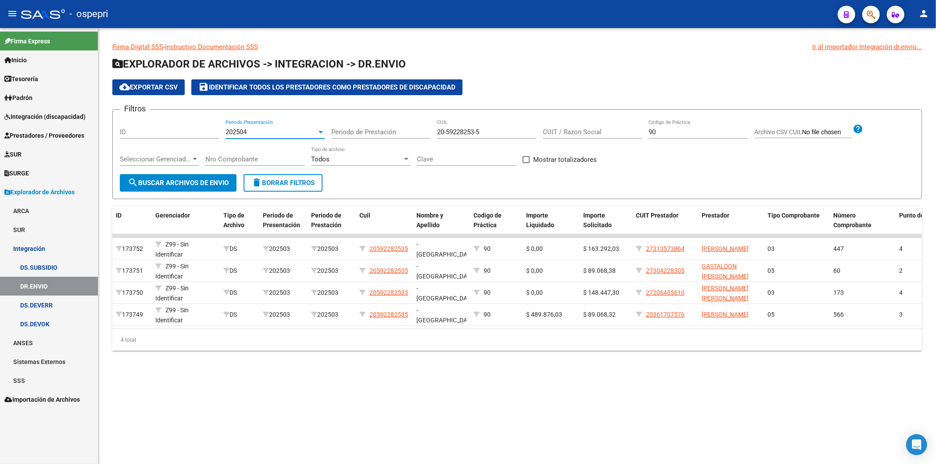
click at [189, 179] on span "search Buscar Archivos de Envio" at bounding box center [178, 183] width 101 height 8
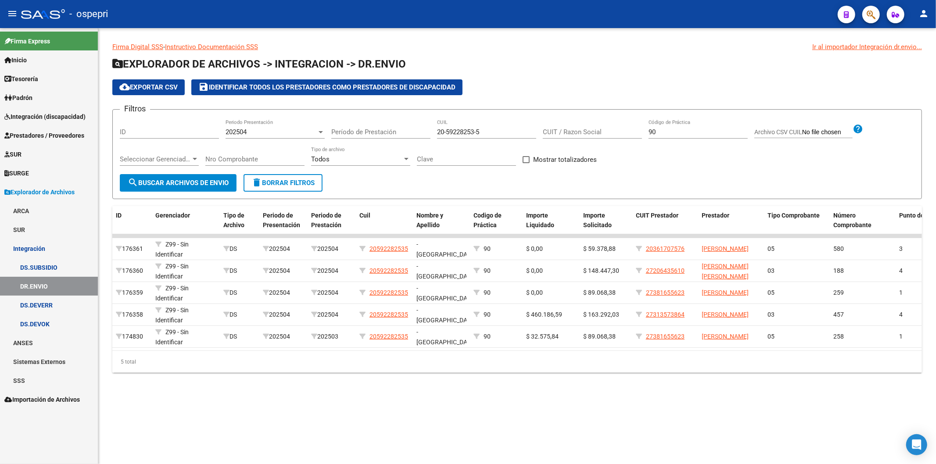
drag, startPoint x: 608, startPoint y: 380, endPoint x: 606, endPoint y: 373, distance: 7.1
click at [608, 373] on div "5 total" at bounding box center [517, 362] width 810 height 22
click at [569, 421] on mat-sidenav-content "Firma Digital SSS - Instructivo Documentación SSS Ir al importador Integración …" at bounding box center [517, 246] width 838 height 436
click at [255, 131] on div "202504" at bounding box center [271, 132] width 91 height 8
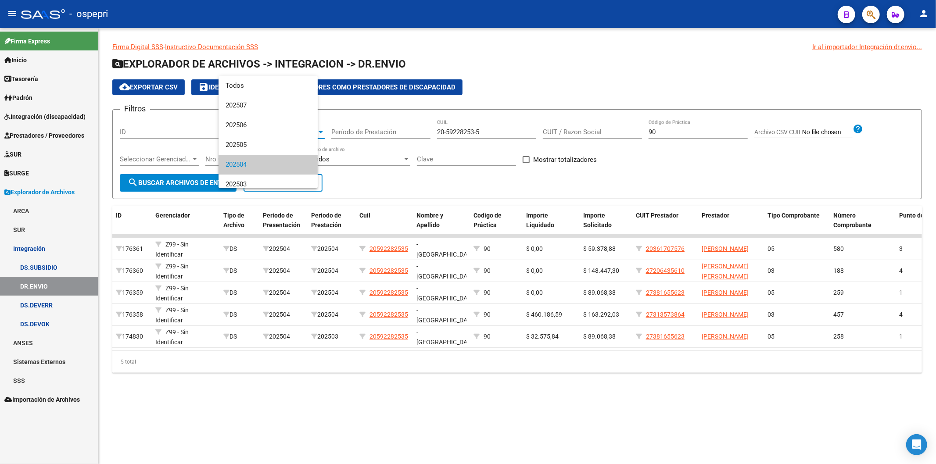
scroll to position [32, 0]
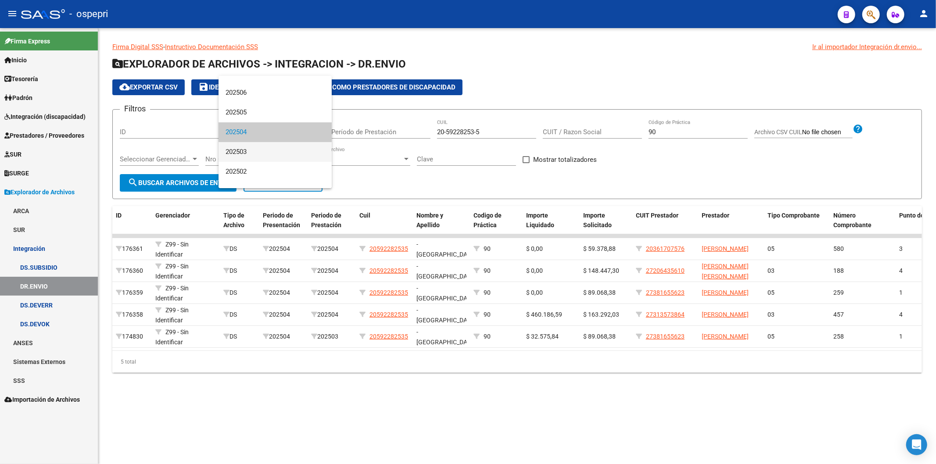
click at [251, 151] on span "202503" at bounding box center [275, 152] width 99 height 20
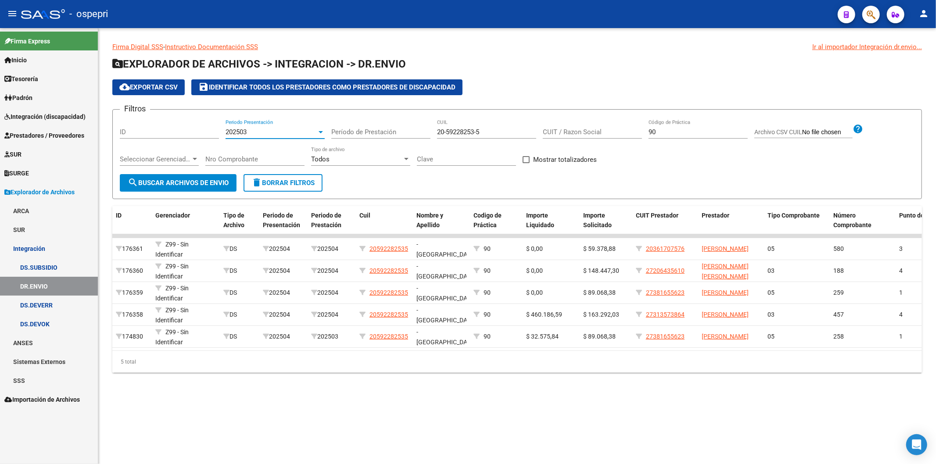
click at [212, 178] on button "search Buscar Archivos de Envio" at bounding box center [178, 183] width 117 height 18
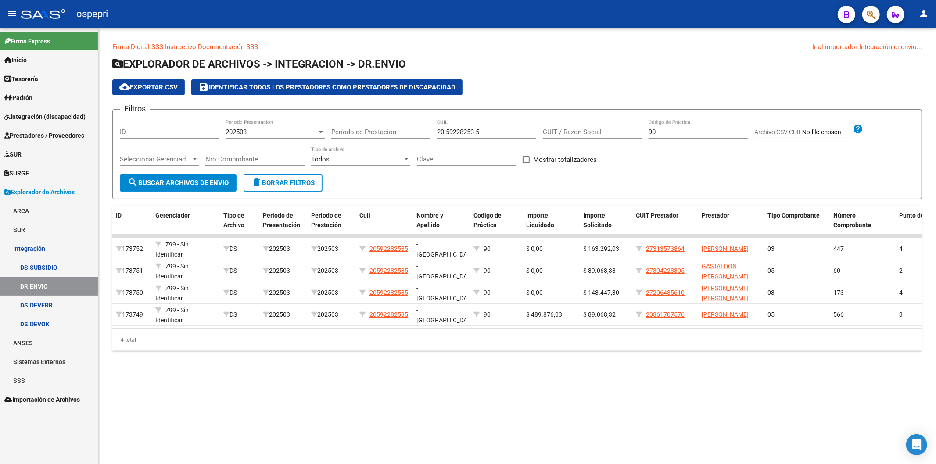
click at [257, 128] on div "202503 Periodo Presentación" at bounding box center [275, 129] width 99 height 19
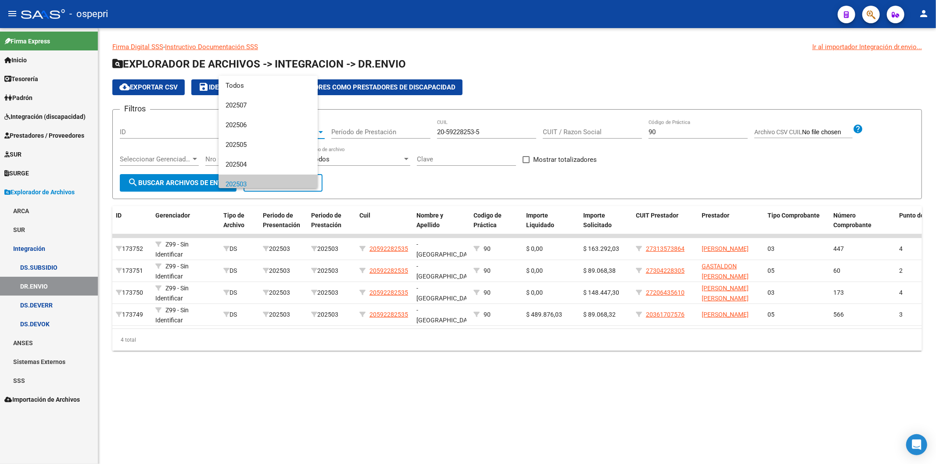
scroll to position [53, 0]
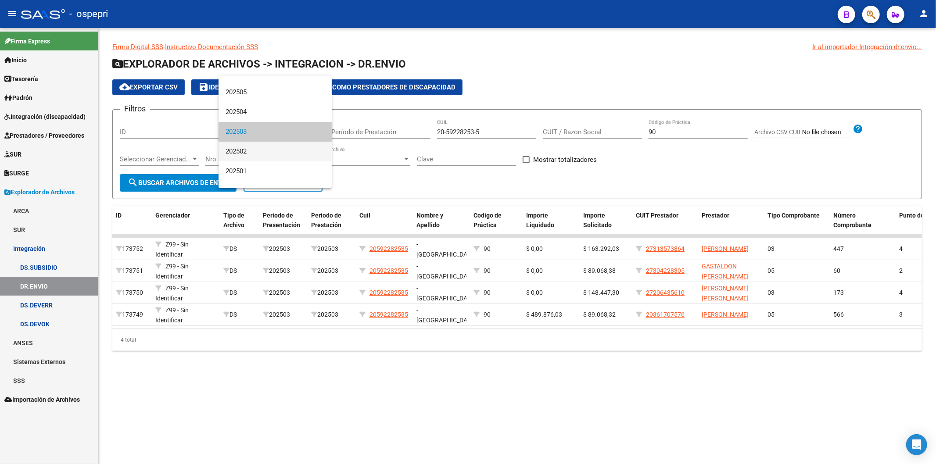
drag, startPoint x: 256, startPoint y: 156, endPoint x: 241, endPoint y: 172, distance: 21.8
click at [256, 154] on span "202502" at bounding box center [275, 152] width 99 height 20
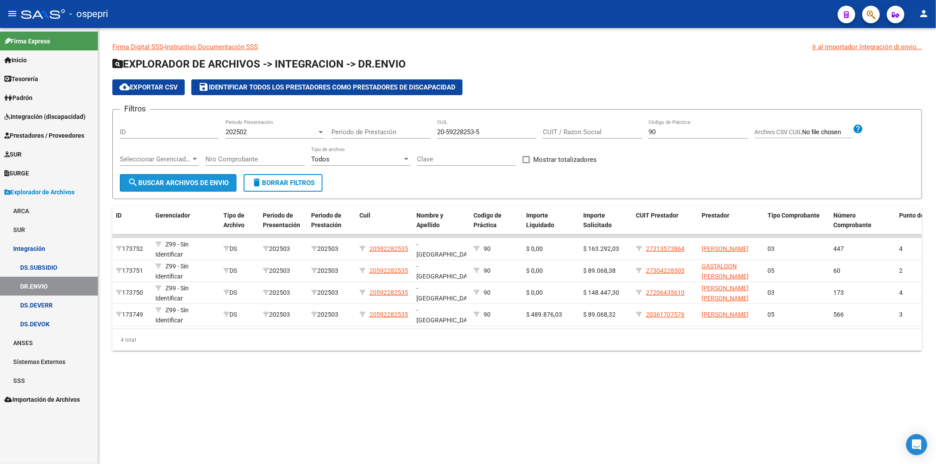
drag, startPoint x: 221, startPoint y: 182, endPoint x: 314, endPoint y: 203, distance: 95.0
click at [221, 181] on span "search Buscar Archivos de Envio" at bounding box center [178, 183] width 101 height 8
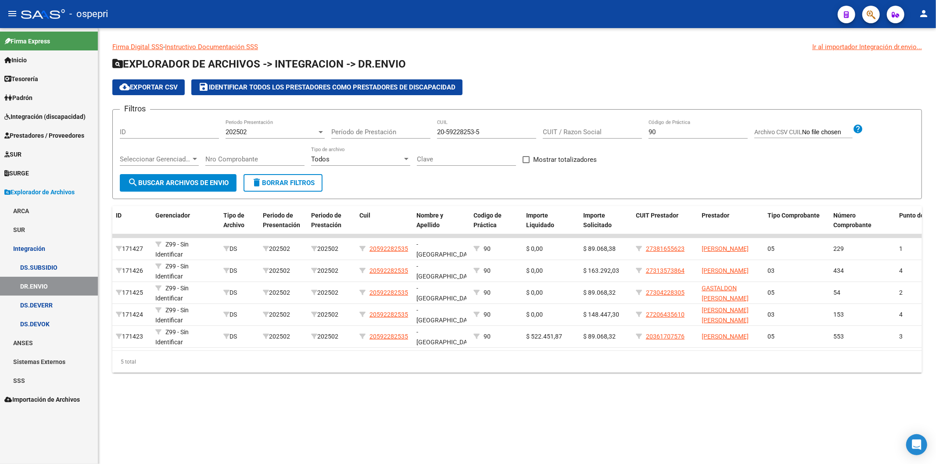
click at [236, 130] on span "202502" at bounding box center [236, 132] width 21 height 8
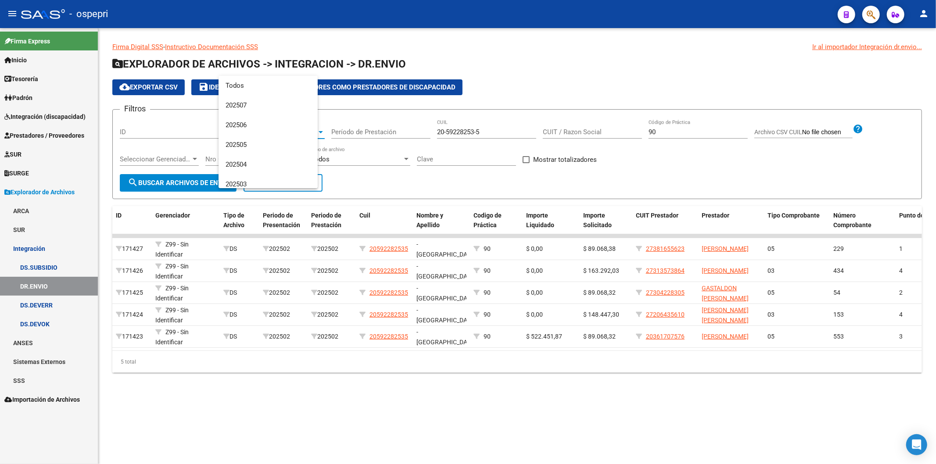
scroll to position [72, 0]
click at [244, 150] on span "202501" at bounding box center [275, 152] width 99 height 20
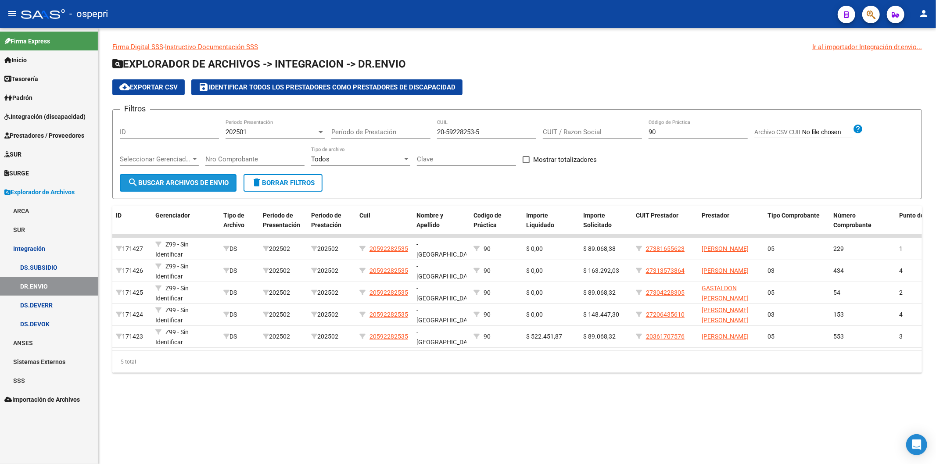
click at [212, 182] on span "search Buscar Archivos de Envio" at bounding box center [178, 183] width 101 height 8
click at [248, 129] on div "202501" at bounding box center [271, 132] width 91 height 8
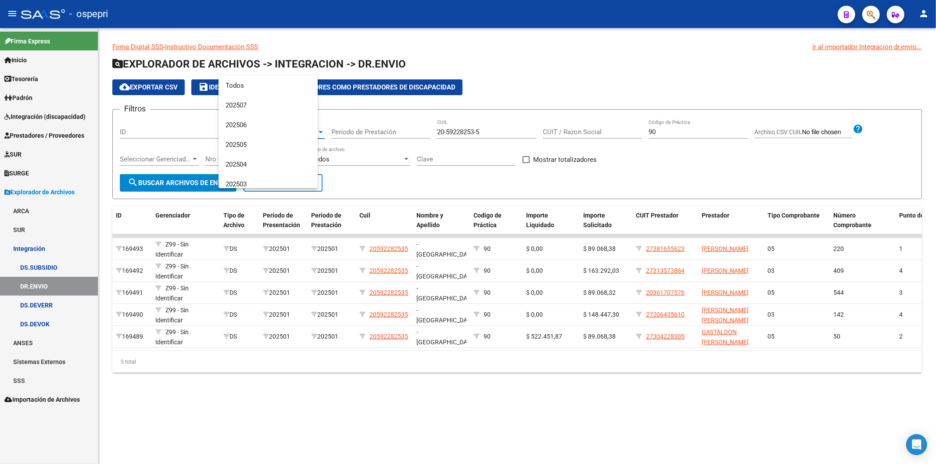
scroll to position [92, 0]
click at [192, 181] on div at bounding box center [468, 232] width 936 height 464
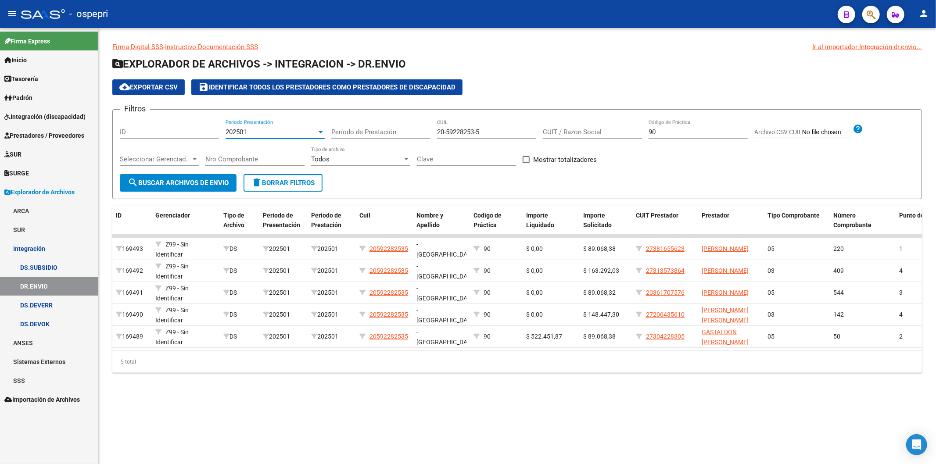
click at [242, 129] on span "202501" at bounding box center [236, 132] width 21 height 8
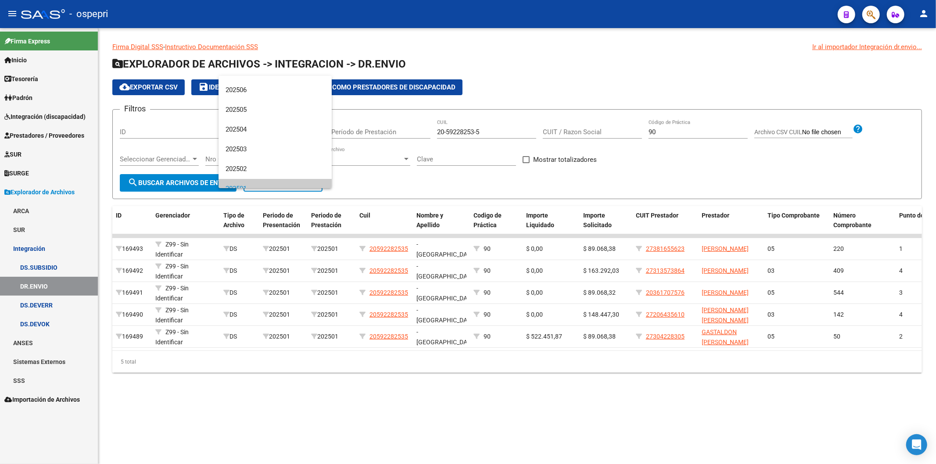
scroll to position [0, 0]
click at [238, 104] on span "202507" at bounding box center [275, 106] width 99 height 20
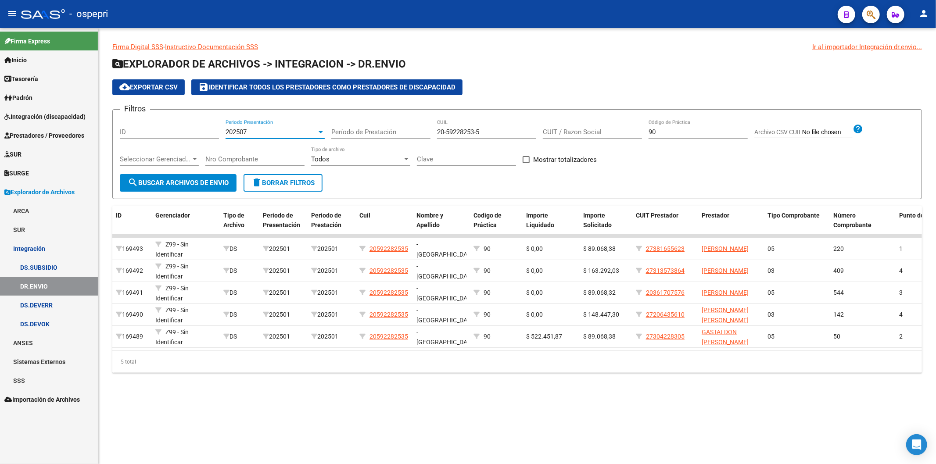
click at [205, 177] on button "search Buscar Archivos de Envio" at bounding box center [178, 183] width 117 height 18
drag, startPoint x: 488, startPoint y: 133, endPoint x: 328, endPoint y: 142, distance: 160.0
click at [328, 142] on div "Filtros ID 202507 Periodo Presentación Período de Prestación 20-59228253-5 CUIL…" at bounding box center [517, 145] width 795 height 57
click at [156, 178] on button "search Buscar Archivos de Envio" at bounding box center [178, 183] width 117 height 18
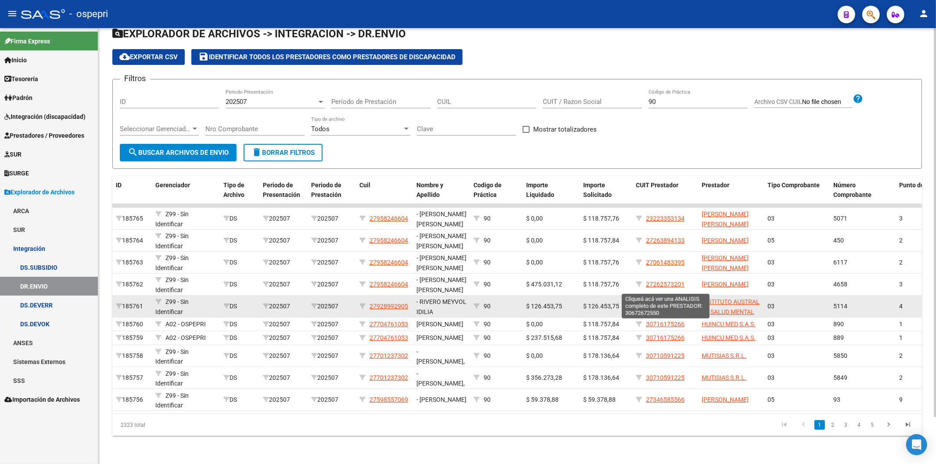
scroll to position [53, 0]
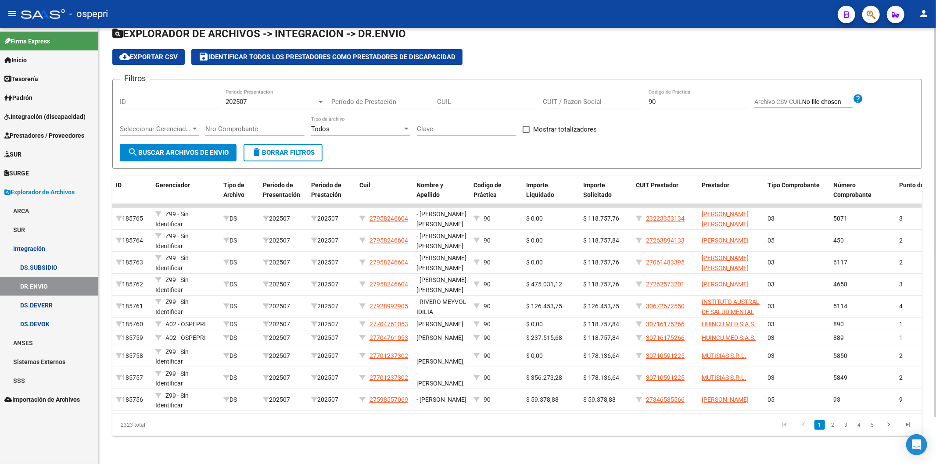
drag, startPoint x: 835, startPoint y: 426, endPoint x: 829, endPoint y: 422, distance: 7.2
click at [835, 426] on link "2" at bounding box center [833, 425] width 11 height 10
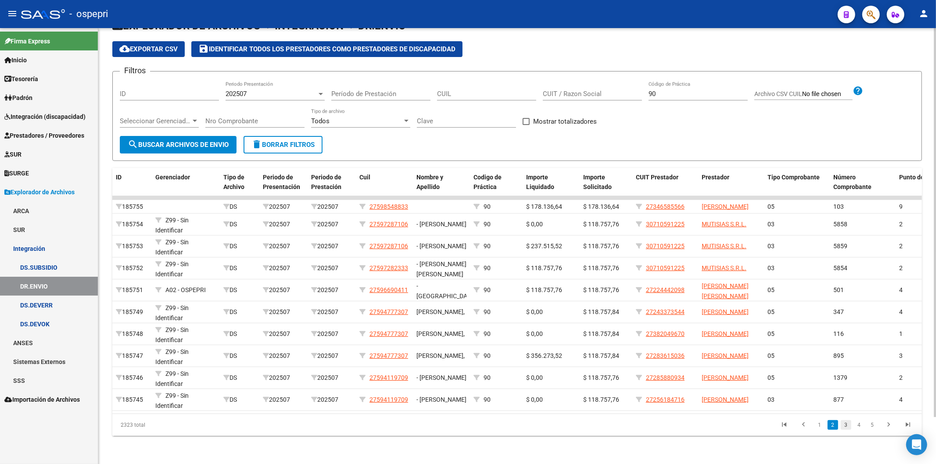
click at [846, 426] on link "3" at bounding box center [846, 425] width 11 height 10
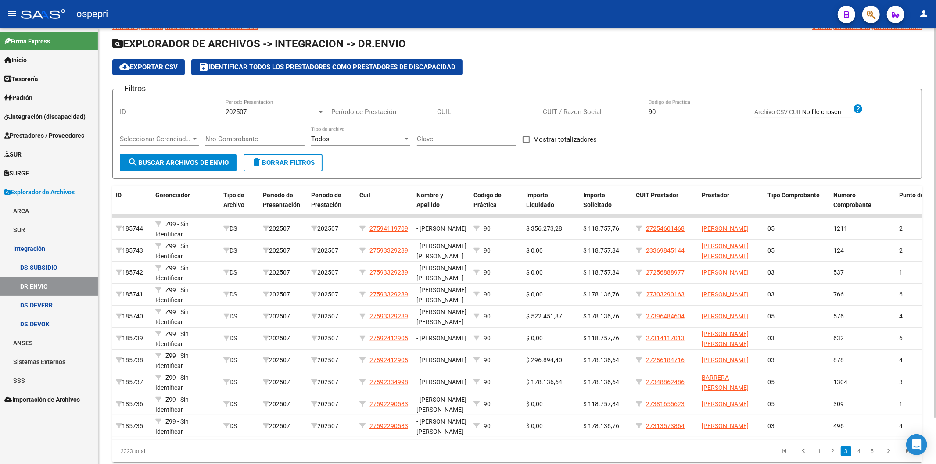
scroll to position [4, 0]
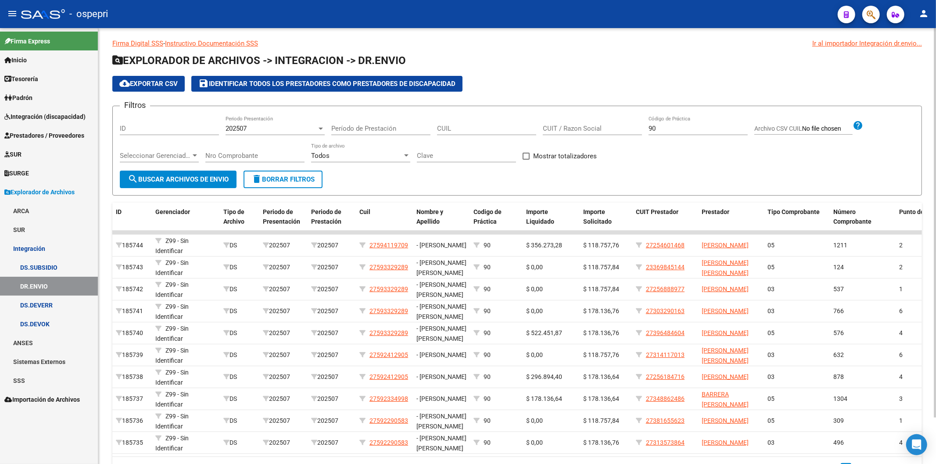
click at [444, 128] on input "CUIL" at bounding box center [486, 129] width 99 height 8
type input "27-59332928-9"
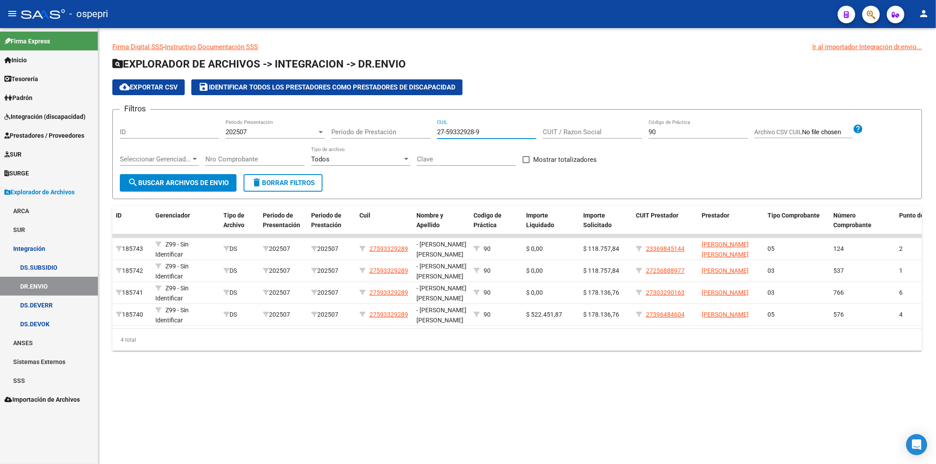
scroll to position [0, 0]
drag, startPoint x: 275, startPoint y: 141, endPoint x: 261, endPoint y: 135, distance: 15.3
click at [261, 137] on div "Filtros ID 202507 Periodo Presentación Período de Prestación 27-59332928-9 CUIL…" at bounding box center [517, 145] width 795 height 57
click at [438, 132] on div "Filtros ID 202507 Periodo Presentación Período de Prestación 59-2282535 CUIL CU…" at bounding box center [517, 145] width 795 height 57
click at [439, 133] on input "59-2282535" at bounding box center [486, 132] width 99 height 8
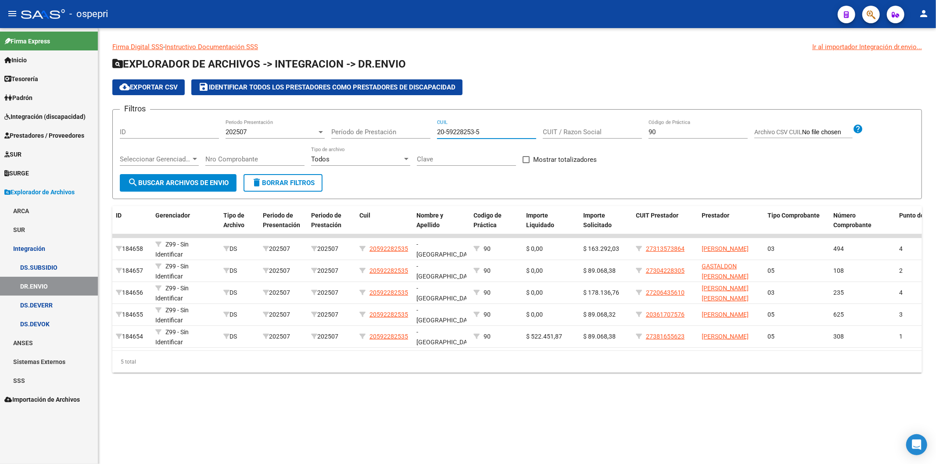
click at [486, 128] on input "20-59228253-5" at bounding box center [486, 132] width 99 height 8
type input "2"
drag, startPoint x: 397, startPoint y: 132, endPoint x: 319, endPoint y: 120, distance: 79.0
click at [396, 131] on input "Período de Prestación" at bounding box center [380, 132] width 99 height 8
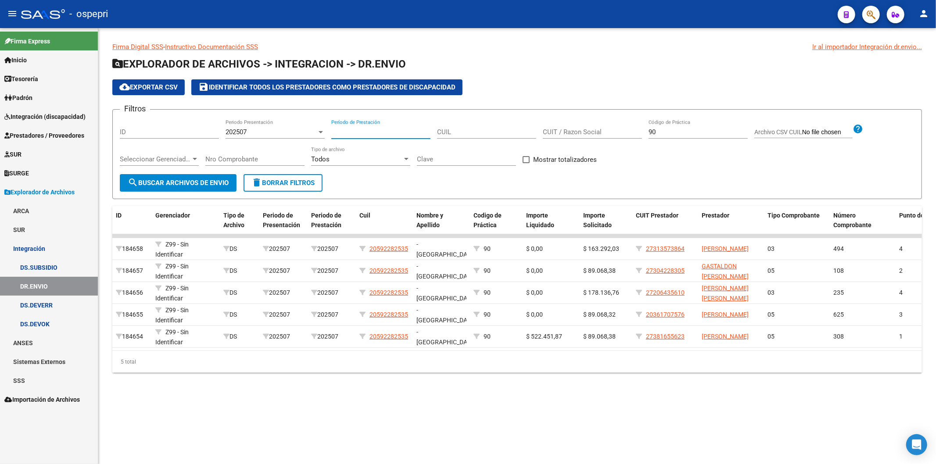
click at [39, 103] on link "Padrón" at bounding box center [49, 97] width 98 height 19
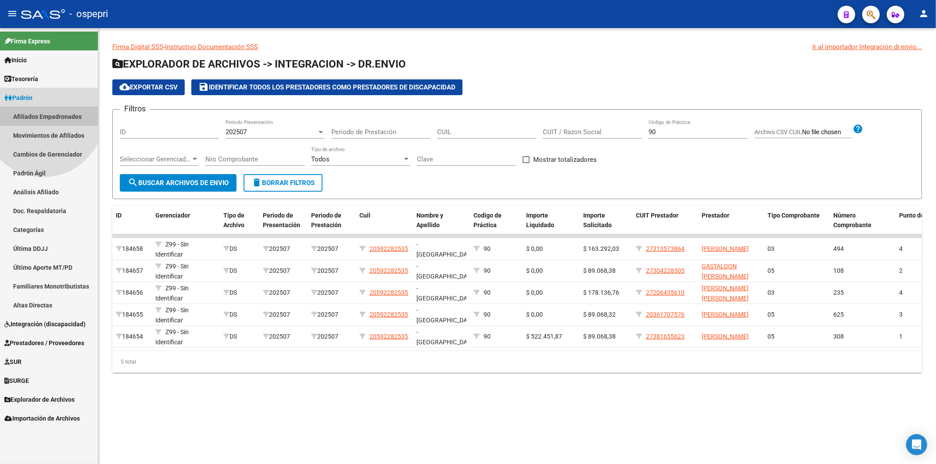
click at [43, 116] on link "Afiliados Empadronados" at bounding box center [49, 116] width 98 height 19
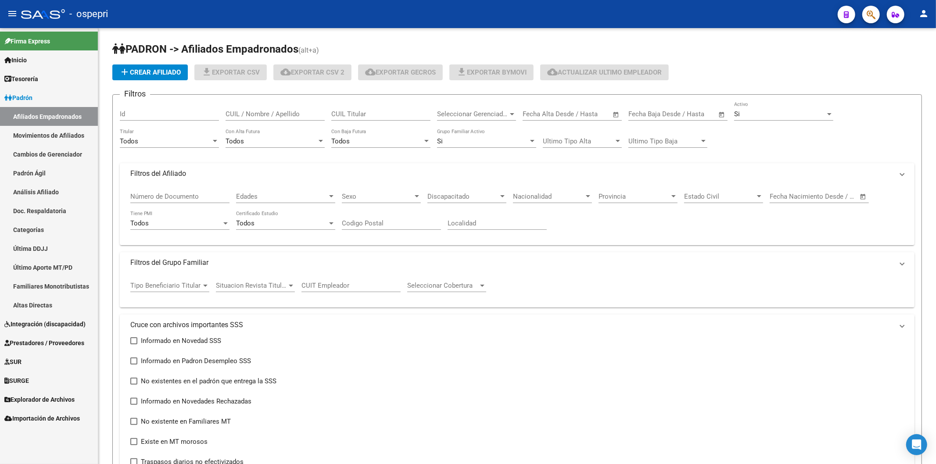
click at [39, 95] on link "Padrón" at bounding box center [49, 97] width 98 height 19
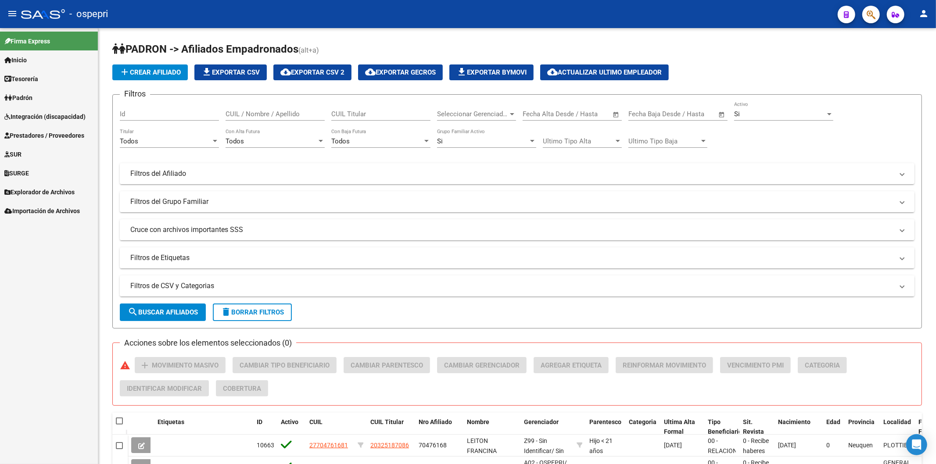
click at [29, 114] on span "Integración (discapacidad)" at bounding box center [44, 117] width 81 height 10
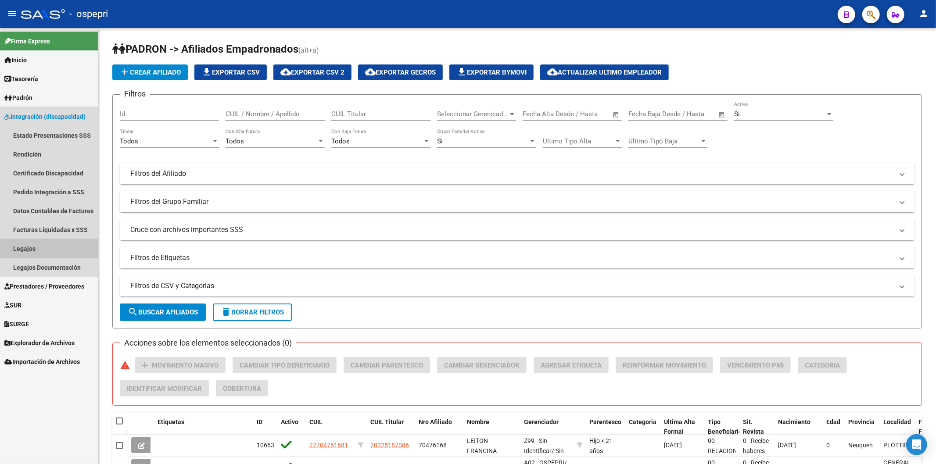
drag, startPoint x: 44, startPoint y: 244, endPoint x: 93, endPoint y: 240, distance: 49.0
click at [45, 244] on link "Legajos" at bounding box center [49, 248] width 98 height 19
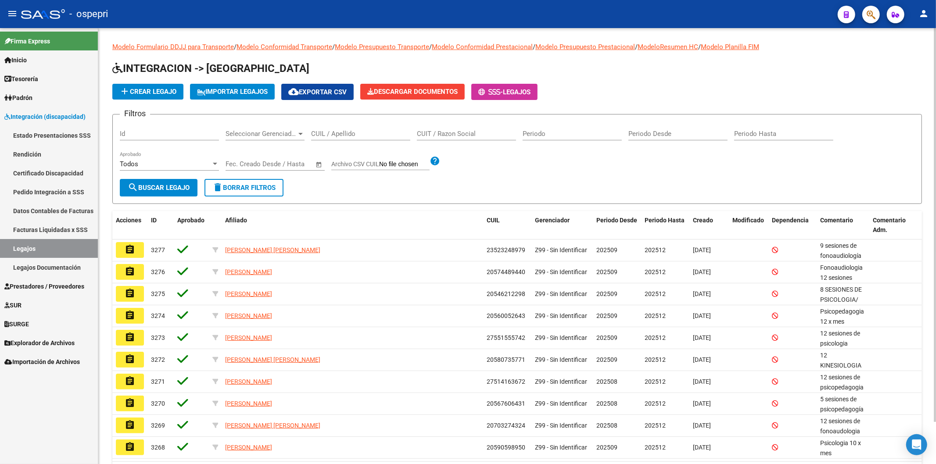
click at [335, 137] on input "CUIL / Apellido" at bounding box center [360, 134] width 99 height 8
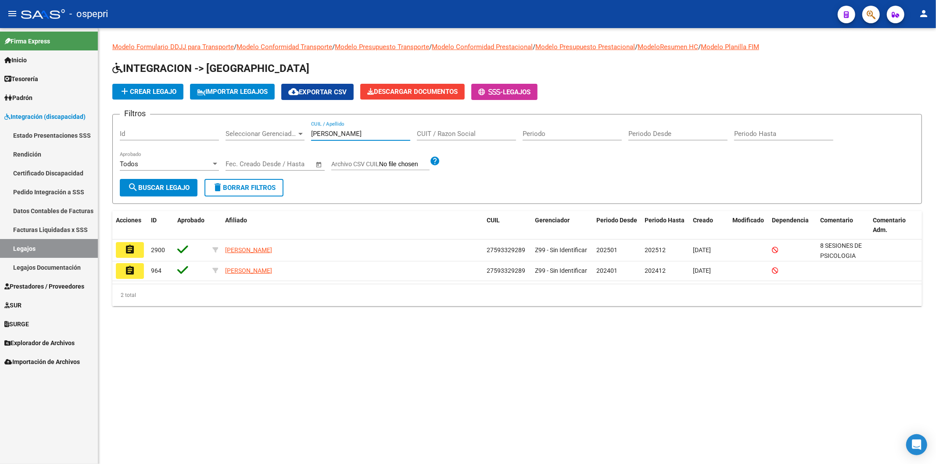
type input "bednarek"
click at [46, 339] on span "Explorador de Archivos" at bounding box center [39, 343] width 70 height 10
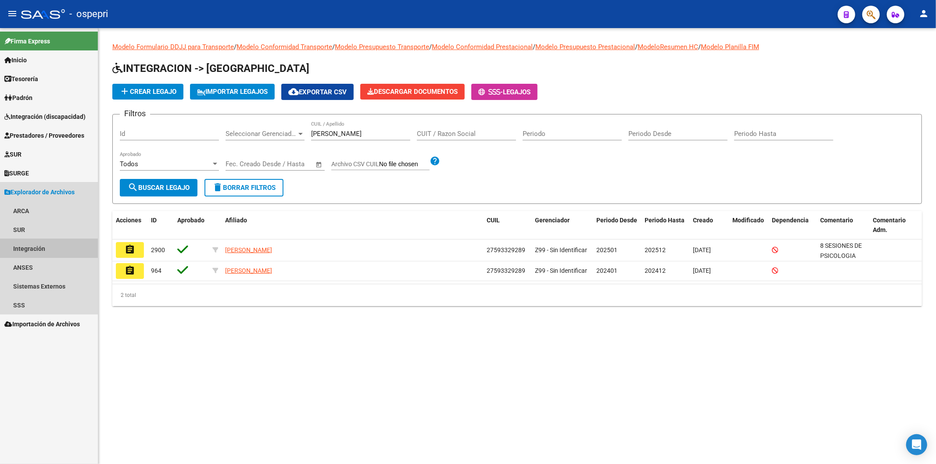
click at [38, 246] on link "Integración" at bounding box center [49, 248] width 98 height 19
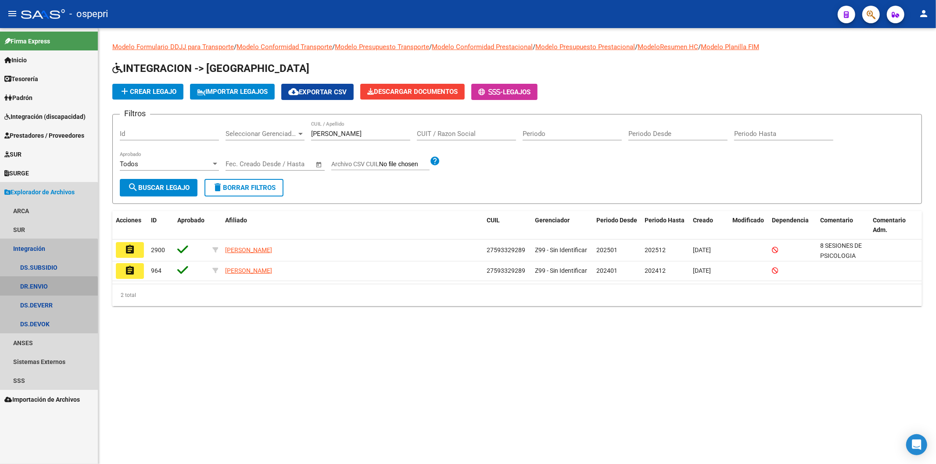
click at [45, 288] on link "DR.ENVIO" at bounding box center [49, 286] width 98 height 19
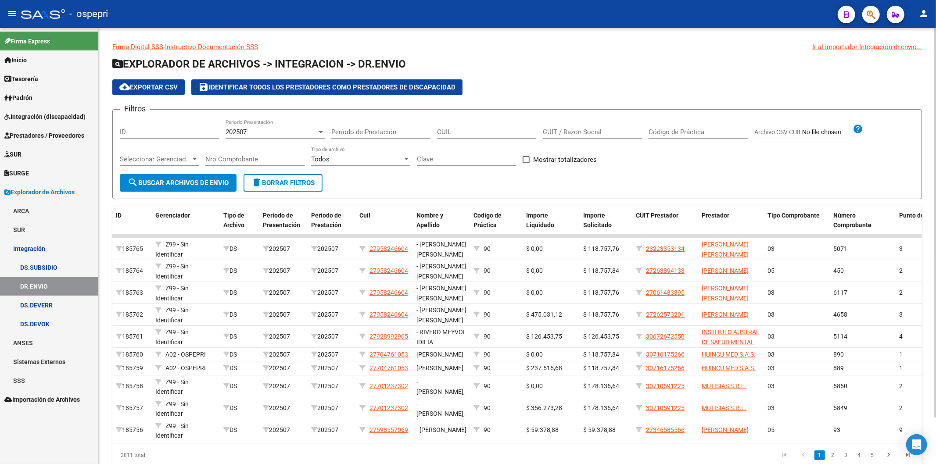
click at [476, 134] on input "CUIL" at bounding box center [486, 132] width 99 height 8
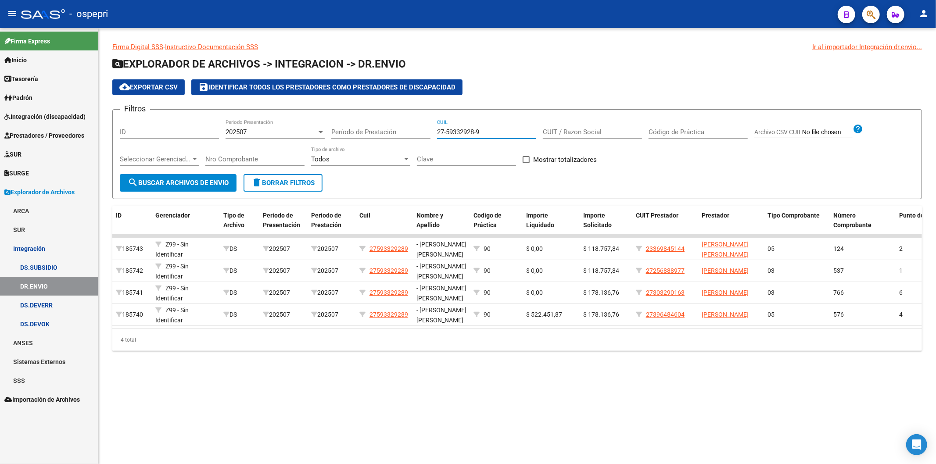
type input "27-59332928-9"
drag, startPoint x: 513, startPoint y: 165, endPoint x: 496, endPoint y: 160, distance: 18.1
click at [513, 165] on div "Clave" at bounding box center [466, 156] width 99 height 19
click at [259, 182] on mat-icon "delete" at bounding box center [256, 182] width 11 height 11
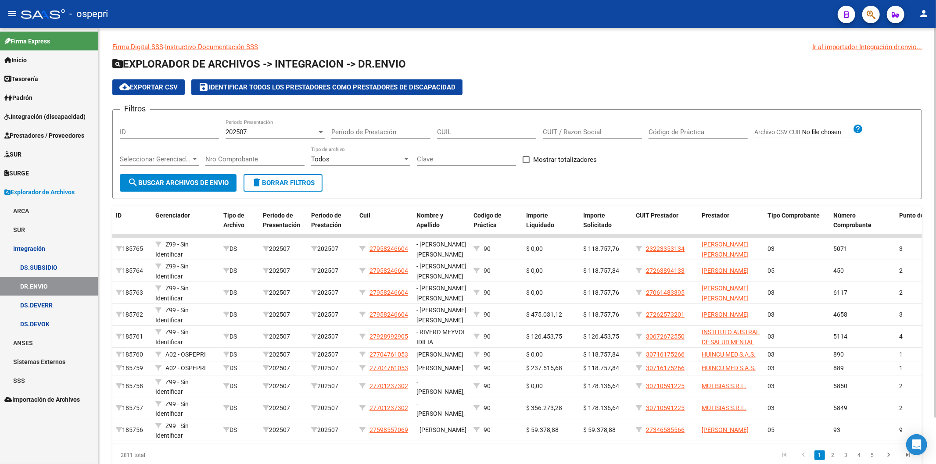
click at [471, 131] on input "CUIL" at bounding box center [486, 132] width 99 height 8
click at [470, 134] on input "CUIL" at bounding box center [486, 132] width 99 height 8
click at [56, 118] on span "Integración (discapacidad)" at bounding box center [44, 117] width 81 height 10
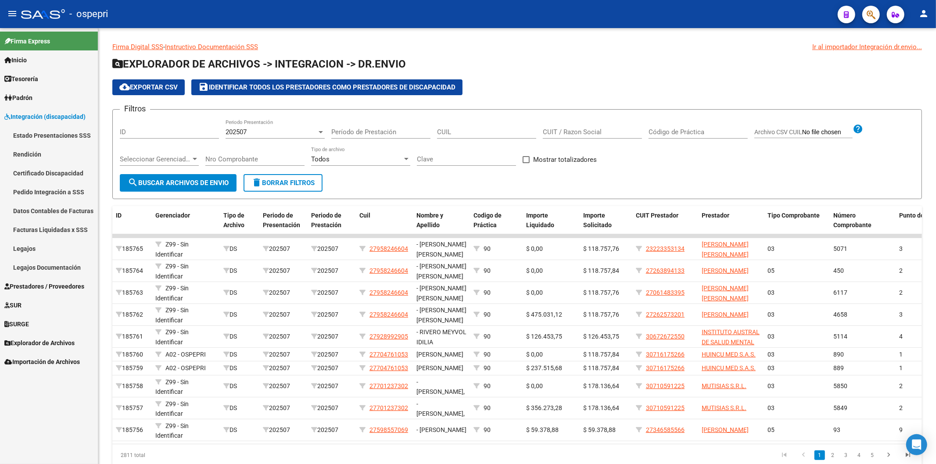
click at [55, 190] on link "Pedido Integración a SSS" at bounding box center [49, 192] width 98 height 19
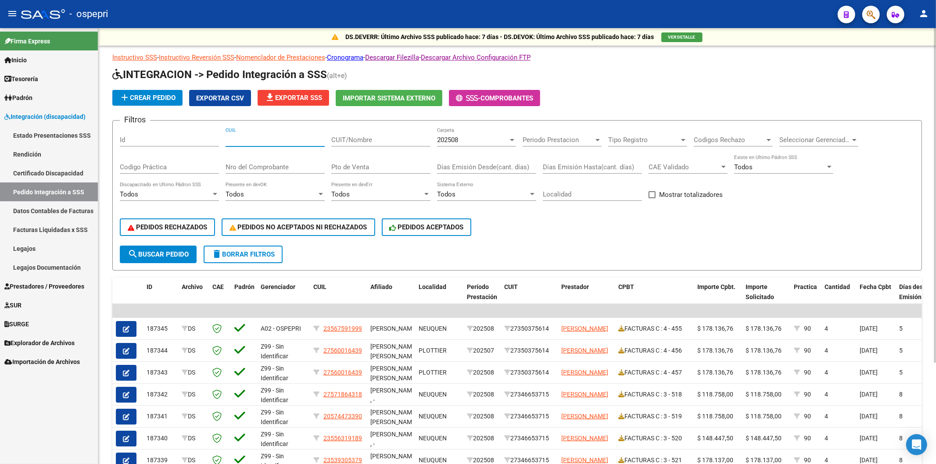
click at [264, 143] on input "CUIL" at bounding box center [275, 140] width 99 height 8
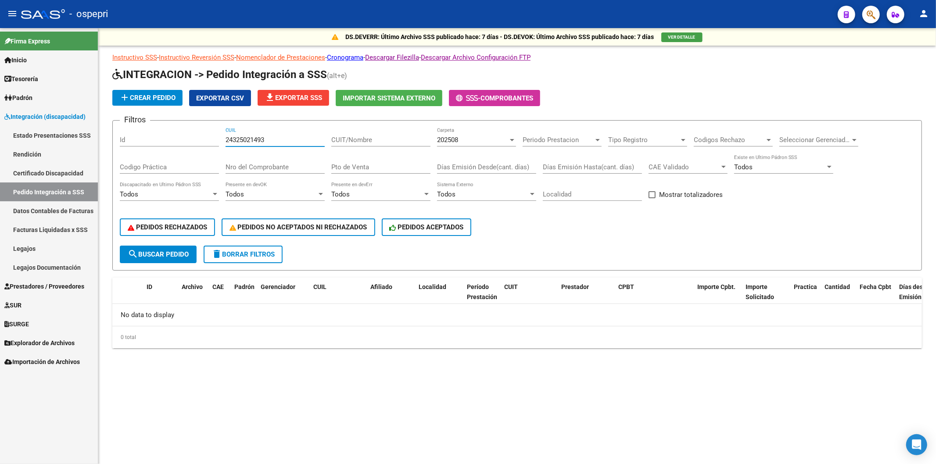
type input "24325021493"
click at [449, 140] on span "202508" at bounding box center [447, 140] width 21 height 8
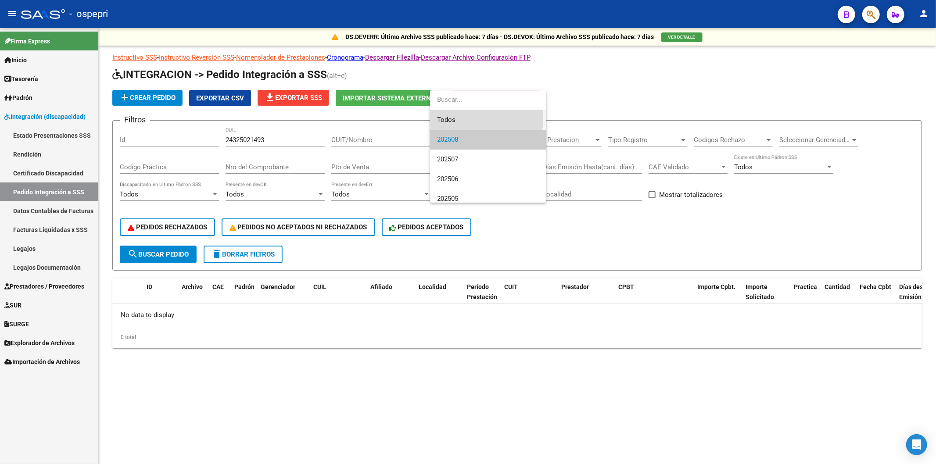
drag, startPoint x: 455, startPoint y: 118, endPoint x: 459, endPoint y: 138, distance: 20.6
click at [456, 118] on span "Todos" at bounding box center [488, 120] width 102 height 20
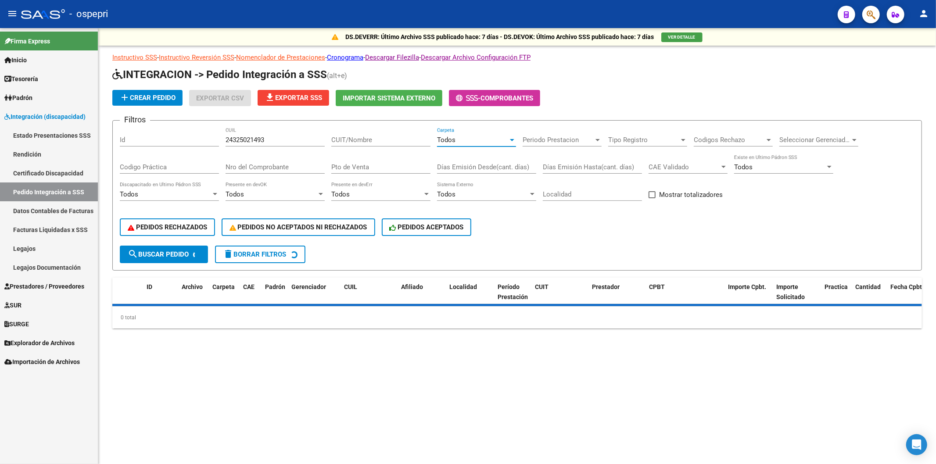
click at [462, 141] on div "Todos" at bounding box center [472, 140] width 71 height 8
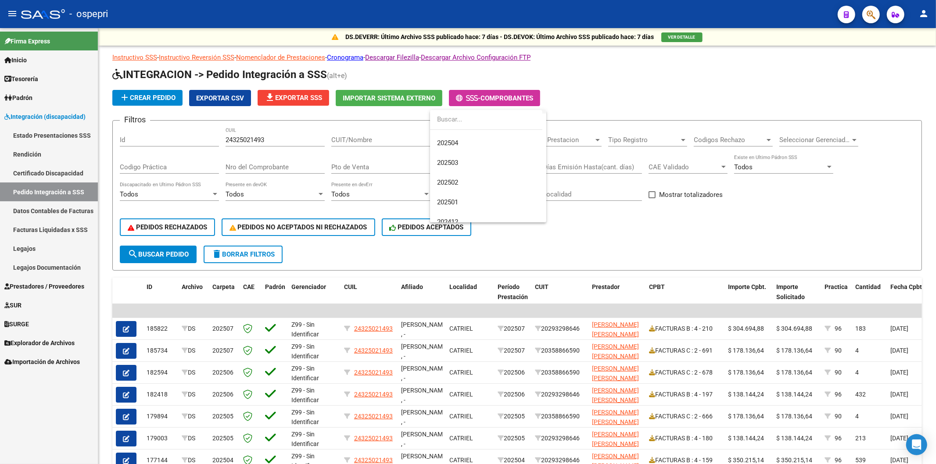
scroll to position [97, 0]
click at [459, 198] on span "202501" at bounding box center [488, 200] width 102 height 20
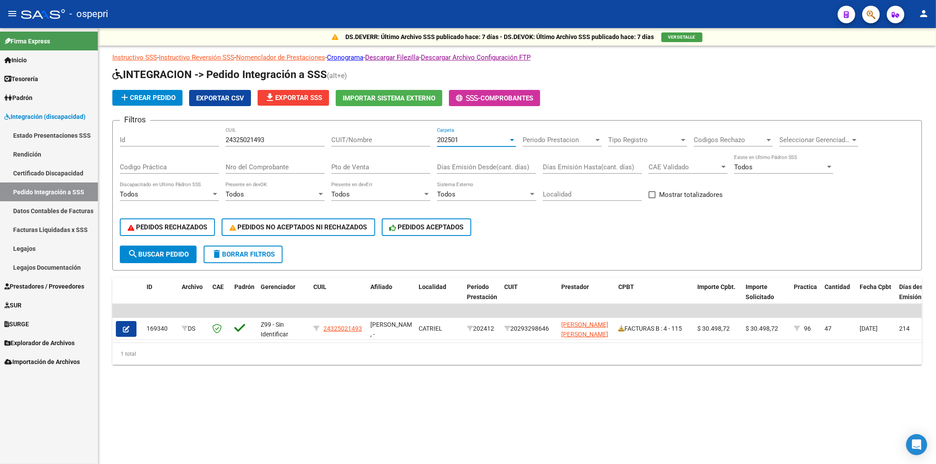
click at [454, 140] on span "202501" at bounding box center [447, 140] width 21 height 8
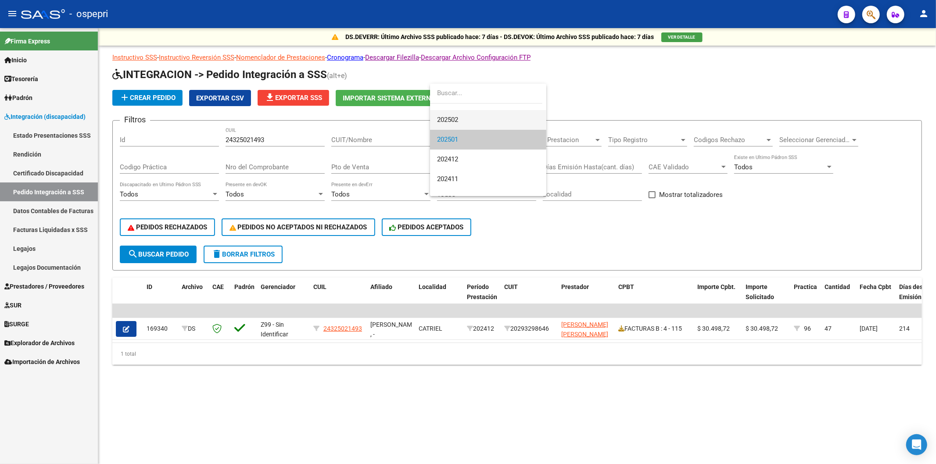
click at [461, 121] on span "202502" at bounding box center [488, 120] width 102 height 20
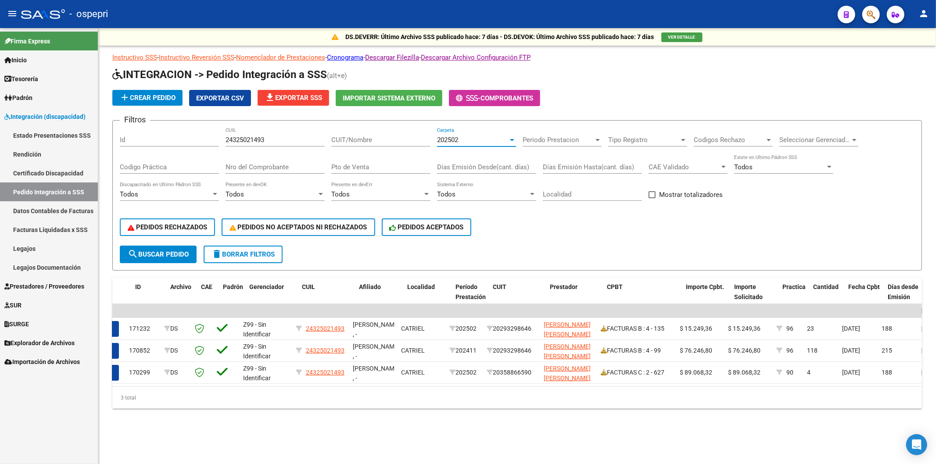
scroll to position [0, 11]
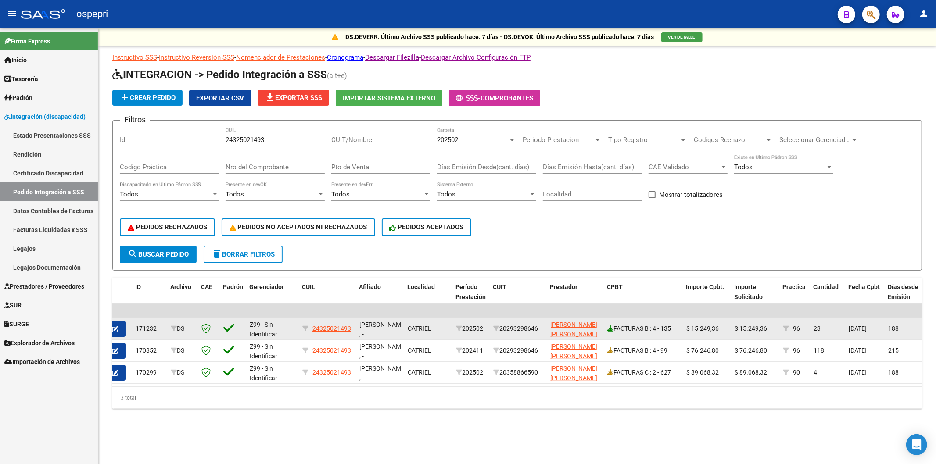
click at [608, 326] on icon at bounding box center [610, 329] width 6 height 6
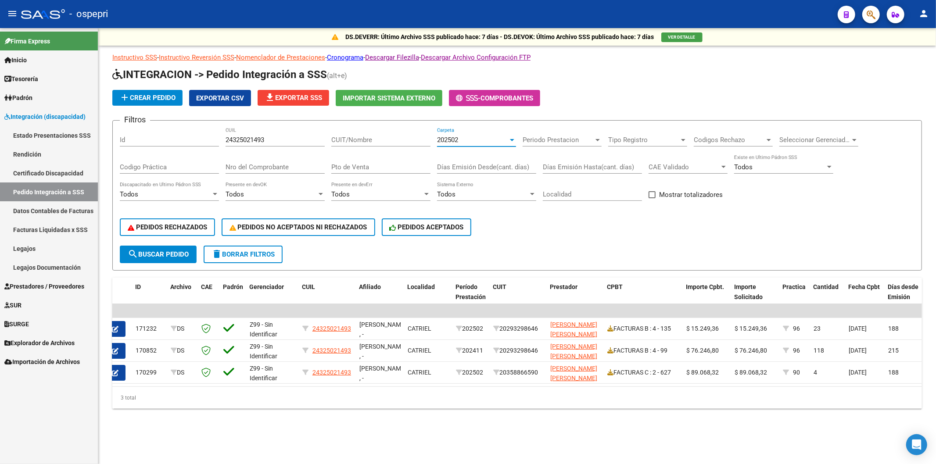
click at [457, 141] on span "202502" at bounding box center [447, 140] width 21 height 8
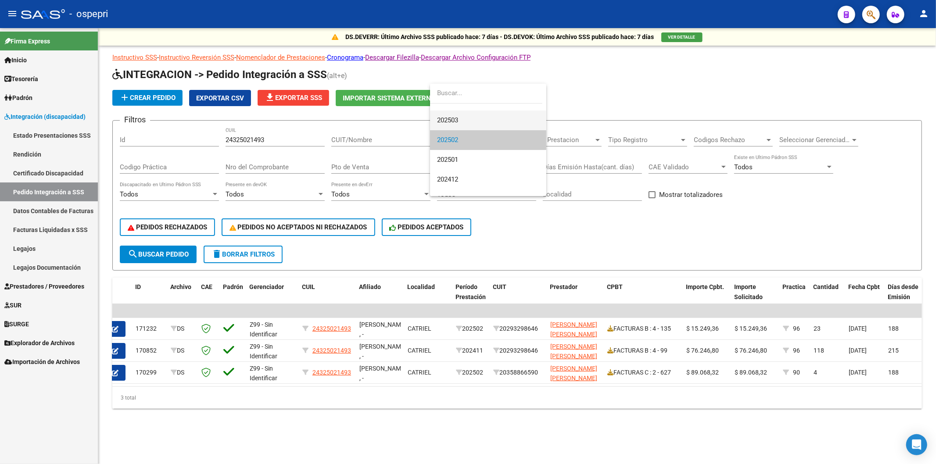
click at [459, 117] on span "202503" at bounding box center [488, 121] width 102 height 20
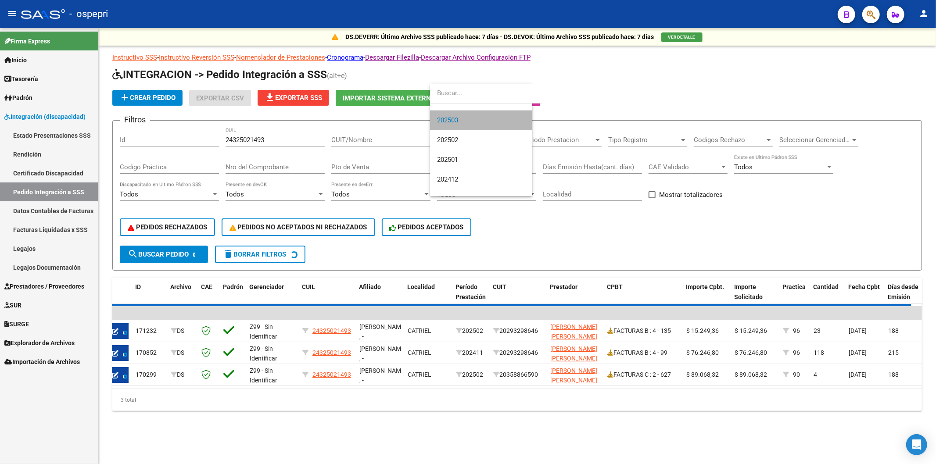
scroll to position [118, 0]
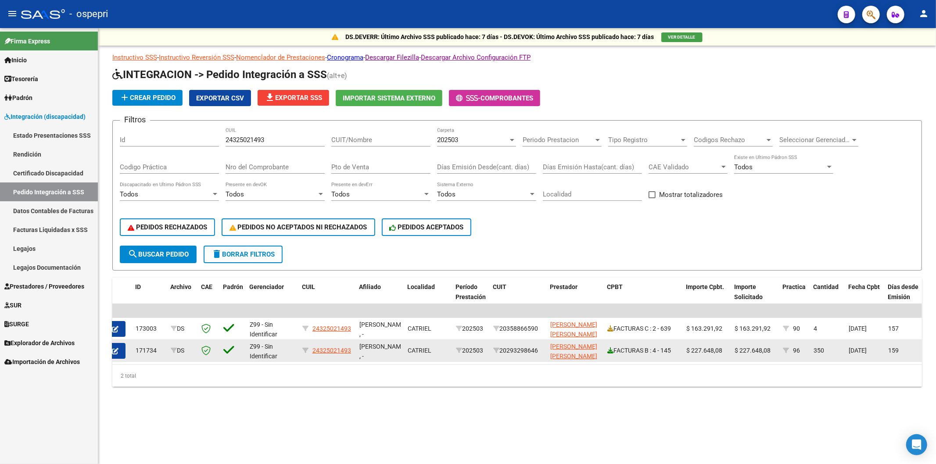
click at [611, 348] on icon at bounding box center [610, 351] width 6 height 6
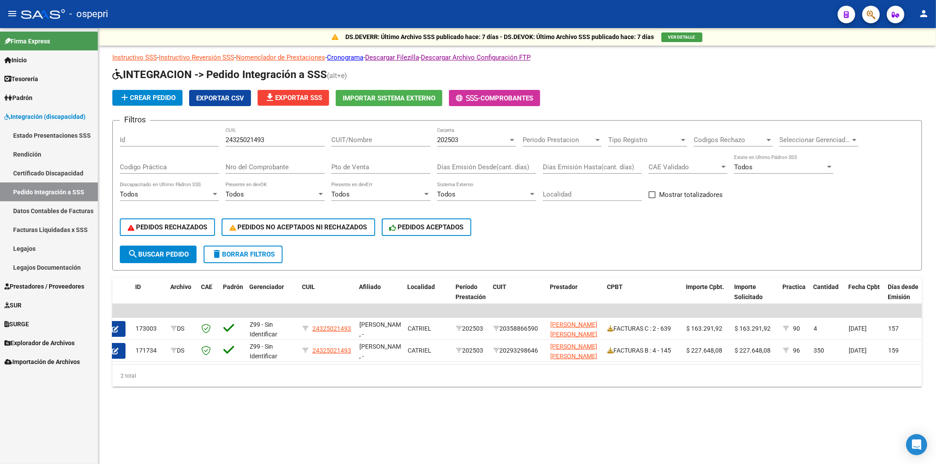
click at [255, 142] on input "24325021493" at bounding box center [275, 140] width 99 height 8
click at [454, 140] on span "202503" at bounding box center [447, 140] width 21 height 8
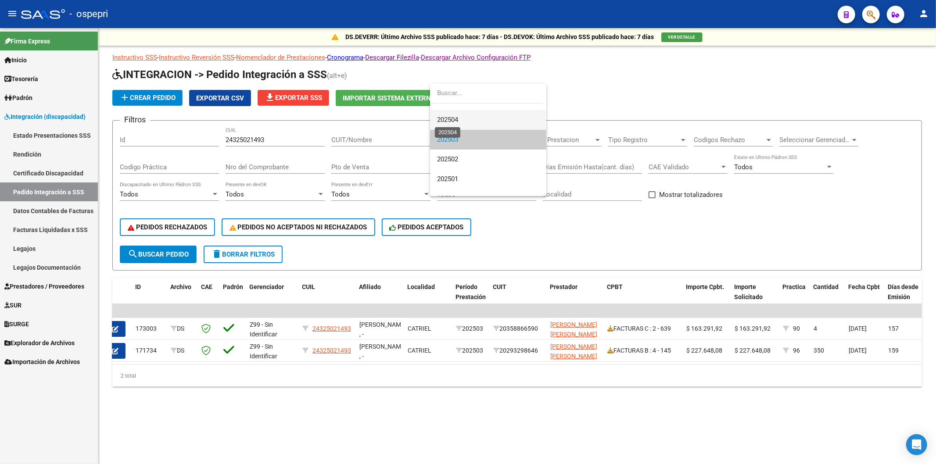
click at [455, 117] on span "202504" at bounding box center [447, 120] width 21 height 8
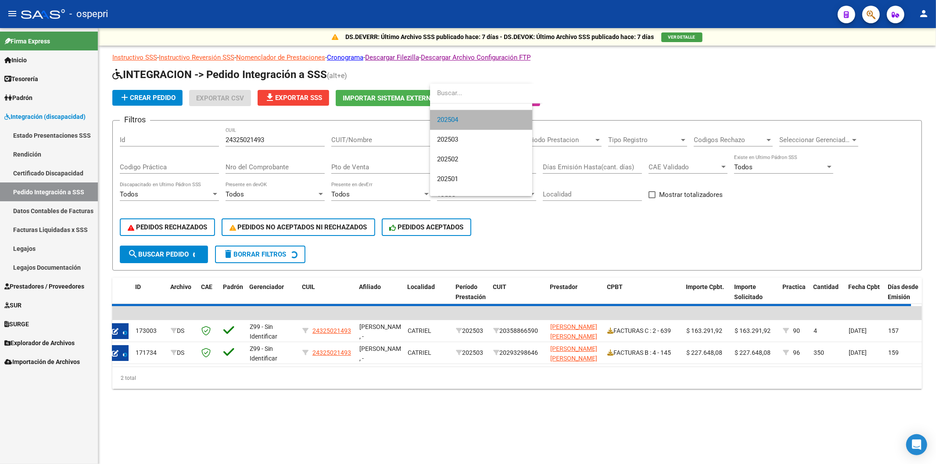
scroll to position [99, 0]
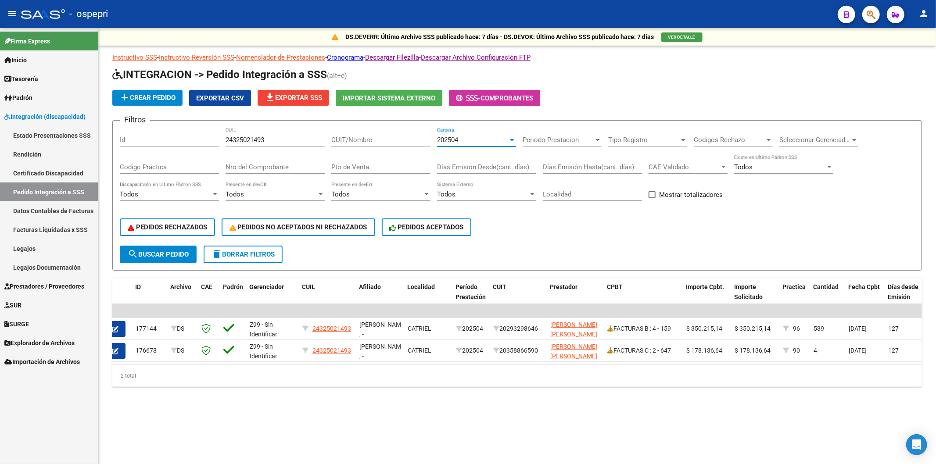
click at [146, 252] on span "search Buscar Pedido" at bounding box center [158, 255] width 61 height 8
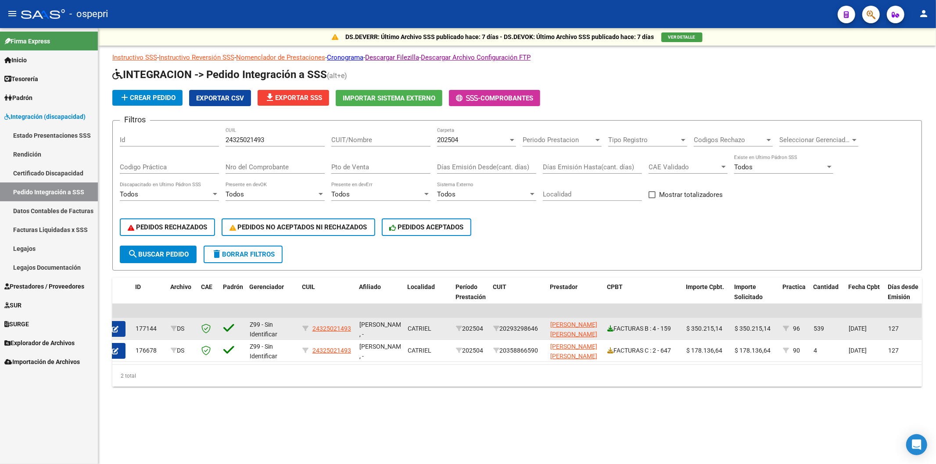
click at [612, 327] on icon at bounding box center [610, 329] width 6 height 6
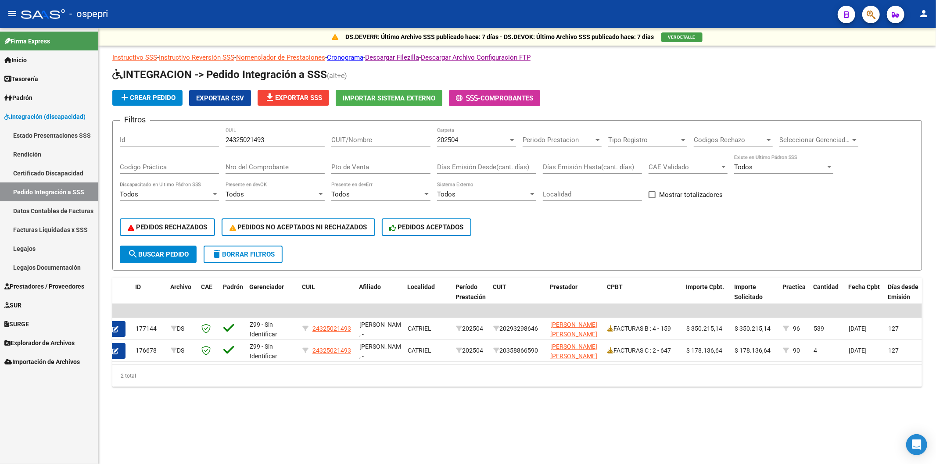
click at [454, 144] on div "202504 Carpeta" at bounding box center [476, 137] width 79 height 19
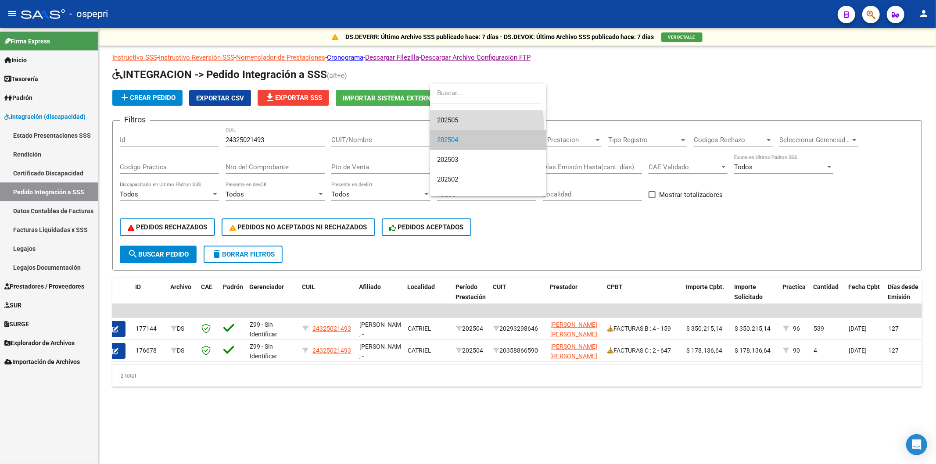
click at [458, 127] on span "202505" at bounding box center [488, 121] width 102 height 20
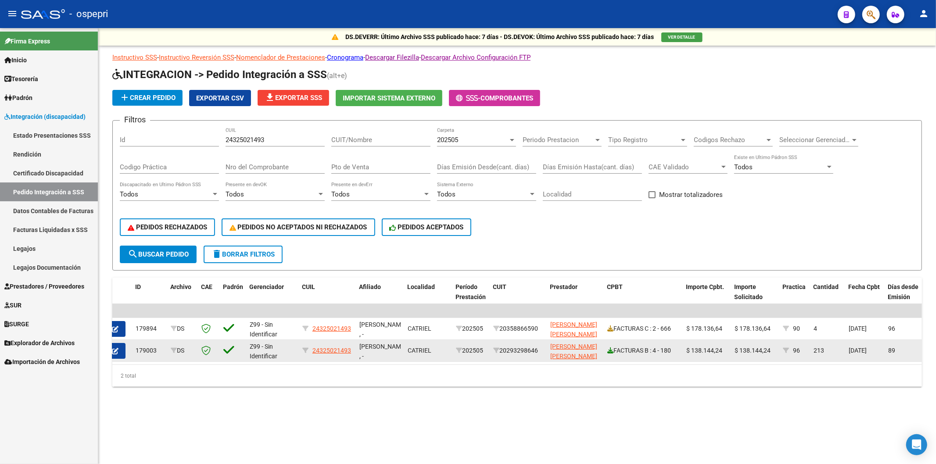
click at [610, 348] on icon at bounding box center [610, 351] width 6 height 6
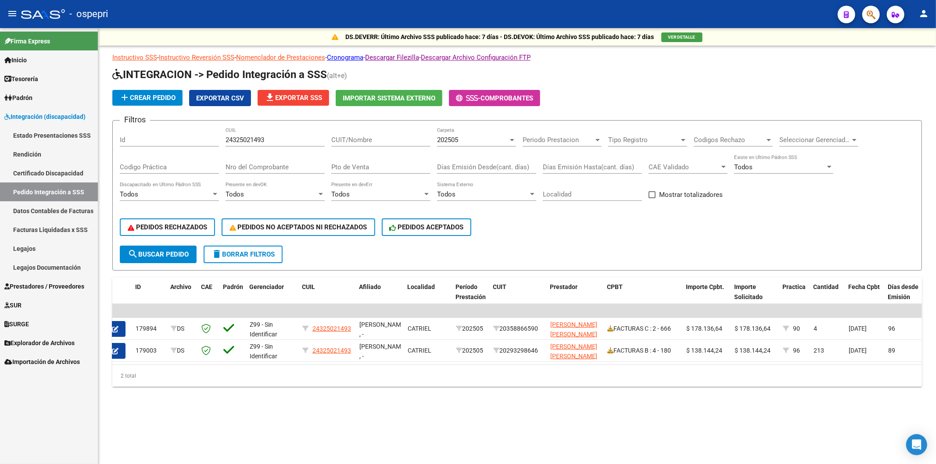
click at [439, 140] on span "202505" at bounding box center [447, 140] width 21 height 8
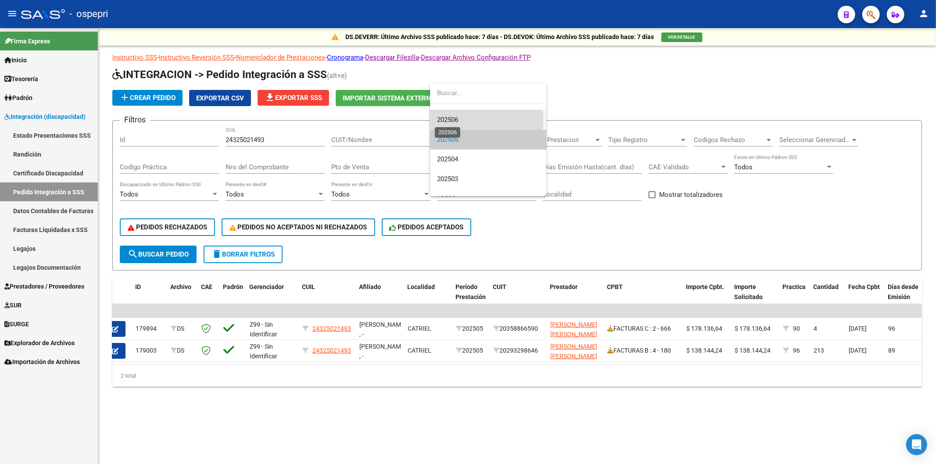
drag, startPoint x: 446, startPoint y: 121, endPoint x: 394, endPoint y: 167, distance: 69.3
click at [445, 121] on span "202506" at bounding box center [447, 120] width 21 height 8
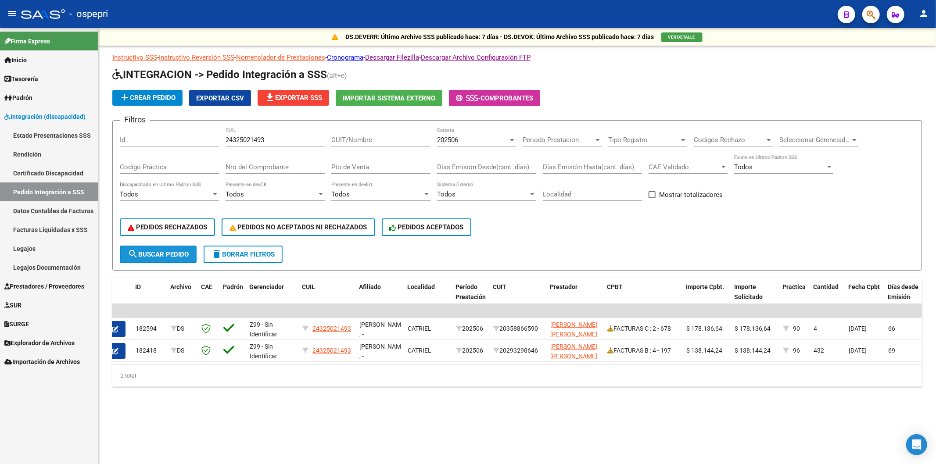
click at [192, 255] on button "search Buscar Pedido" at bounding box center [158, 255] width 77 height 18
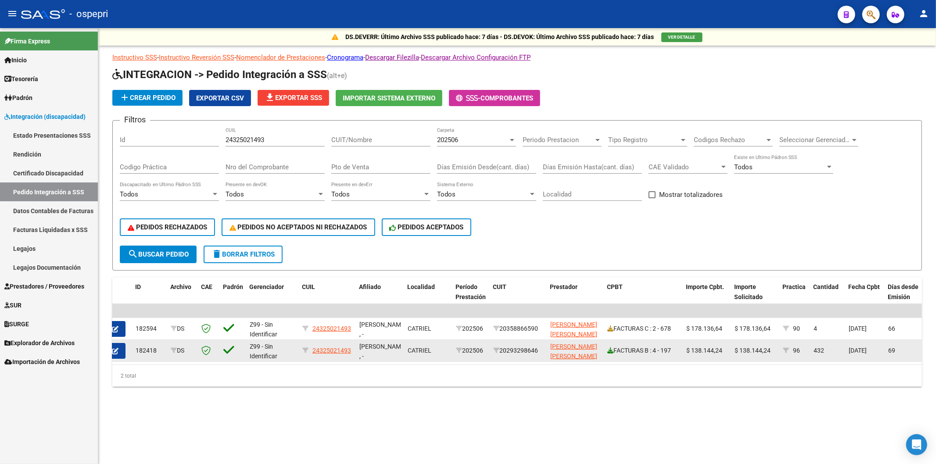
click at [611, 349] on icon at bounding box center [610, 351] width 6 height 6
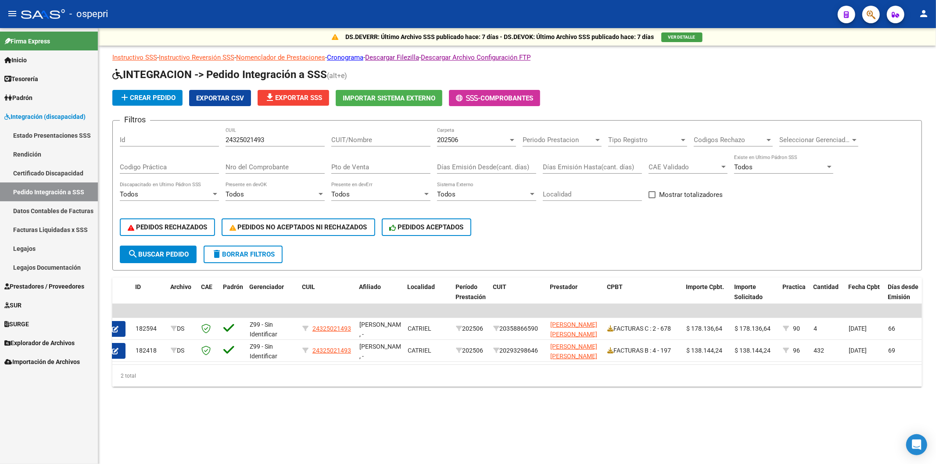
click at [475, 147] on div "202506 Carpeta" at bounding box center [476, 137] width 79 height 19
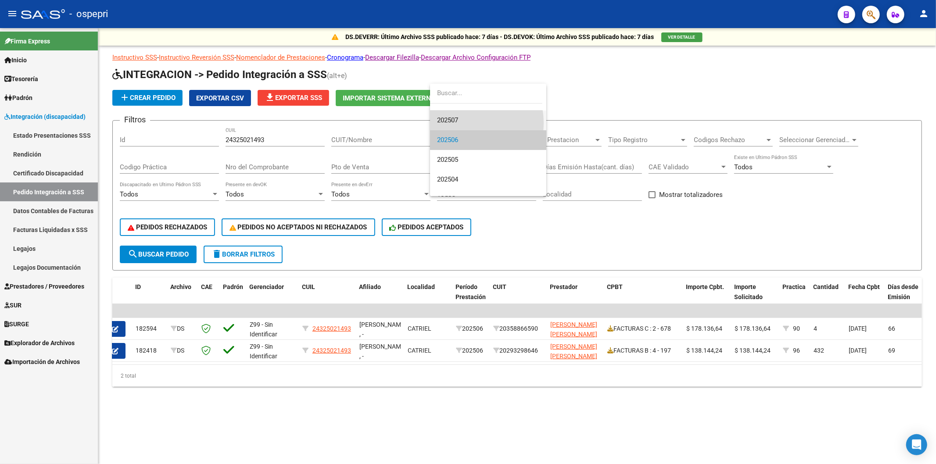
click at [461, 123] on span "202507" at bounding box center [488, 121] width 102 height 20
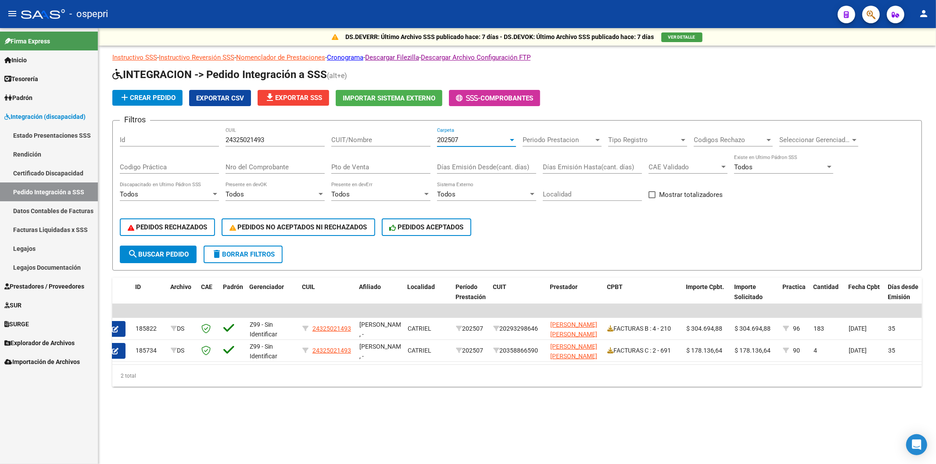
click at [185, 256] on span "search Buscar Pedido" at bounding box center [158, 255] width 61 height 8
click at [275, 144] on input "24325021493" at bounding box center [275, 140] width 99 height 8
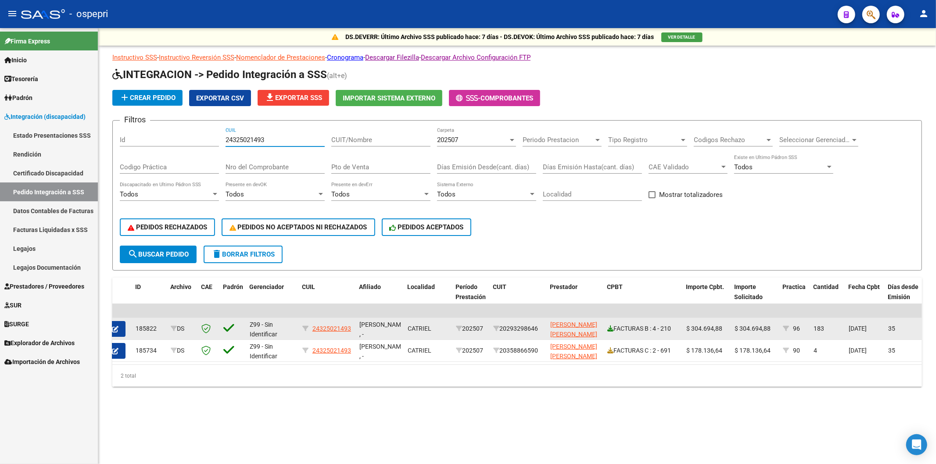
click at [608, 325] on link at bounding box center [610, 328] width 6 height 7
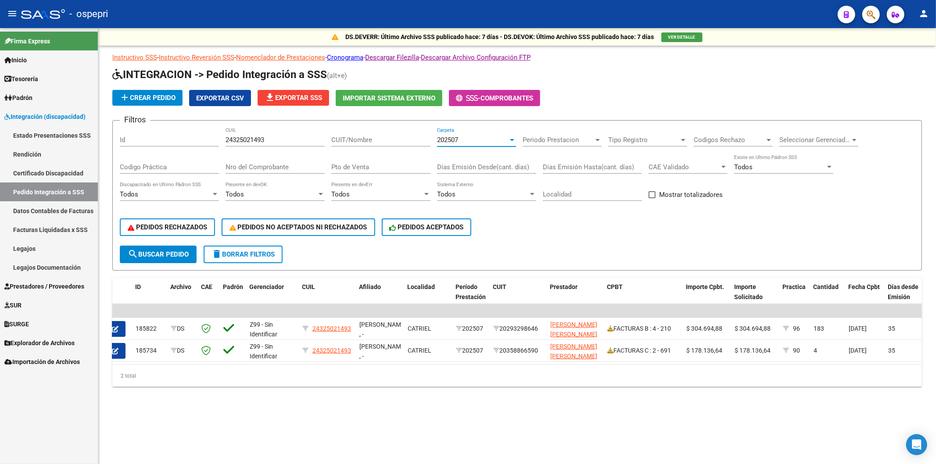
click at [455, 139] on span "202507" at bounding box center [447, 140] width 21 height 8
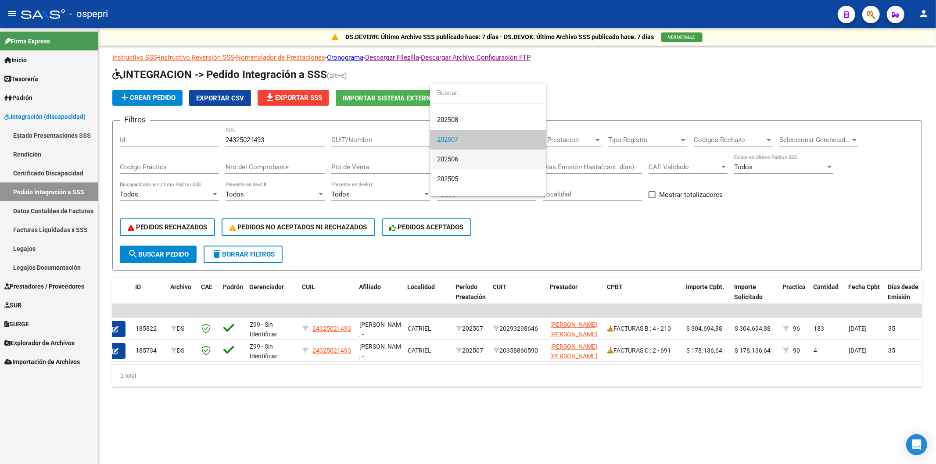
scroll to position [62, 0]
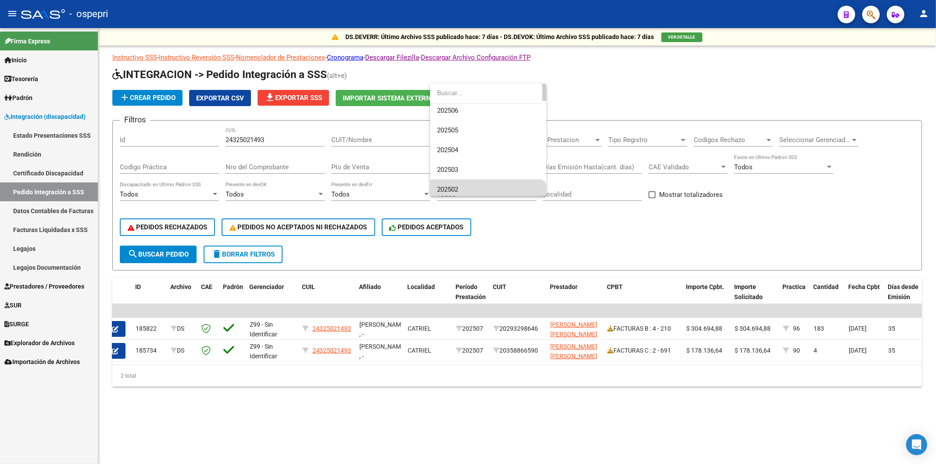
click at [459, 187] on span "202502" at bounding box center [488, 190] width 102 height 20
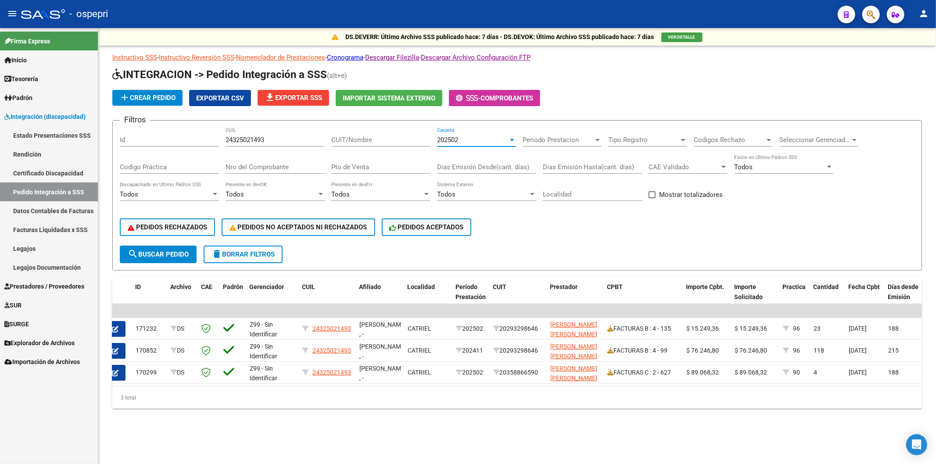
click at [190, 253] on button "search Buscar Pedido" at bounding box center [158, 255] width 77 height 18
click at [42, 340] on span "Explorador de Archivos" at bounding box center [39, 343] width 70 height 10
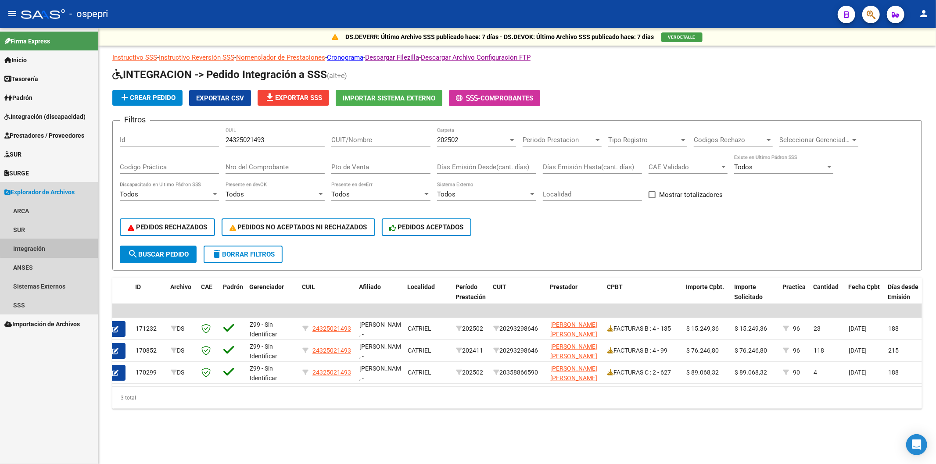
click at [55, 248] on link "Integración" at bounding box center [49, 248] width 98 height 19
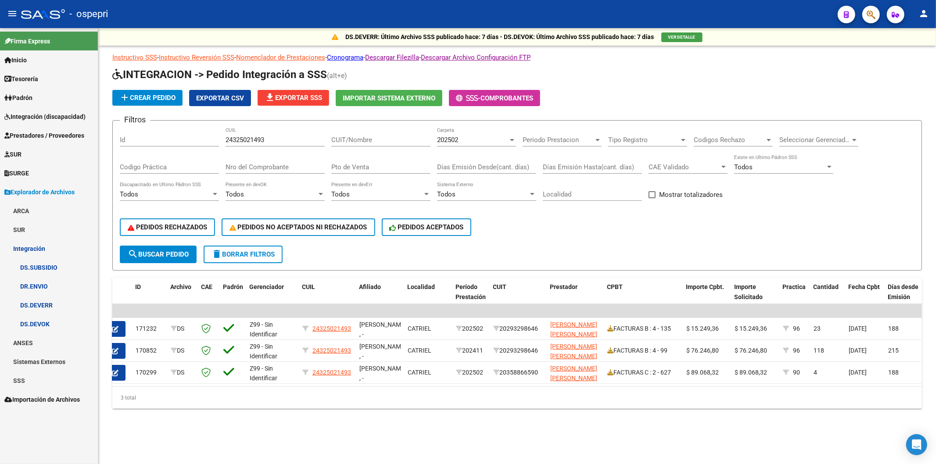
click at [53, 288] on link "DR.ENVIO" at bounding box center [49, 286] width 98 height 19
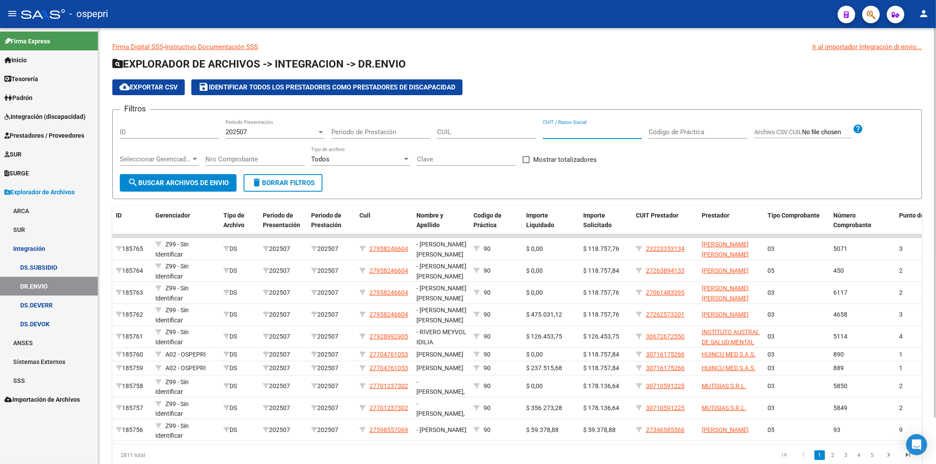
click at [586, 134] on input "CUIT / Razon Social" at bounding box center [592, 132] width 99 height 8
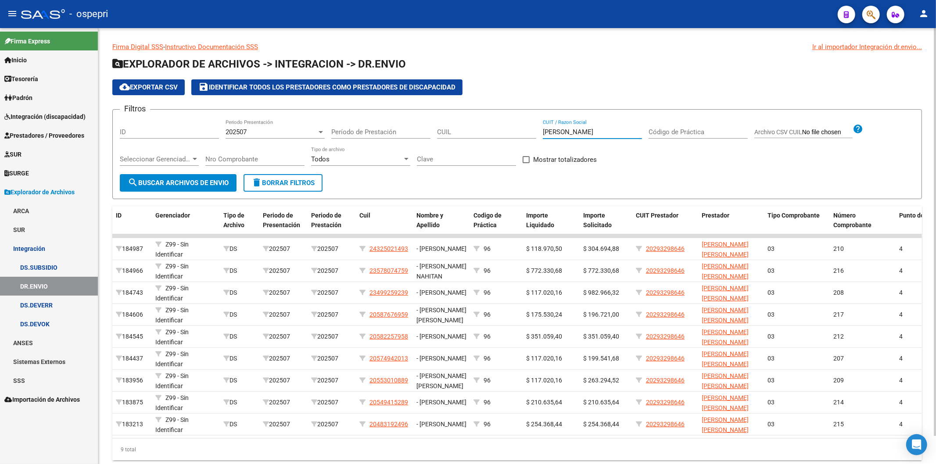
type input "farias raul"
click at [200, 179] on span "search Buscar Archivos de Envio" at bounding box center [178, 183] width 101 height 8
click at [214, 181] on span "search Buscar Archivos de Envio" at bounding box center [178, 183] width 101 height 8
click at [158, 88] on span "cloud_download Exportar CSV" at bounding box center [148, 87] width 58 height 8
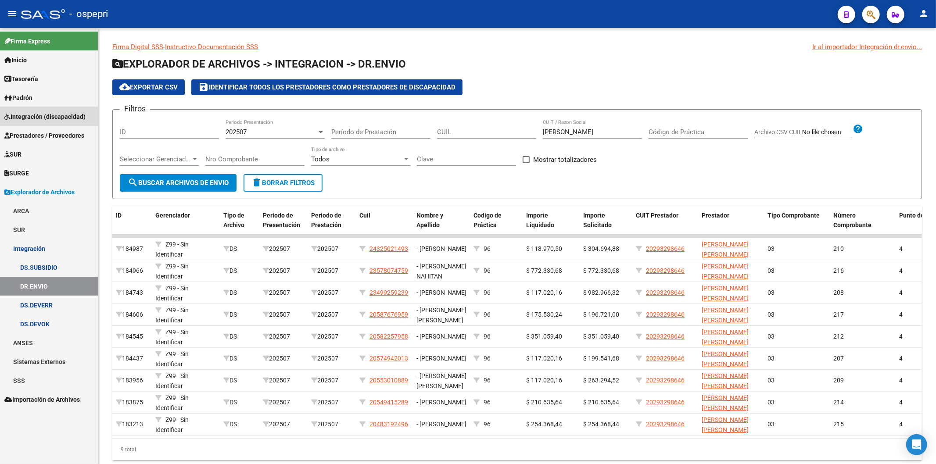
click at [46, 108] on link "Integración (discapacidad)" at bounding box center [49, 116] width 98 height 19
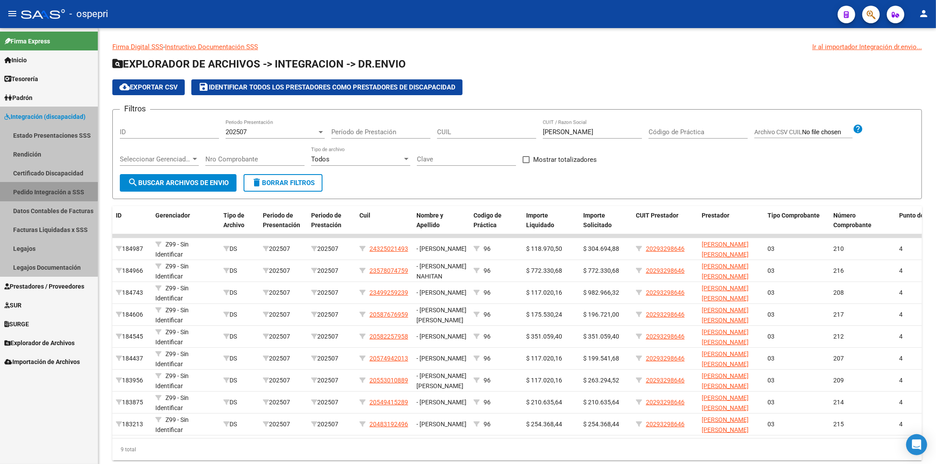
click at [42, 186] on link "Pedido Integración a SSS" at bounding box center [49, 192] width 98 height 19
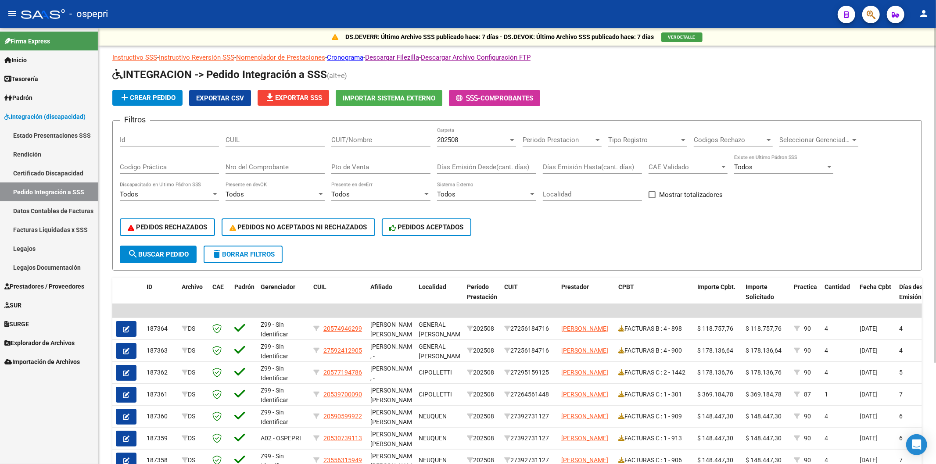
click at [457, 138] on span "202508" at bounding box center [447, 140] width 21 height 8
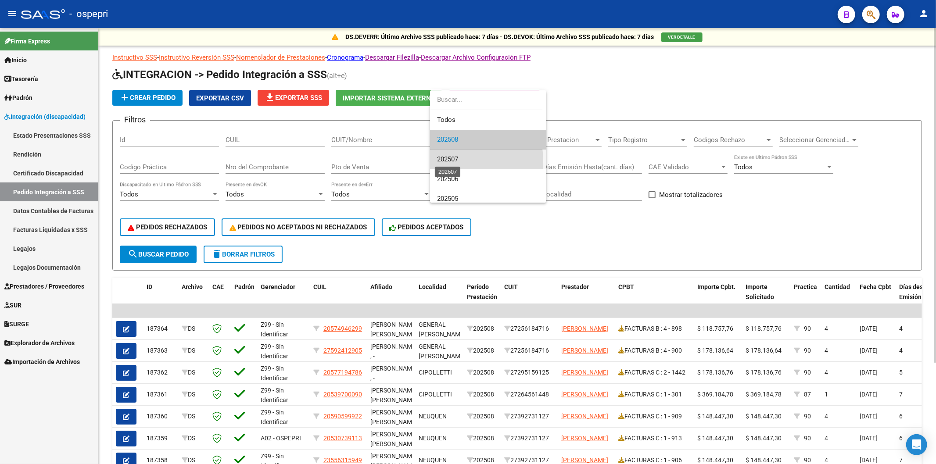
drag, startPoint x: 454, startPoint y: 161, endPoint x: 412, endPoint y: 161, distance: 42.1
click at [454, 160] on span "202507" at bounding box center [447, 159] width 21 height 8
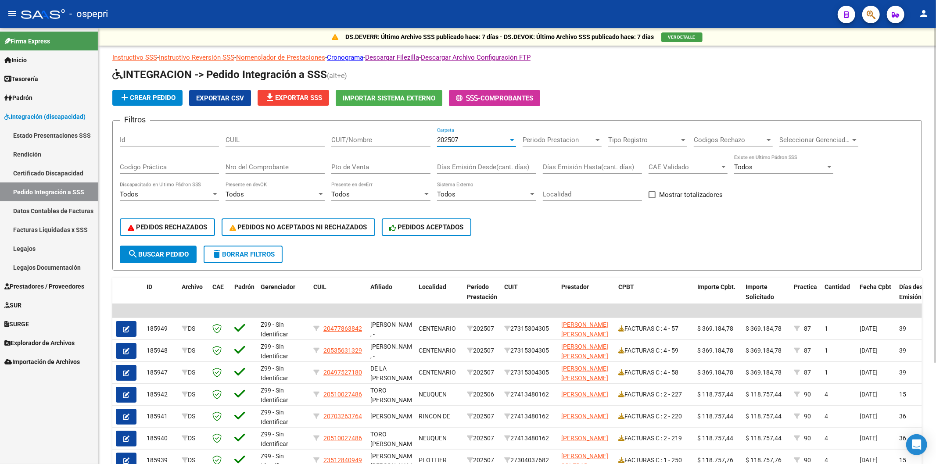
click at [356, 141] on input "CUIT/Nombre" at bounding box center [380, 140] width 99 height 8
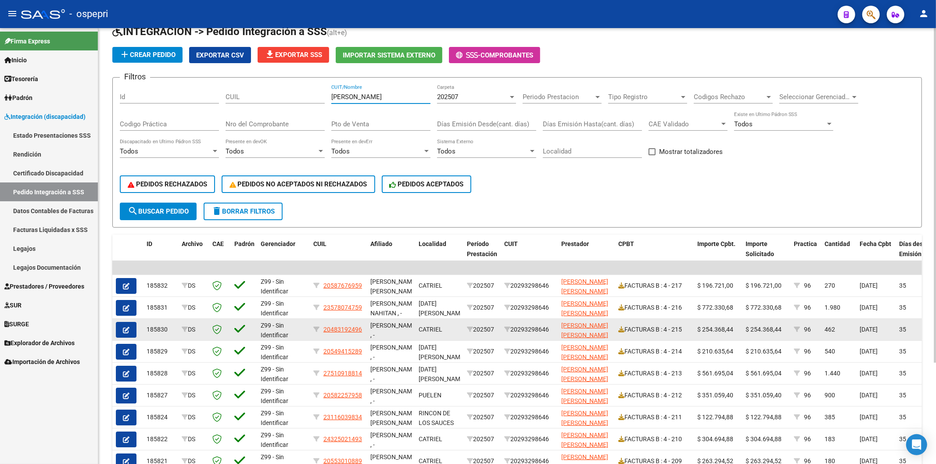
scroll to position [97, 0]
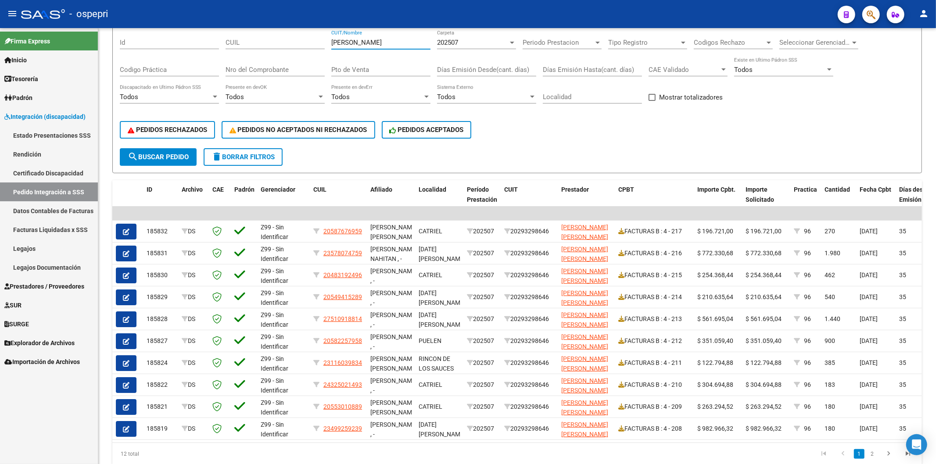
type input "farias"
click at [33, 286] on span "Prestadores / Proveedores" at bounding box center [44, 287] width 80 height 10
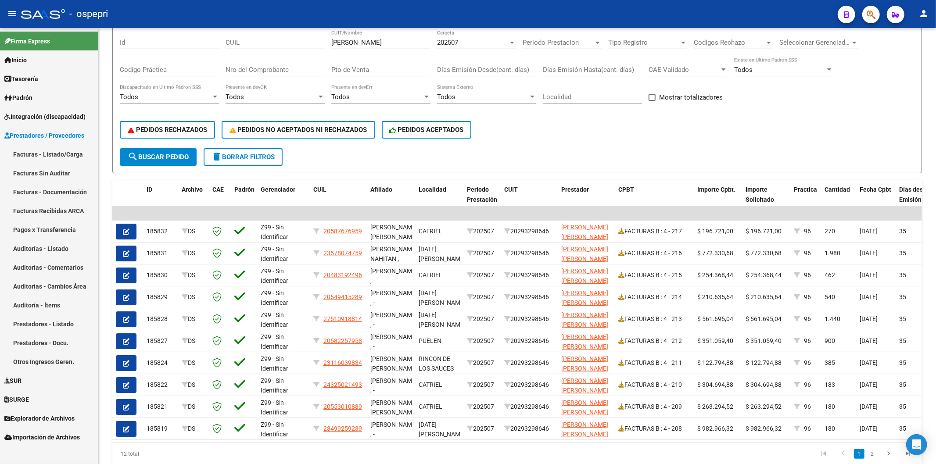
click at [42, 411] on link "Explorador de Archivos" at bounding box center [49, 418] width 98 height 19
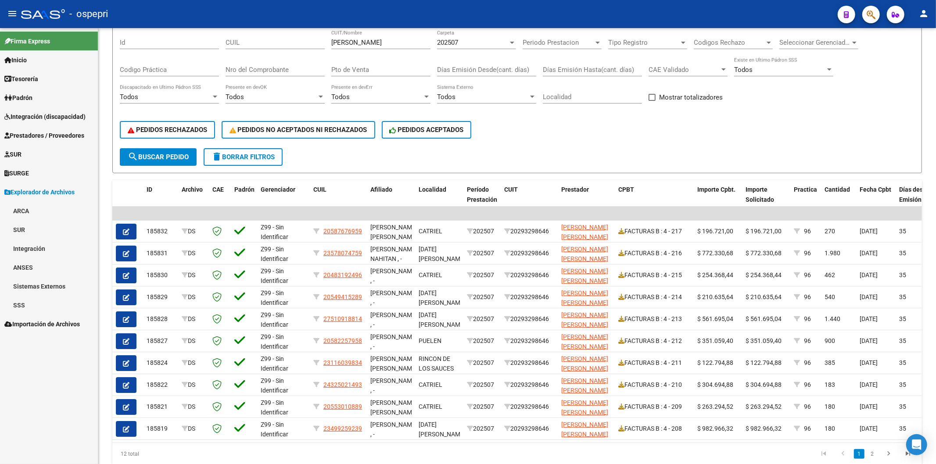
click at [43, 249] on link "Integración" at bounding box center [49, 248] width 98 height 19
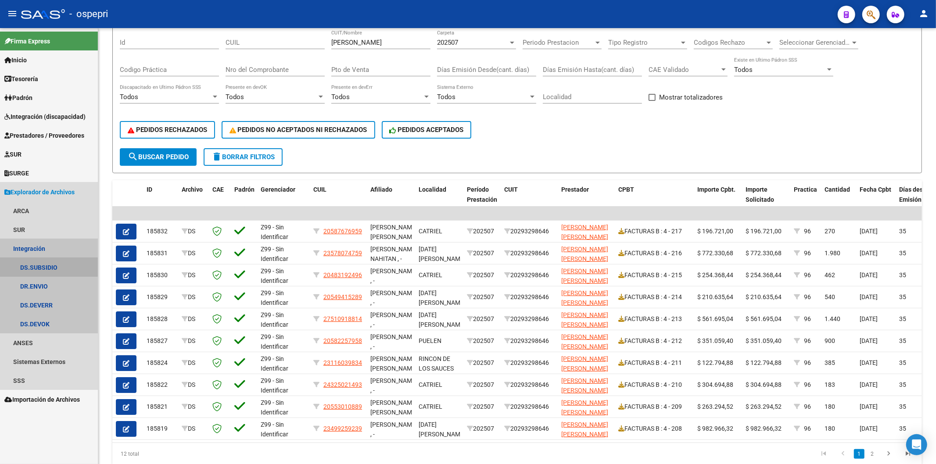
click at [47, 265] on link "DS.SUBSIDIO" at bounding box center [49, 267] width 98 height 19
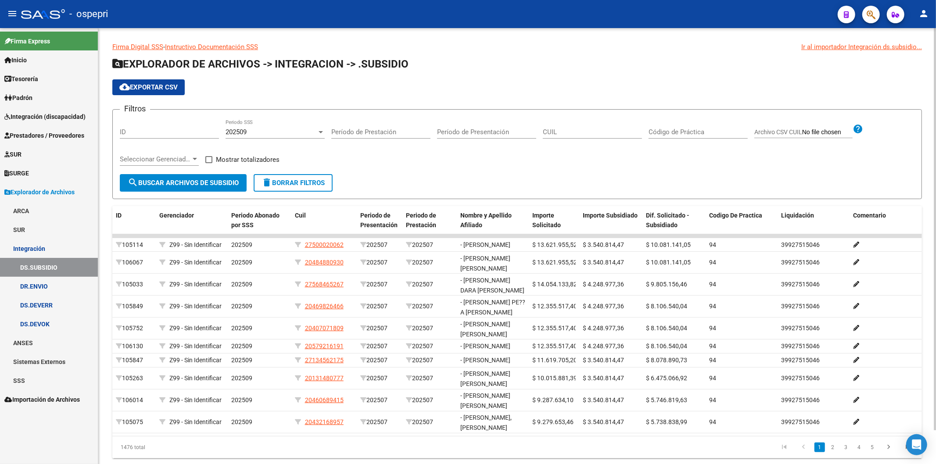
click at [240, 130] on span "202509" at bounding box center [236, 132] width 21 height 8
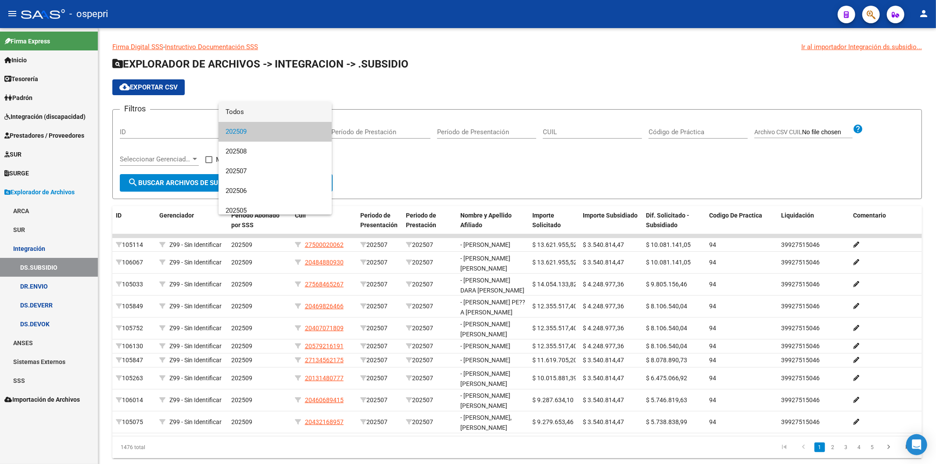
click at [242, 115] on span "Todos" at bounding box center [275, 112] width 99 height 20
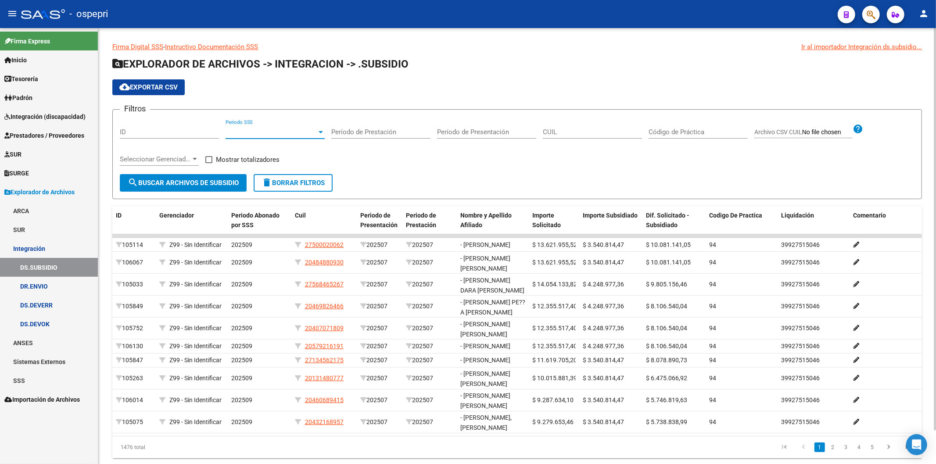
click at [243, 133] on span "Periodo SSS" at bounding box center [271, 132] width 91 height 8
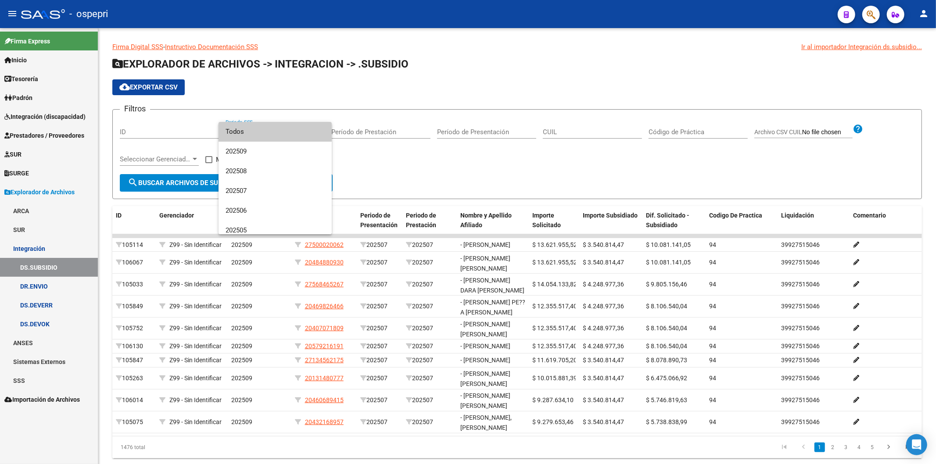
click at [246, 133] on span "Todos" at bounding box center [275, 132] width 99 height 20
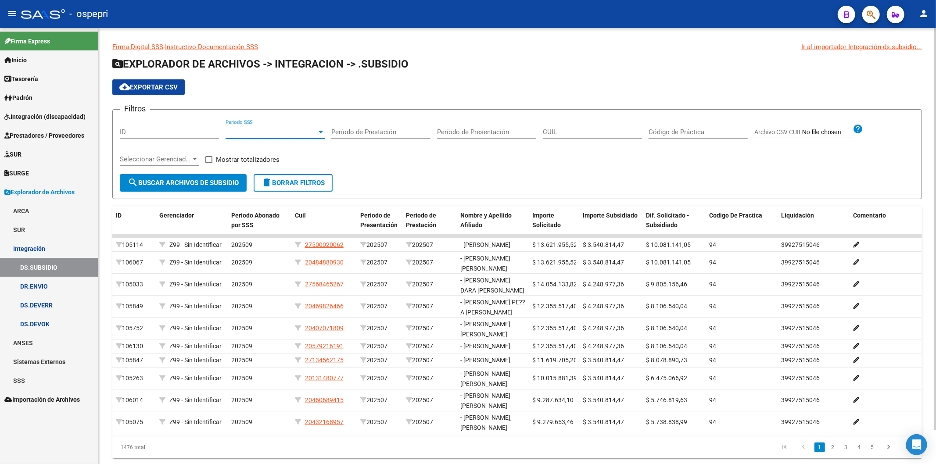
click at [571, 136] on input "CUIL" at bounding box center [592, 132] width 99 height 8
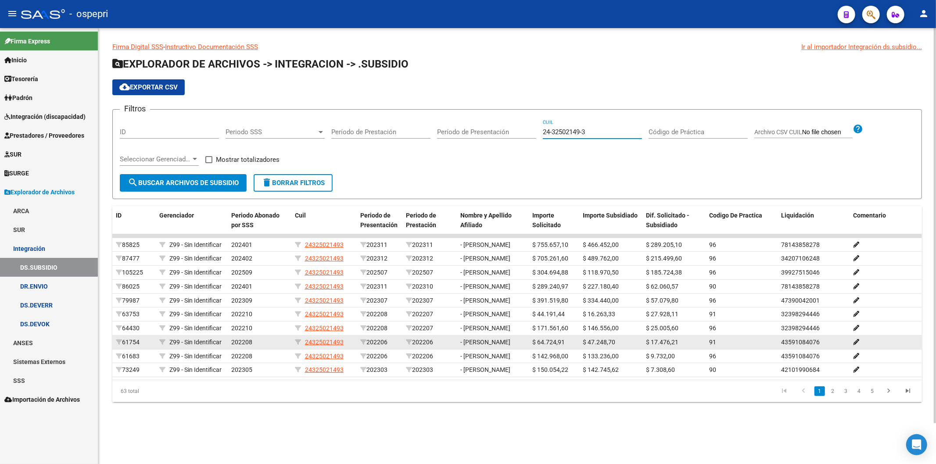
scroll to position [45, 0]
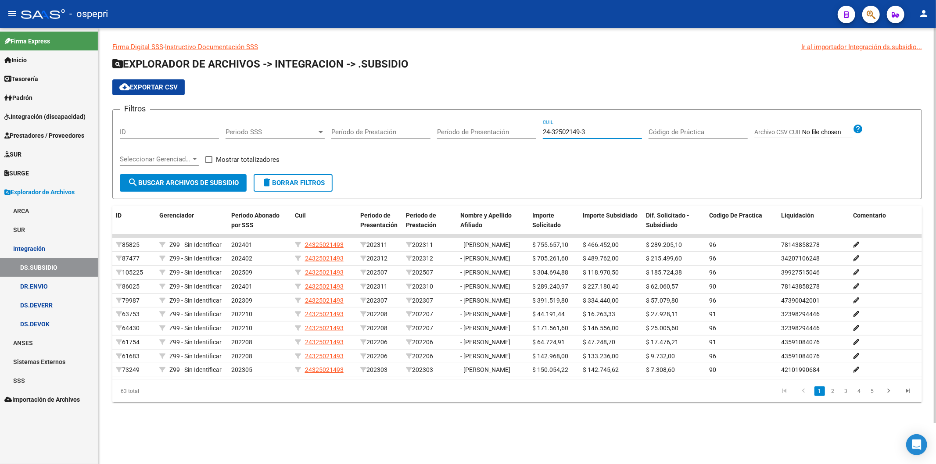
type input "24-32502149-3"
drag, startPoint x: 166, startPoint y: 43, endPoint x: 165, endPoint y: 50, distance: 7.5
click at [167, 83] on span "cloud_download Exportar CSV" at bounding box center [148, 87] width 58 height 8
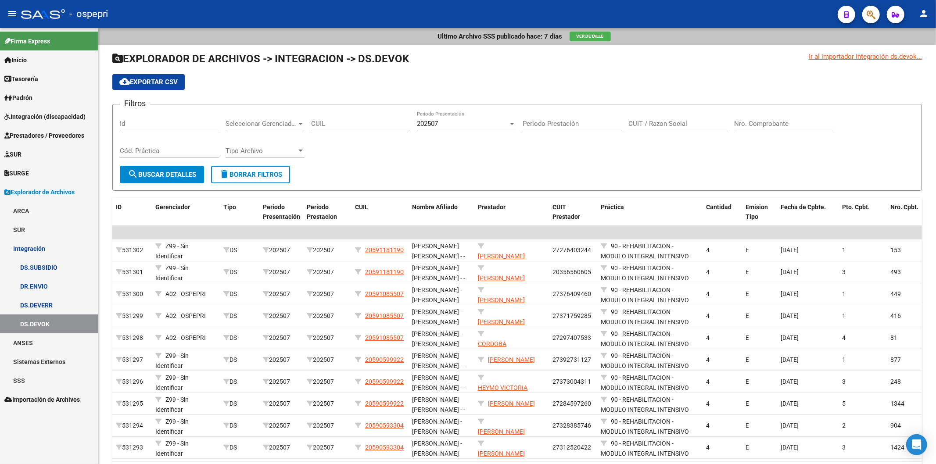
click at [41, 278] on link "DR.ENVIO" at bounding box center [49, 286] width 98 height 19
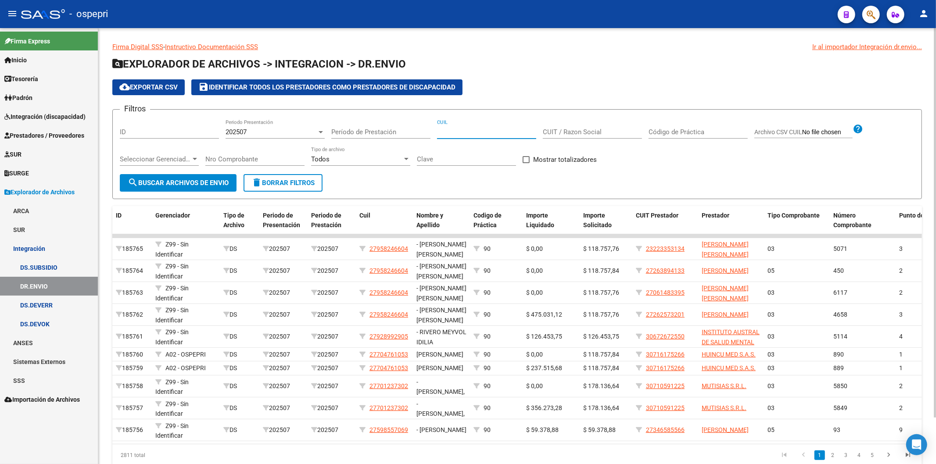
click at [463, 134] on input "CUIL" at bounding box center [486, 132] width 99 height 8
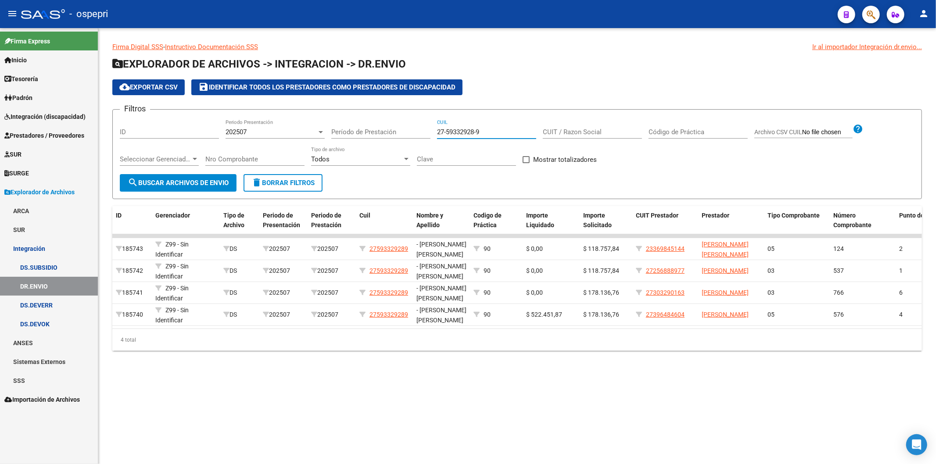
type input "27-59332928-9"
click at [235, 134] on span "202507" at bounding box center [236, 132] width 21 height 8
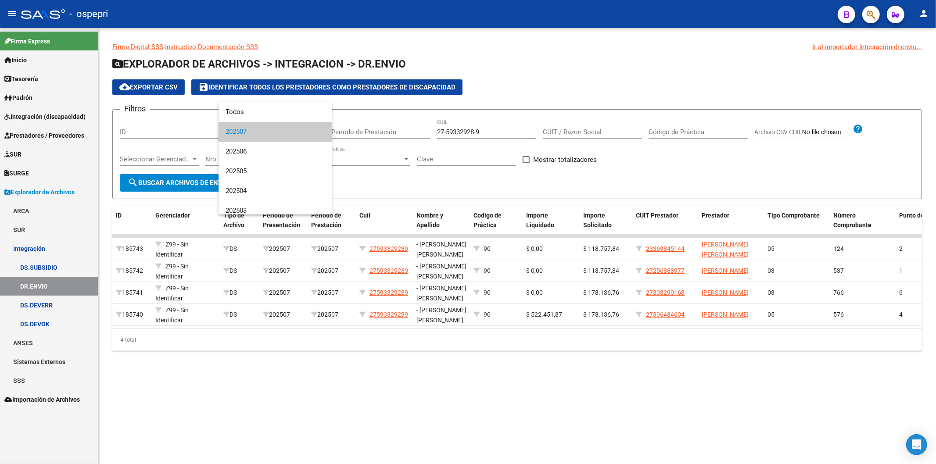
drag, startPoint x: 480, startPoint y: 130, endPoint x: 489, endPoint y: 136, distance: 10.5
click at [433, 126] on div at bounding box center [468, 232] width 936 height 464
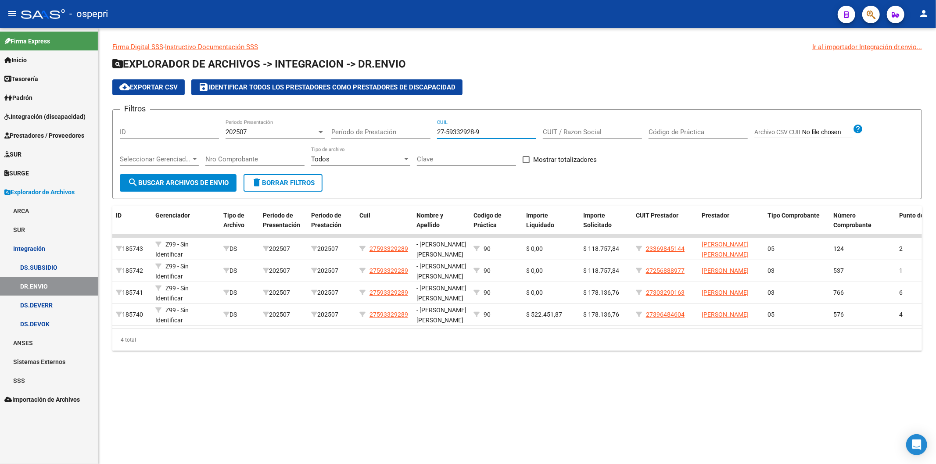
click at [489, 136] on input "27-59332928-9" at bounding box center [486, 132] width 99 height 8
click at [209, 185] on span "search Buscar Archivos de Envio" at bounding box center [178, 183] width 101 height 8
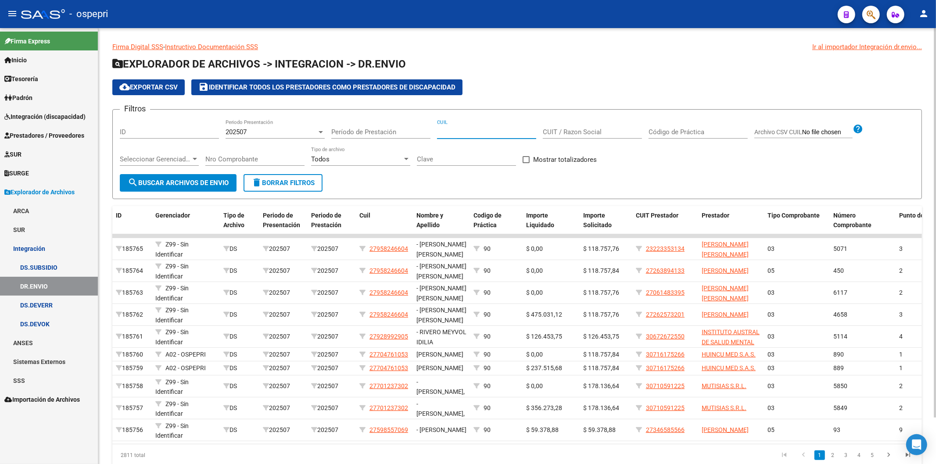
click at [453, 129] on input "CUIL" at bounding box center [486, 132] width 99 height 8
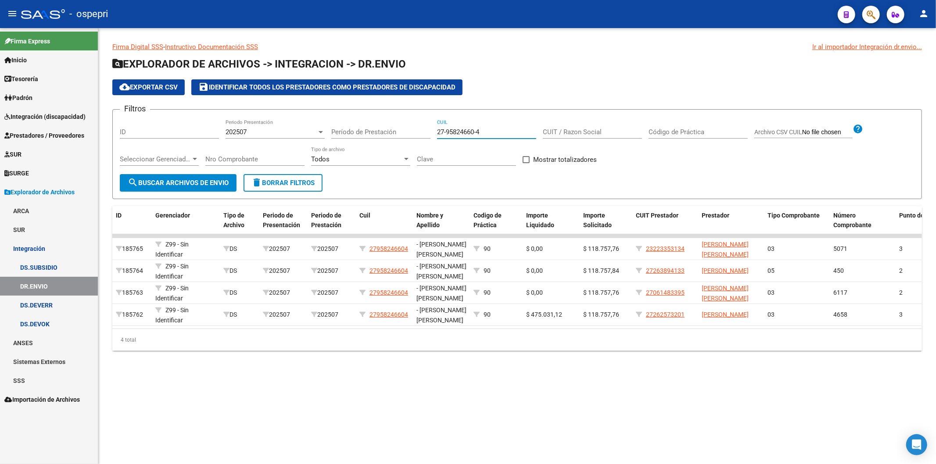
type input "27-95824660-4"
click at [247, 134] on span "202507" at bounding box center [236, 132] width 21 height 8
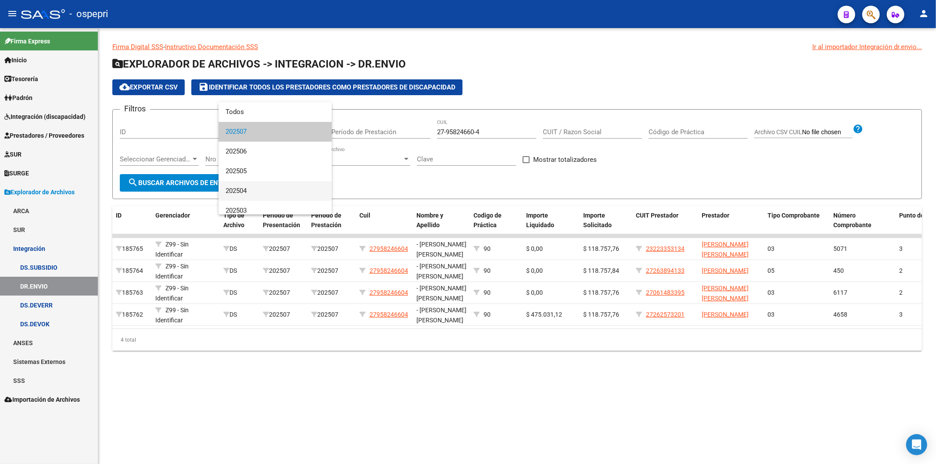
scroll to position [49, 0]
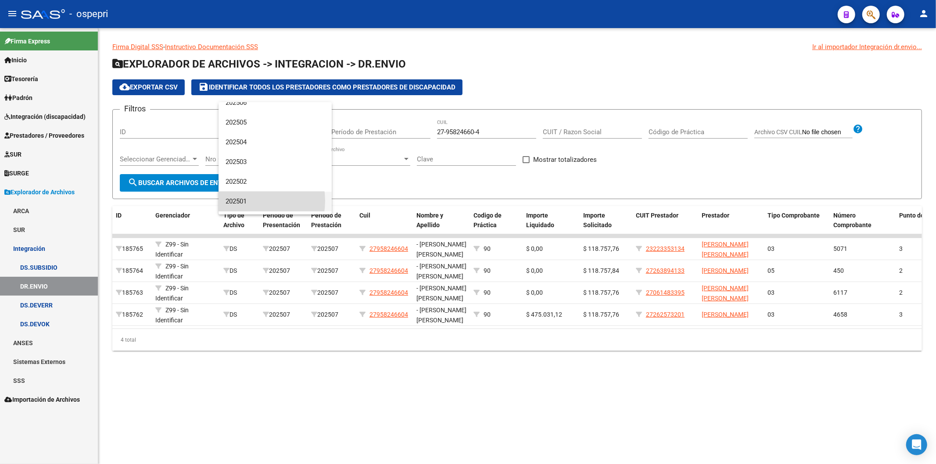
click at [250, 201] on span "202501" at bounding box center [275, 202] width 99 height 20
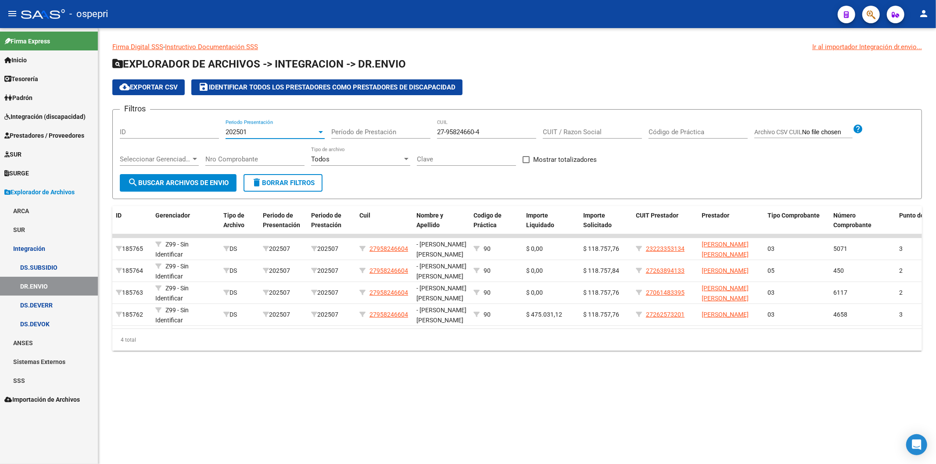
click at [210, 183] on span "search Buscar Archivos de Envio" at bounding box center [178, 183] width 101 height 8
drag, startPoint x: 492, startPoint y: 129, endPoint x: 379, endPoint y: 134, distance: 112.4
click at [379, 134] on div "Filtros ID 202501 Periodo Presentación Período de Prestación 27-95824660-4 CUIL…" at bounding box center [517, 145] width 795 height 57
click at [496, 127] on div "27-95824660-4 CUIL" at bounding box center [486, 129] width 99 height 19
click at [496, 132] on input "27-95824660-4" at bounding box center [486, 132] width 99 height 8
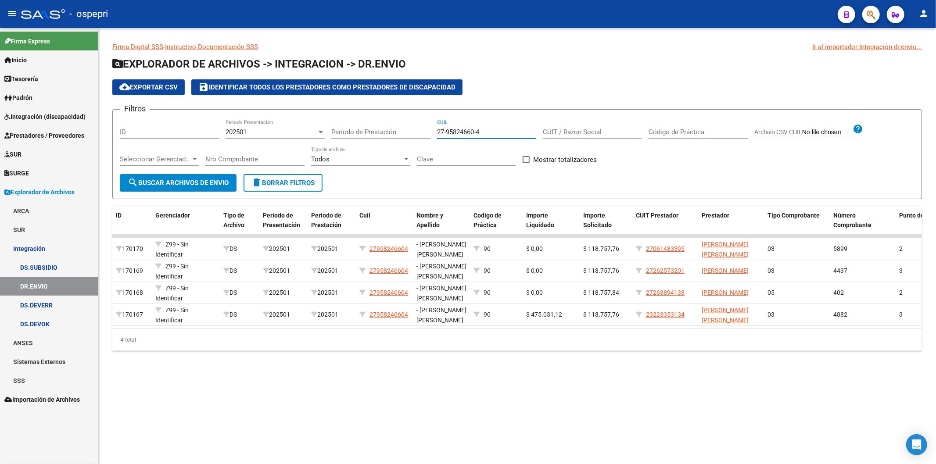
click at [496, 132] on input "27-95824660-4" at bounding box center [486, 132] width 99 height 8
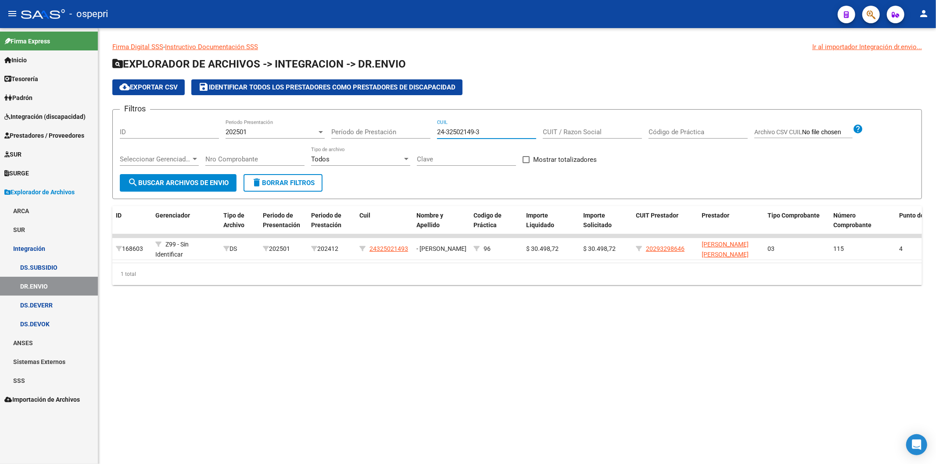
type input "24-32502149-3"
click at [251, 133] on div "202501" at bounding box center [271, 132] width 91 height 8
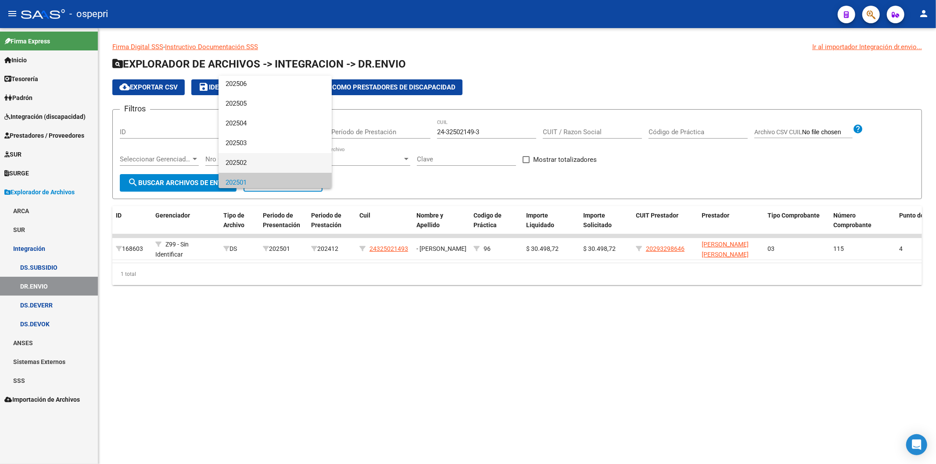
scroll to position [0, 0]
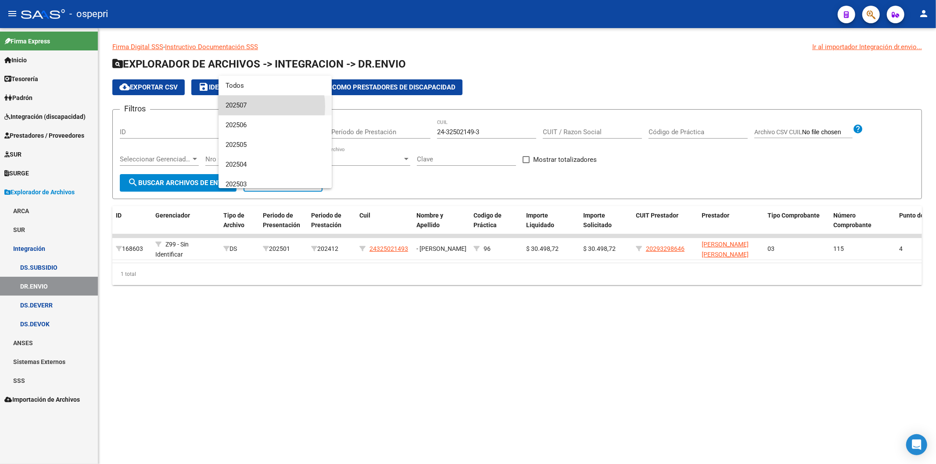
drag, startPoint x: 247, startPoint y: 107, endPoint x: 210, endPoint y: 179, distance: 81.5
click at [245, 107] on span "202507" at bounding box center [275, 106] width 99 height 20
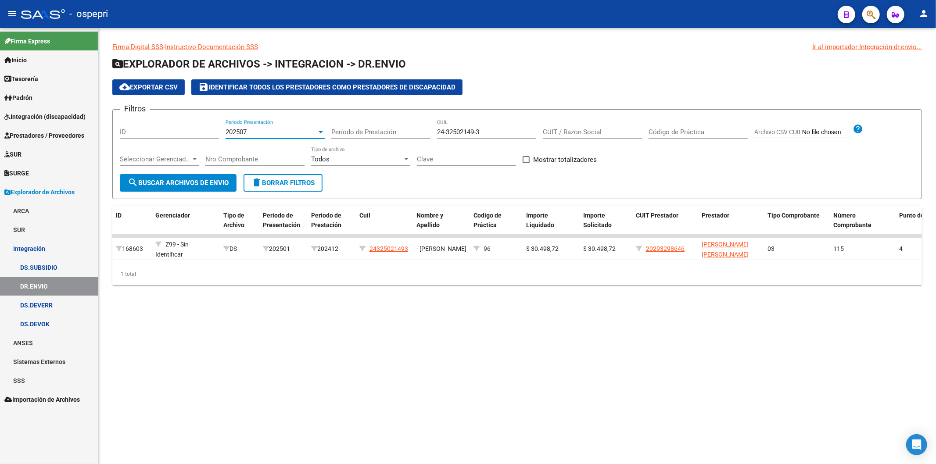
click at [210, 173] on div "Nro Comprobante" at bounding box center [254, 160] width 99 height 27
click at [215, 183] on span "search Buscar Archivos de Envio" at bounding box center [178, 183] width 101 height 8
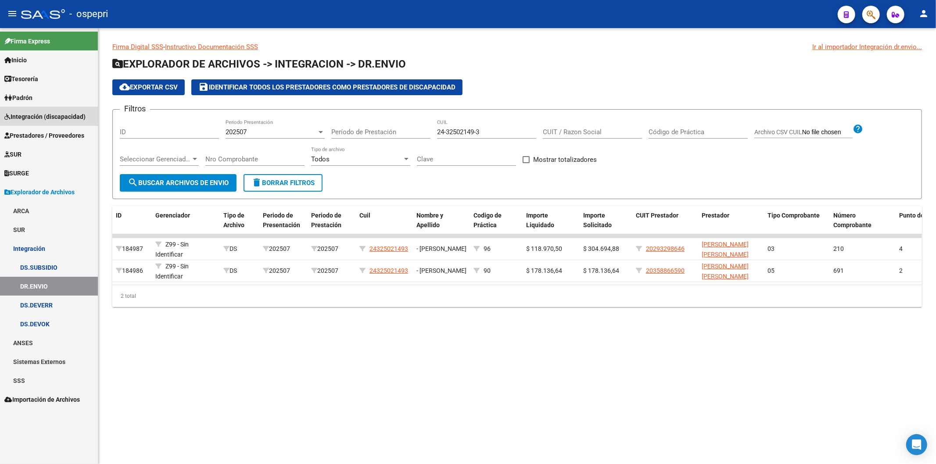
click at [53, 112] on span "Integración (discapacidad)" at bounding box center [44, 117] width 81 height 10
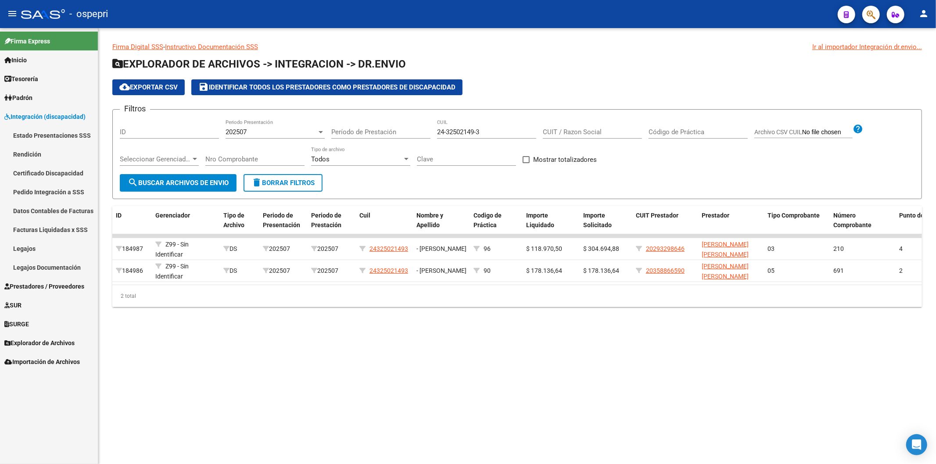
click at [53, 192] on link "Pedido Integración a SSS" at bounding box center [49, 192] width 98 height 19
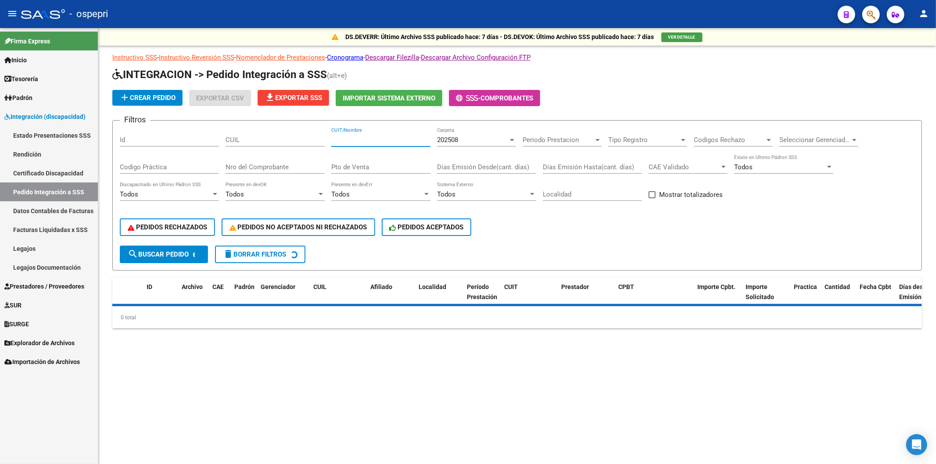
click at [370, 137] on input "CUIT/Nombre" at bounding box center [380, 140] width 99 height 8
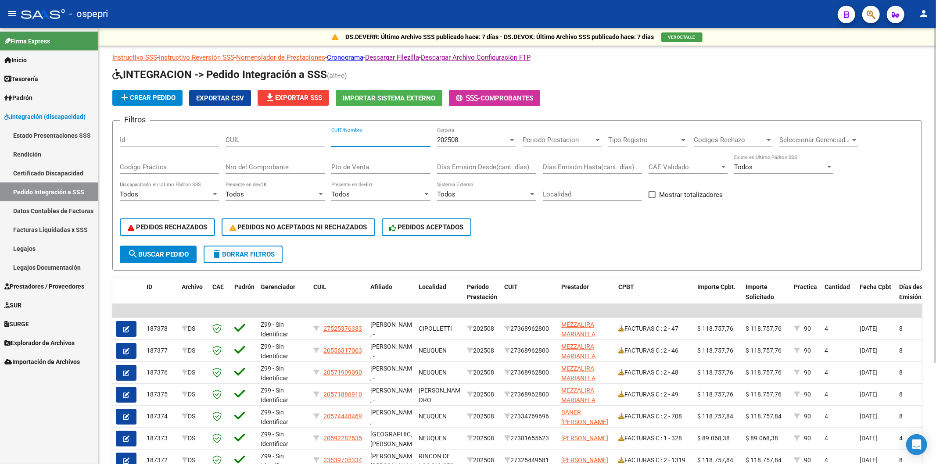
paste input "20574942013"
type input "20574942013"
click at [152, 254] on span "search Buscar Pedido" at bounding box center [158, 255] width 61 height 8
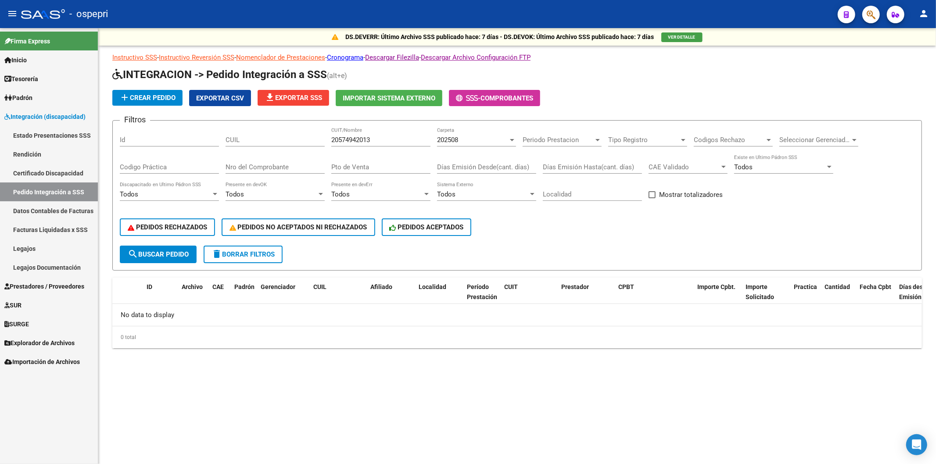
click at [468, 147] on div "202508 Carpeta" at bounding box center [476, 141] width 79 height 27
click at [459, 144] on div "202508 Carpeta" at bounding box center [476, 137] width 79 height 19
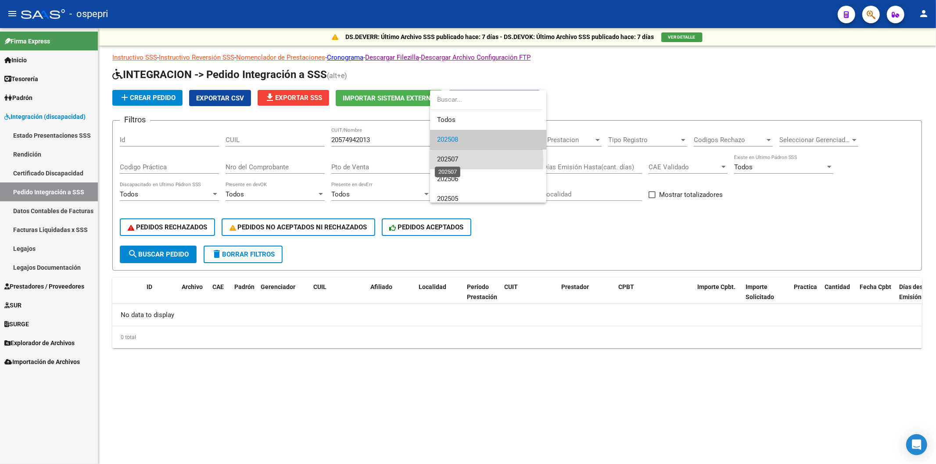
drag, startPoint x: 458, startPoint y: 160, endPoint x: 235, endPoint y: 204, distance: 227.3
click at [457, 160] on span "202507" at bounding box center [447, 159] width 21 height 8
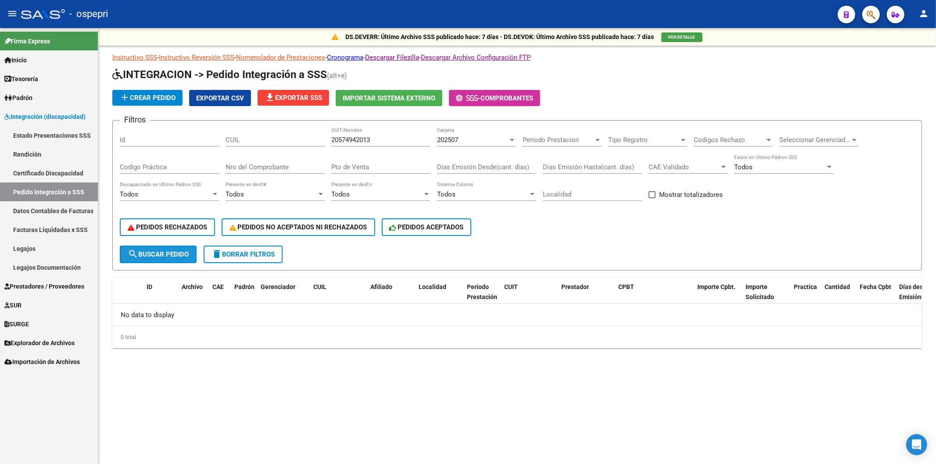
click at [161, 252] on span "search Buscar Pedido" at bounding box center [158, 255] width 61 height 8
drag, startPoint x: 363, startPoint y: 142, endPoint x: 290, endPoint y: 136, distance: 73.5
click at [290, 136] on div "Filtros Id CUIL 20574942013 CUIT/Nombre 202507 Carpeta Periodo Prestacion Perio…" at bounding box center [517, 187] width 795 height 118
click at [273, 139] on input "CUIL" at bounding box center [275, 140] width 99 height 8
paste input "20574942013"
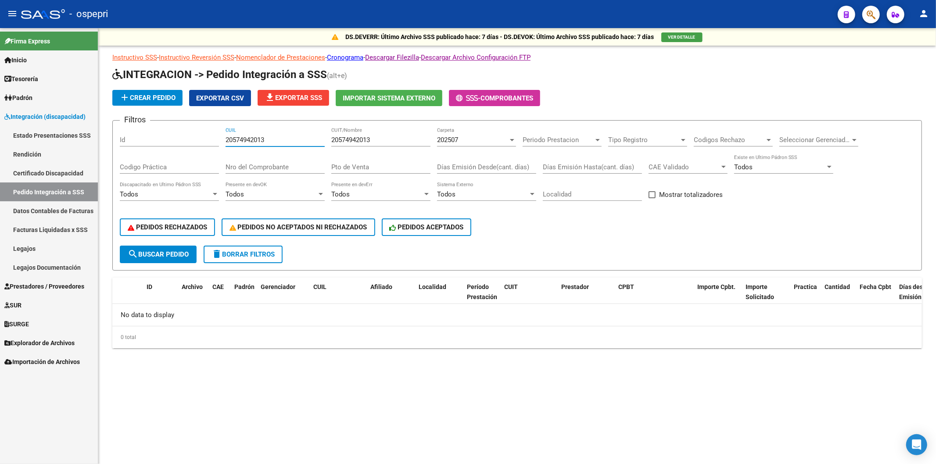
type input "20574942013"
drag, startPoint x: 383, startPoint y: 144, endPoint x: 319, endPoint y: 139, distance: 64.2
click at [319, 139] on div "Filtros Id 20574942013 CUIL 20574942013 CUIT/Nombre 202507 Carpeta Periodo Pres…" at bounding box center [517, 187] width 795 height 118
click at [187, 252] on span "search Buscar Pedido" at bounding box center [158, 255] width 61 height 8
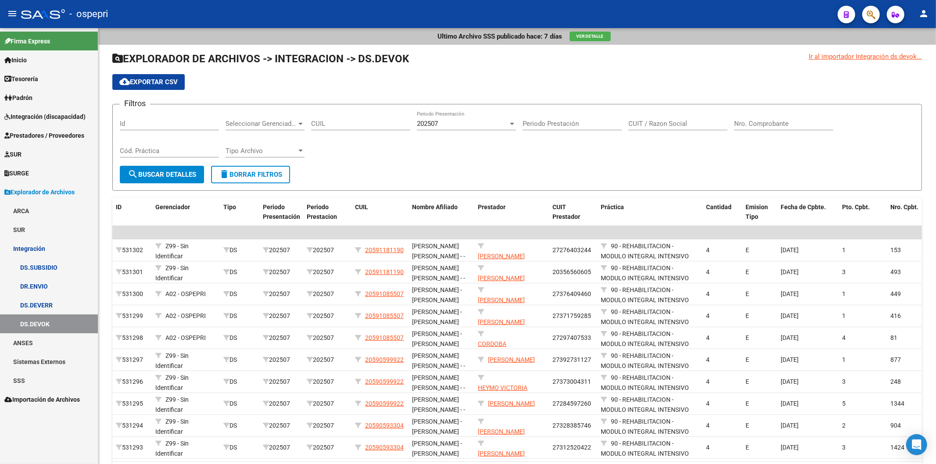
click at [60, 282] on link "DR.ENVIO" at bounding box center [49, 286] width 98 height 19
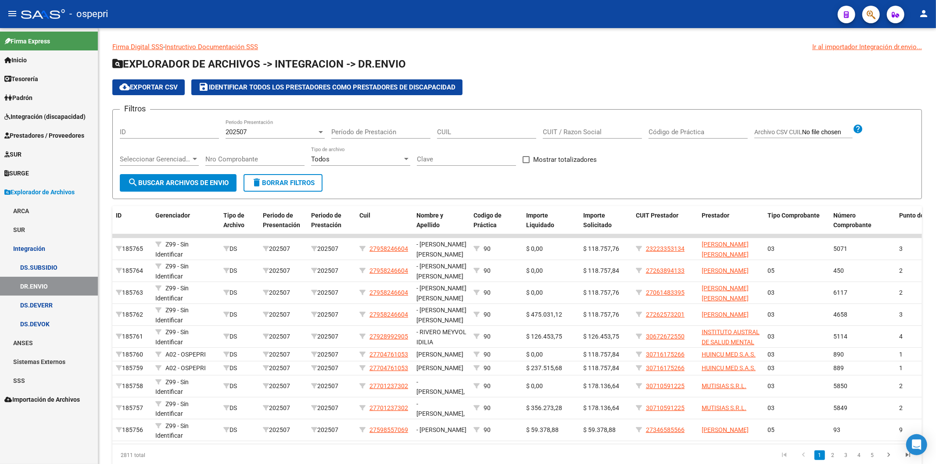
drag, startPoint x: 38, startPoint y: 117, endPoint x: 36, endPoint y: 130, distance: 13.3
click at [38, 116] on span "Integración (discapacidad)" at bounding box center [44, 117] width 81 height 10
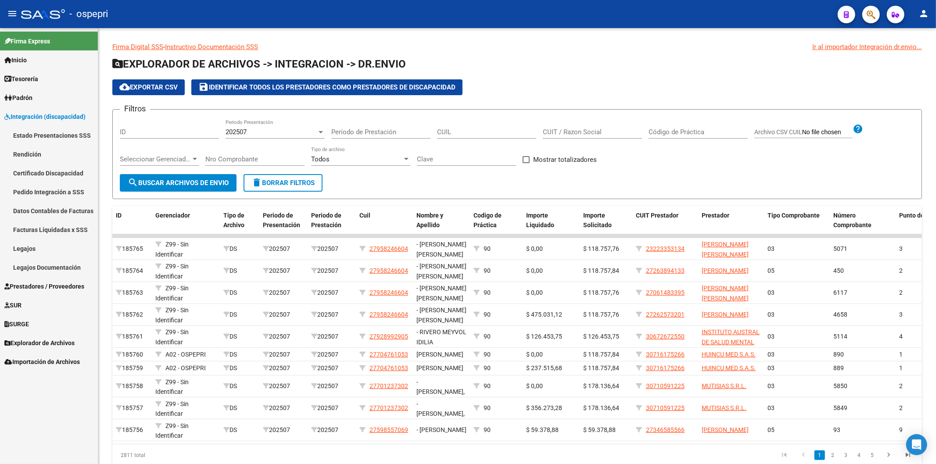
click at [28, 190] on link "Pedido Integración a SSS" at bounding box center [49, 192] width 98 height 19
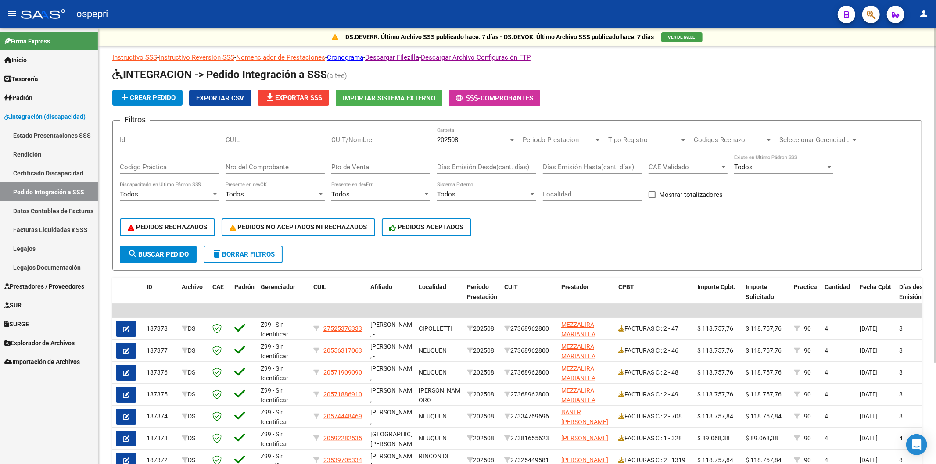
click at [457, 142] on span "202508" at bounding box center [447, 140] width 21 height 8
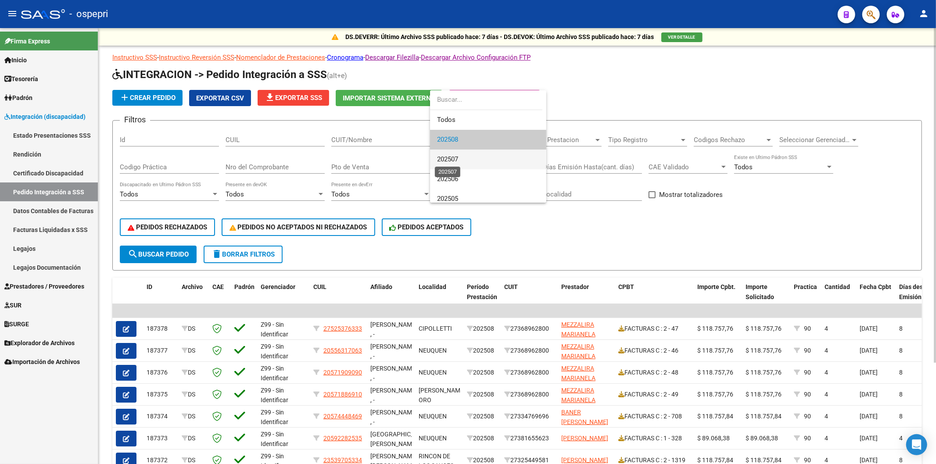
drag, startPoint x: 451, startPoint y: 159, endPoint x: 373, endPoint y: 178, distance: 79.6
click at [450, 159] on span "202507" at bounding box center [447, 159] width 21 height 8
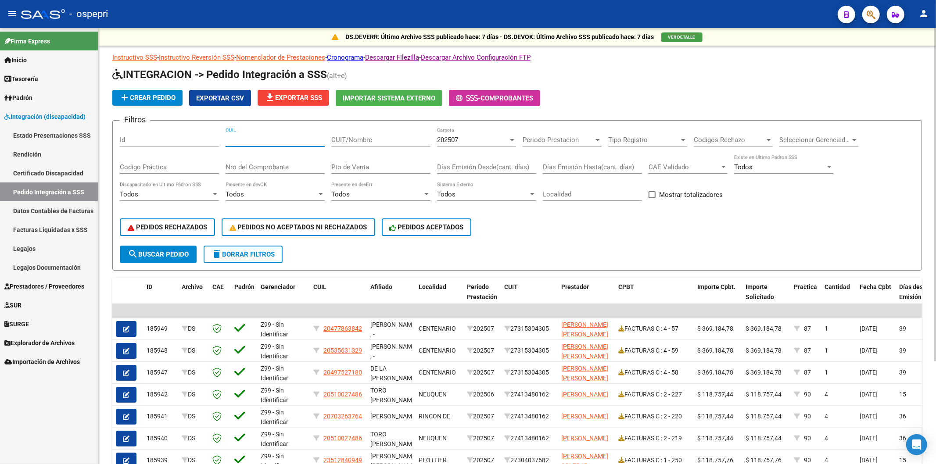
click at [238, 143] on input "CUIL" at bounding box center [275, 140] width 99 height 8
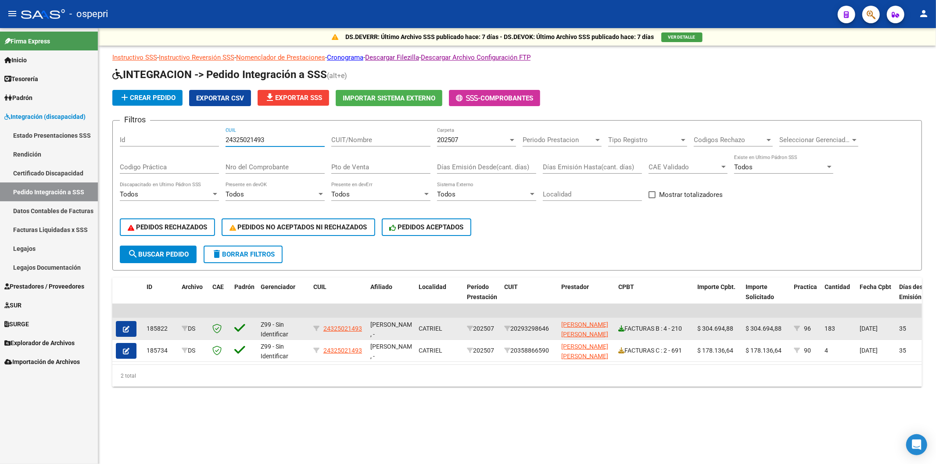
type input "24325021493"
click at [620, 326] on icon at bounding box center [621, 329] width 6 height 6
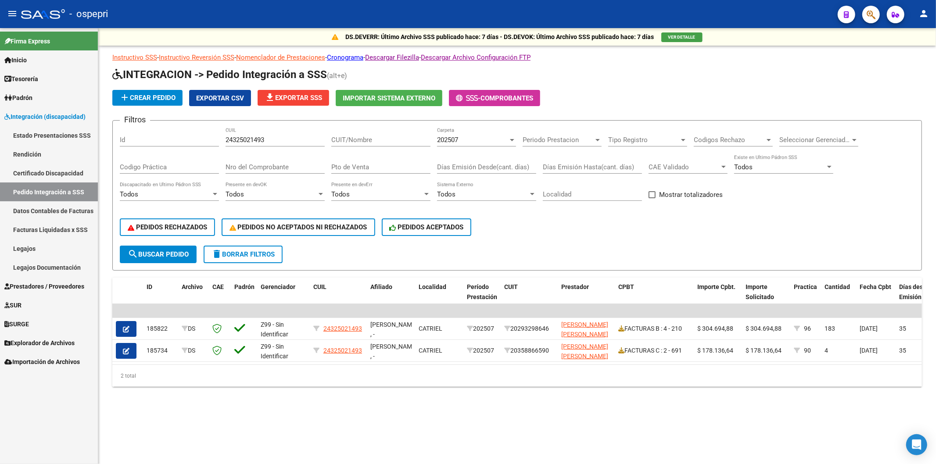
click at [459, 137] on div "202507" at bounding box center [472, 140] width 71 height 8
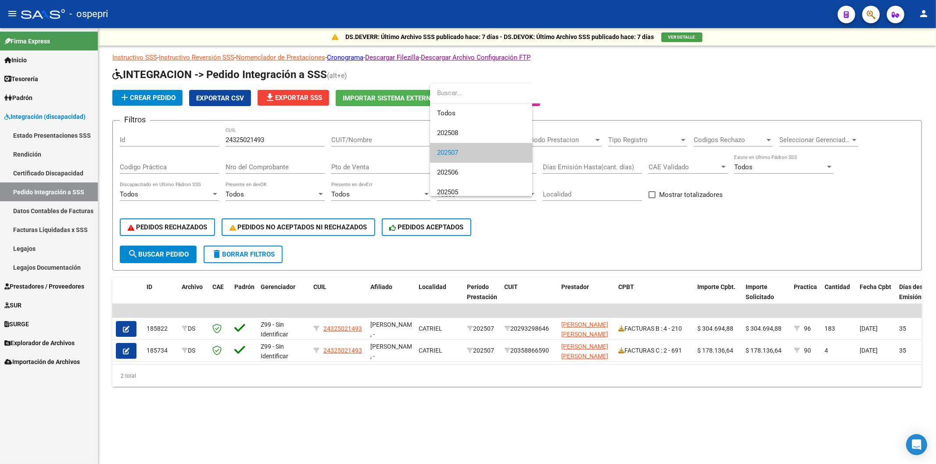
scroll to position [13, 0]
click at [460, 160] on span "202506" at bounding box center [488, 160] width 102 height 20
